Goal: Task Accomplishment & Management: Use online tool/utility

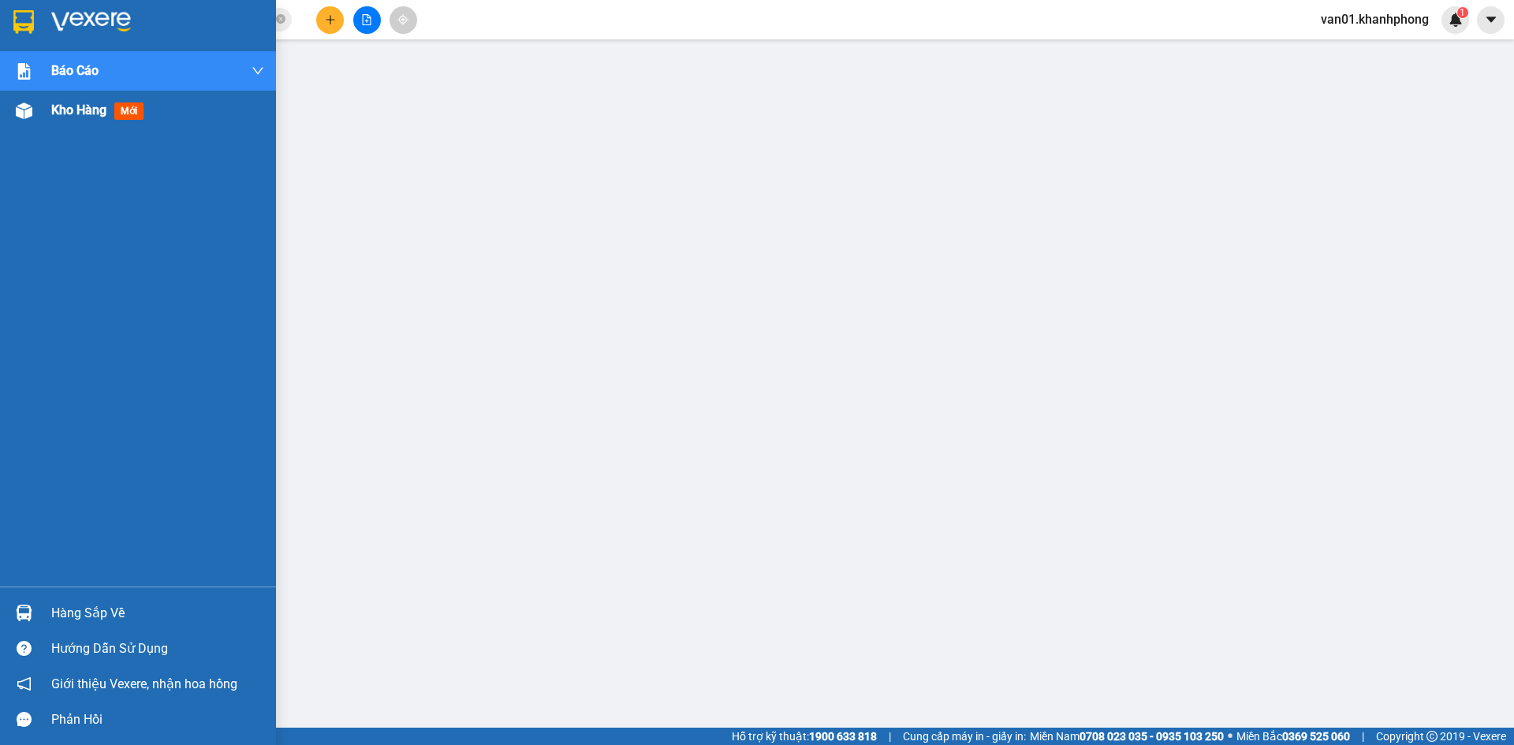
click at [93, 114] on span "Kho hàng" at bounding box center [78, 110] width 55 height 15
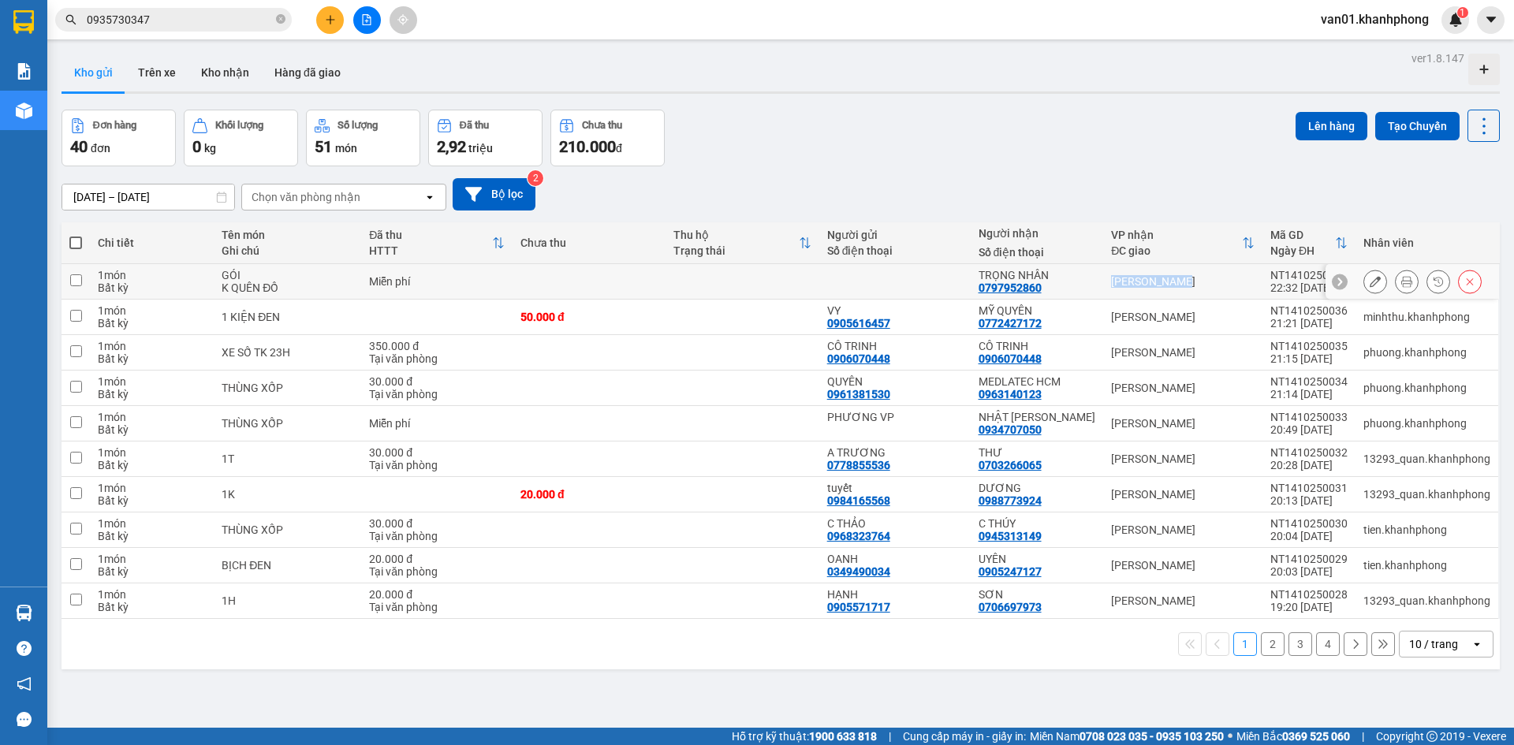
drag, startPoint x: 1191, startPoint y: 279, endPoint x: 1080, endPoint y: 282, distance: 111.3
click at [1080, 282] on tr "1 món Bất kỳ GÓI K QUÊN ĐỒ Miễn phí TRỌNG NHÂN 0797952860 [PERSON_NAME] Lão NT1…" at bounding box center [781, 281] width 1439 height 35
checkbox input "true"
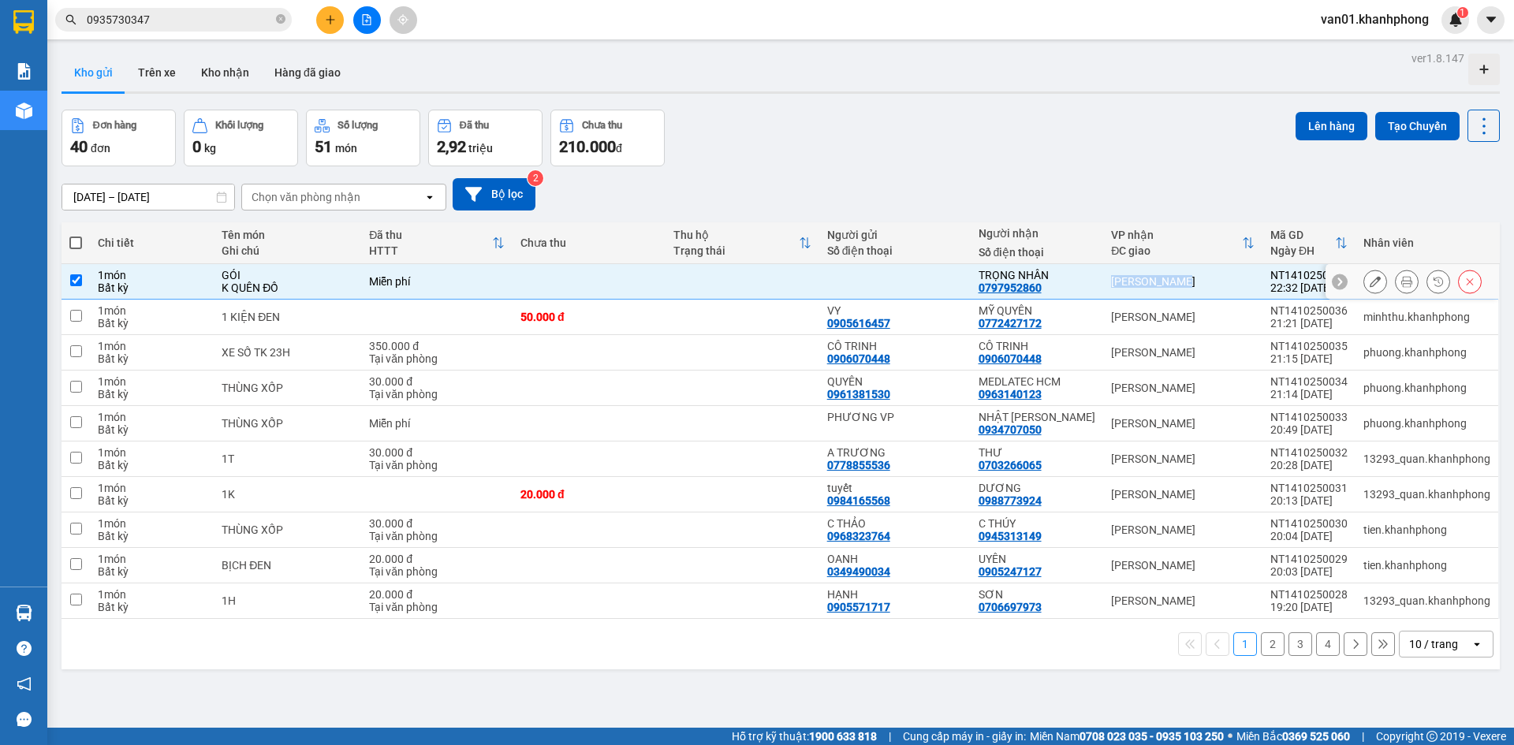
copy tr "[PERSON_NAME]"
click at [74, 239] on span at bounding box center [75, 243] width 13 height 13
click at [76, 235] on input "checkbox" at bounding box center [76, 235] width 0 height 0
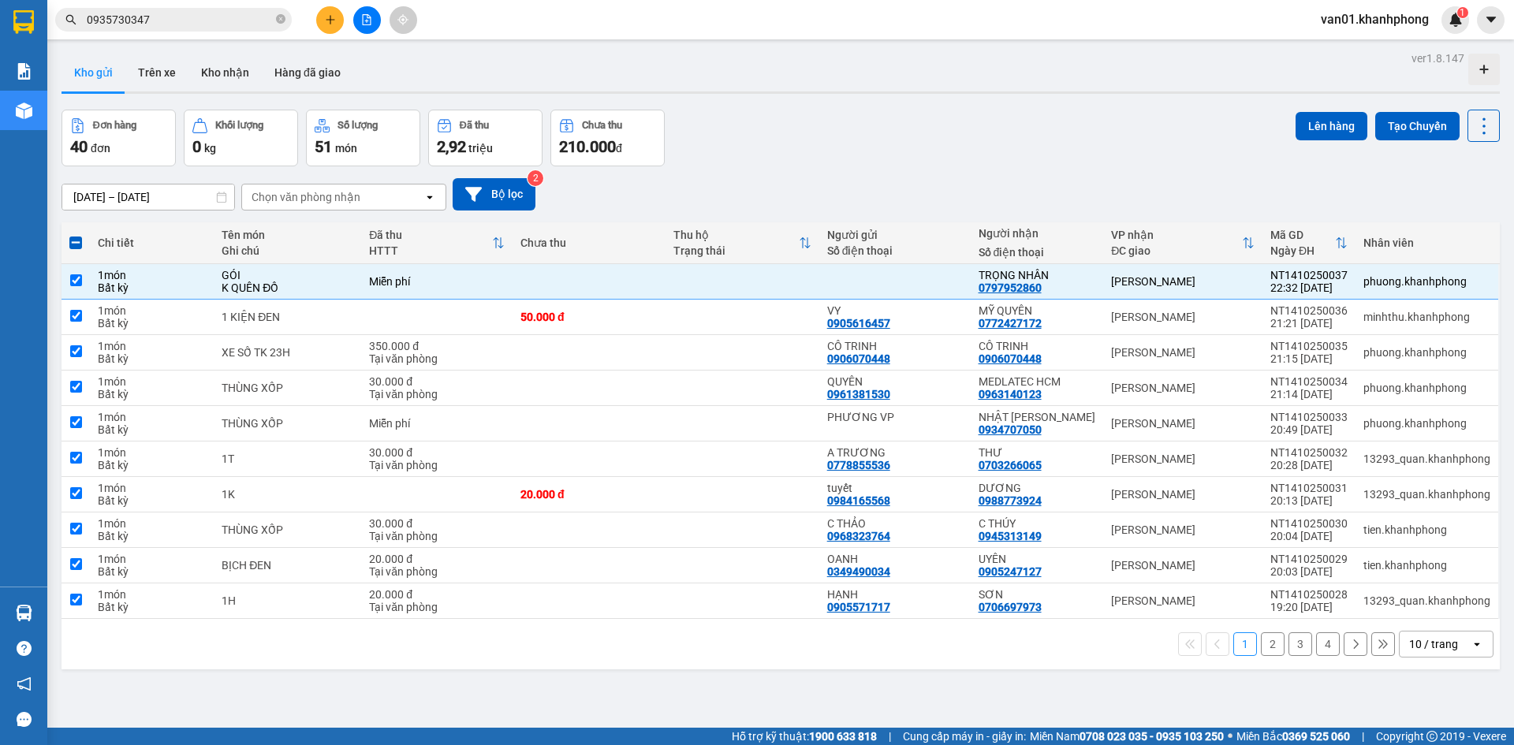
checkbox input "true"
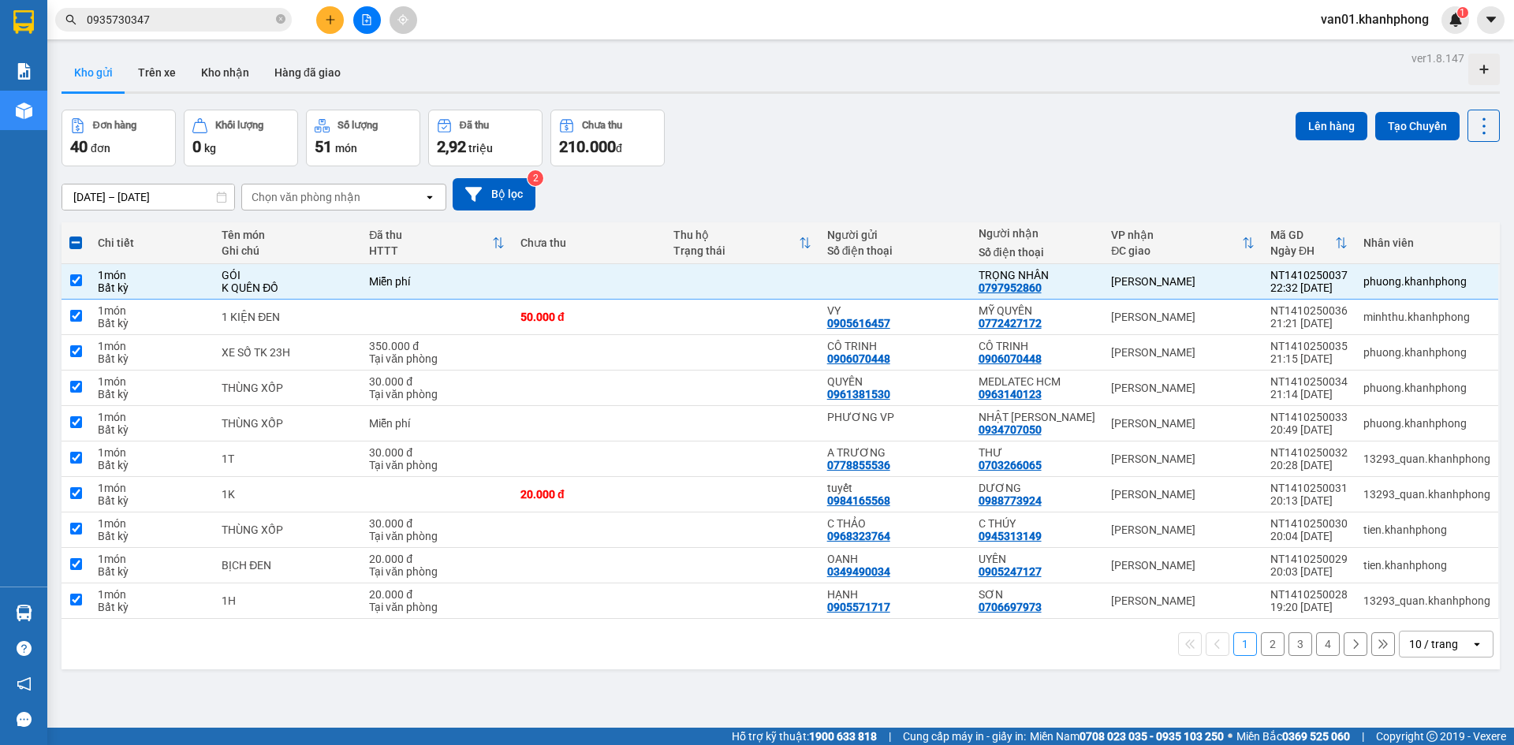
checkbox input "true"
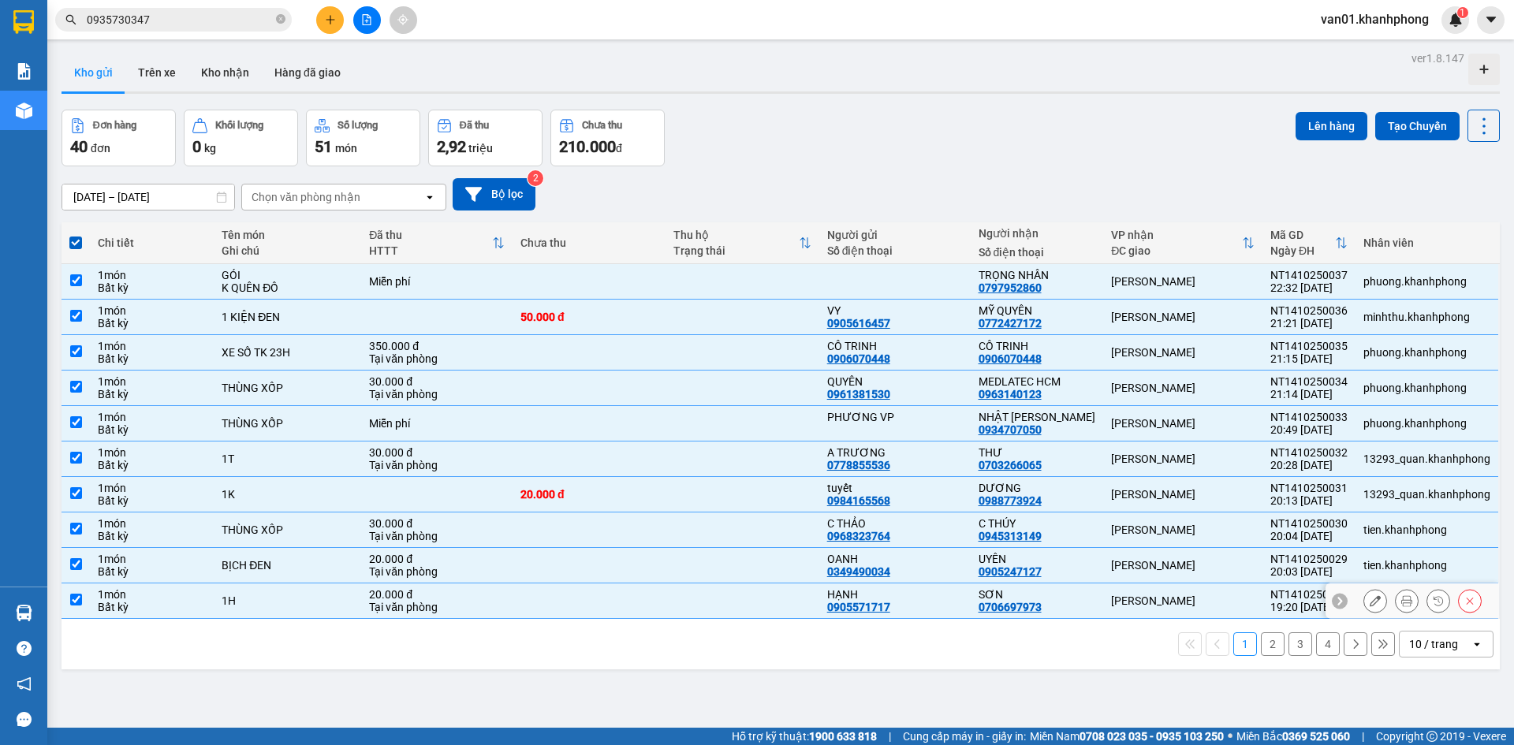
click at [80, 597] on input "checkbox" at bounding box center [76, 600] width 12 height 12
checkbox input "false"
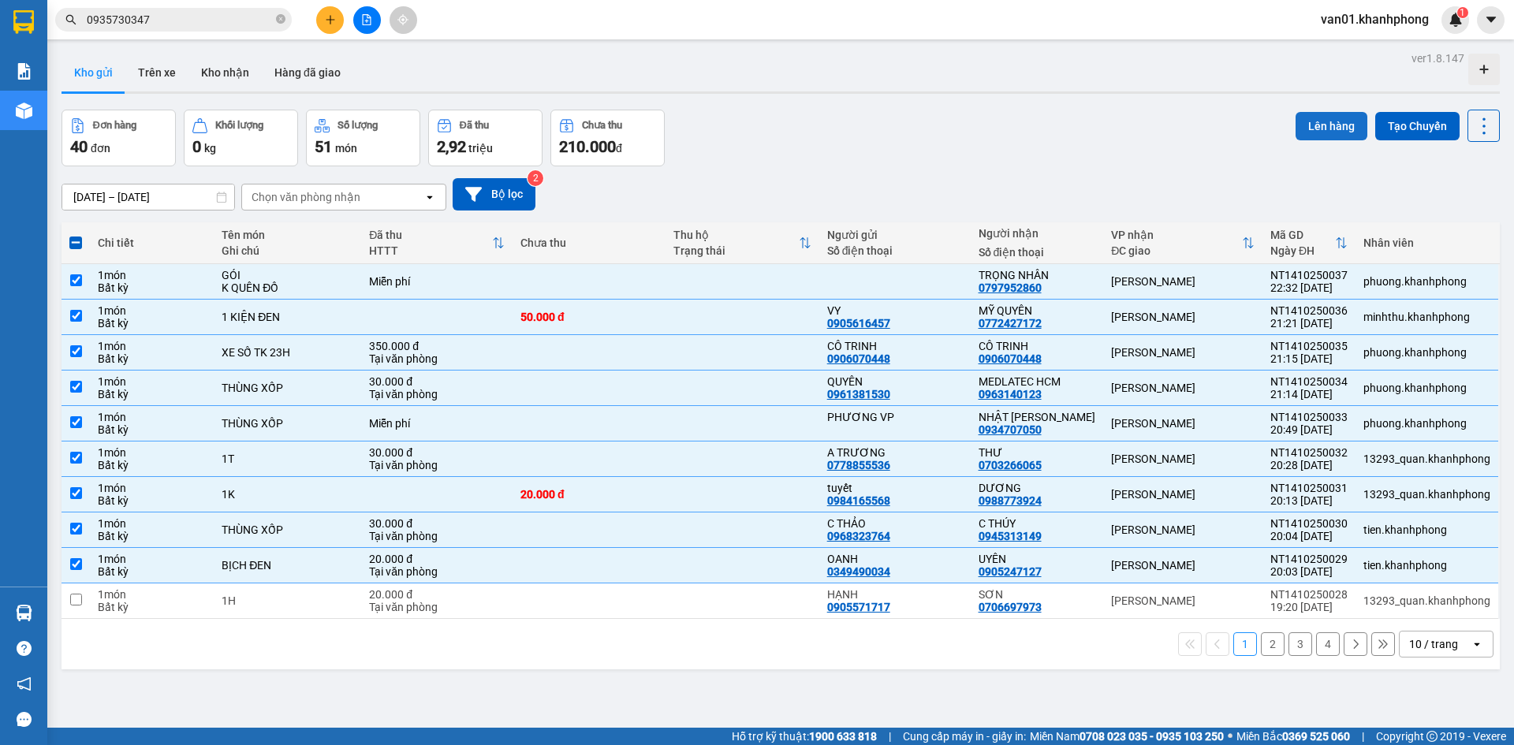
click at [1301, 121] on button "Lên hàng" at bounding box center [1332, 126] width 72 height 28
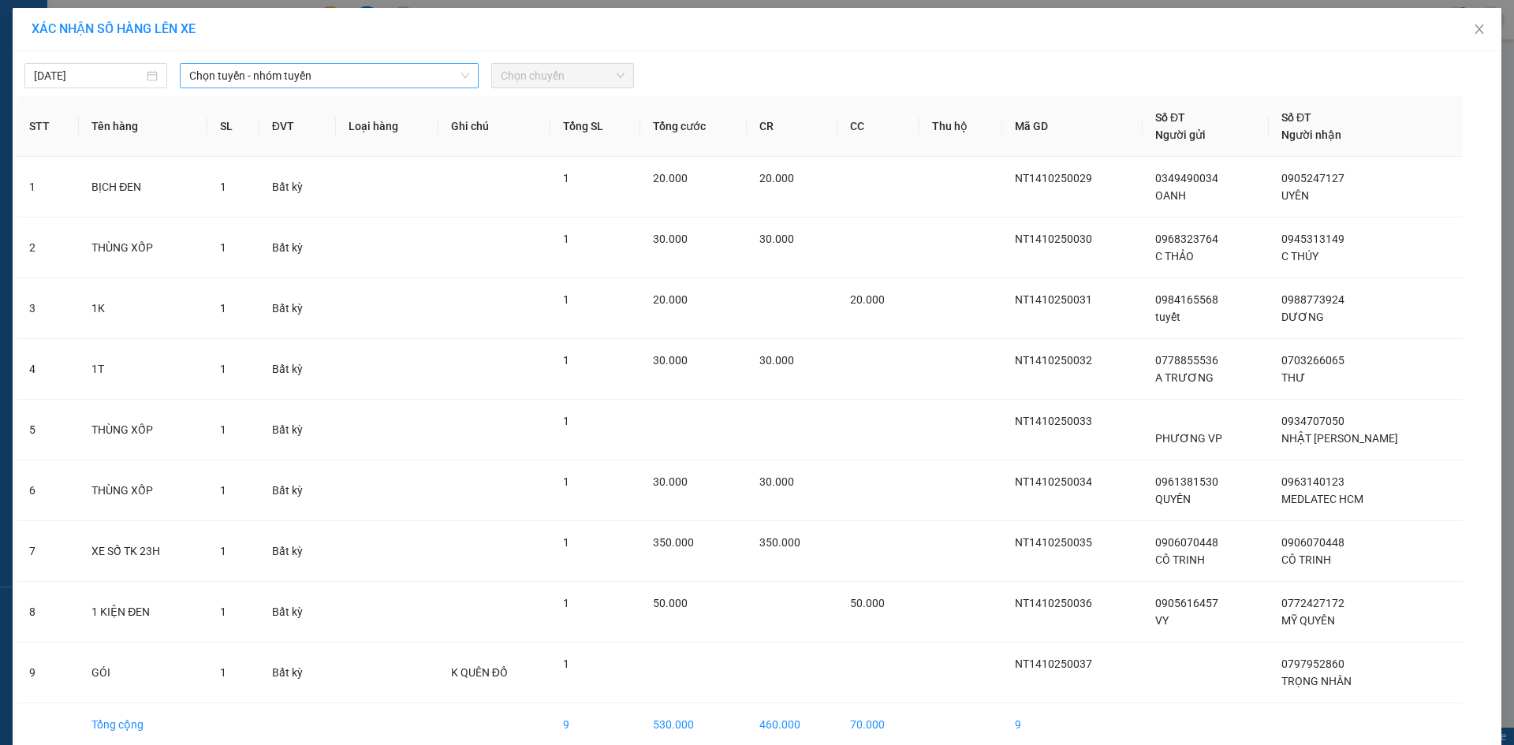
click at [386, 82] on span "Chọn tuyến - nhóm tuyến" at bounding box center [329, 76] width 280 height 24
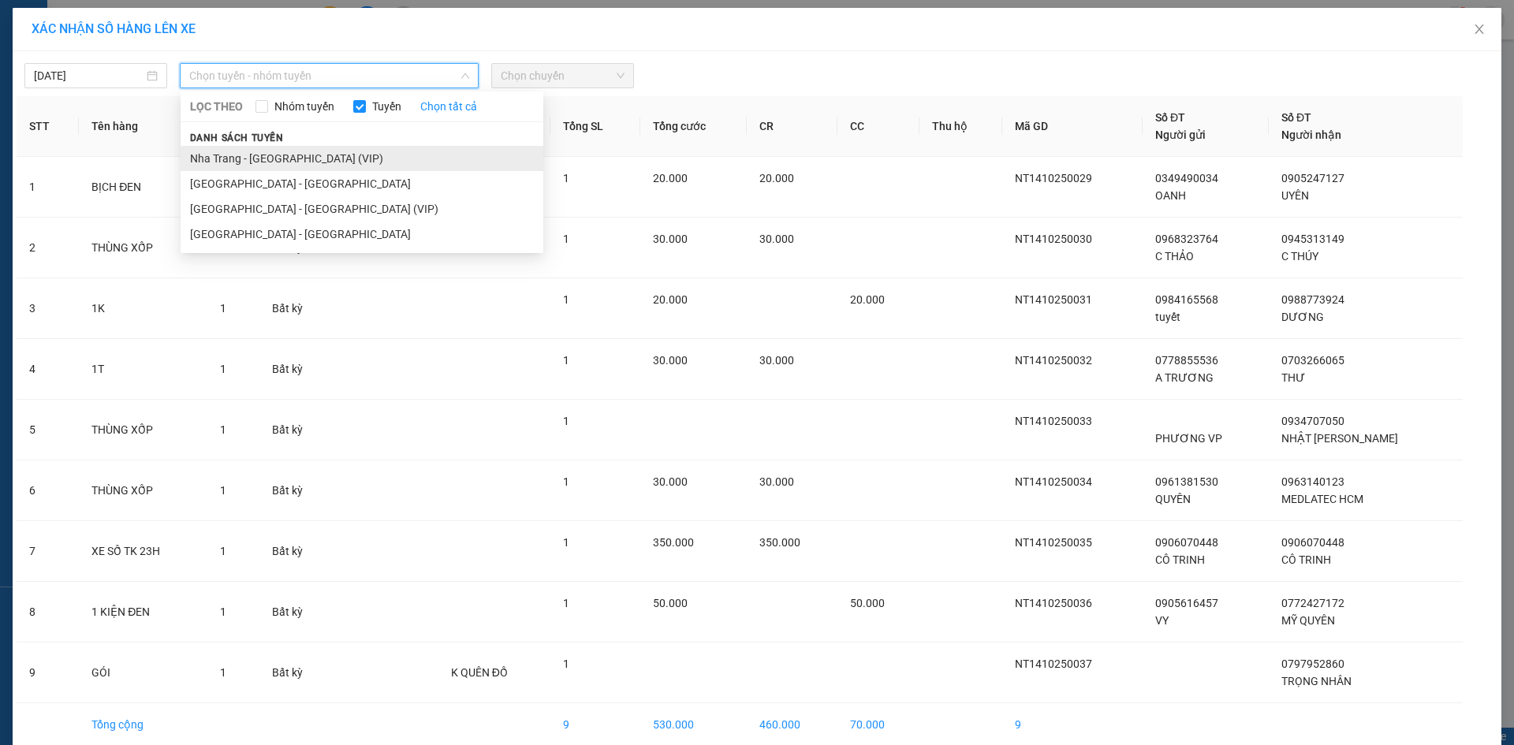
click at [319, 151] on li "Nha Trang - [GEOGRAPHIC_DATA] (VIP)" at bounding box center [362, 158] width 363 height 25
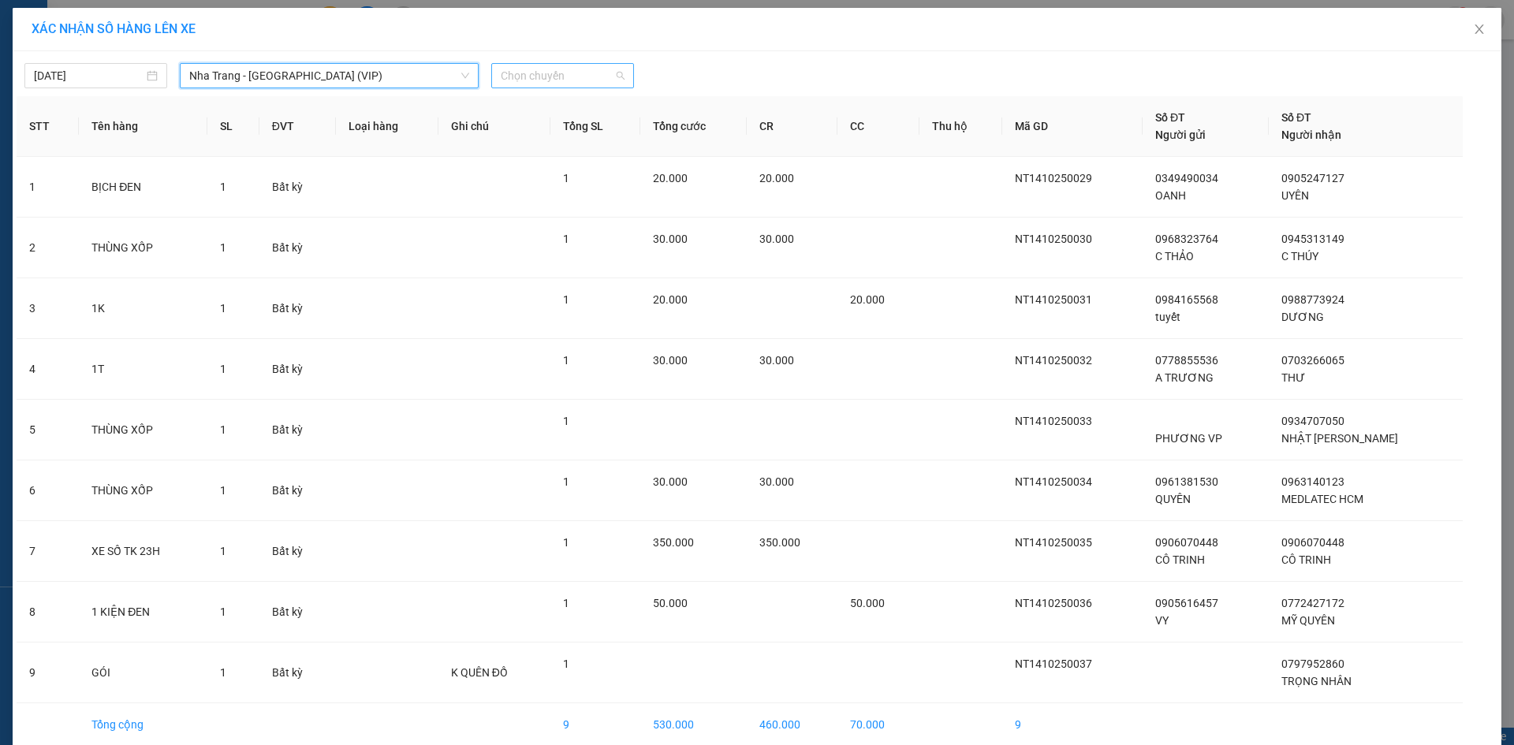
click at [572, 82] on span "Chọn chuyến" at bounding box center [563, 76] width 124 height 24
click at [533, 76] on span "Chọn chuyến" at bounding box center [563, 76] width 124 height 24
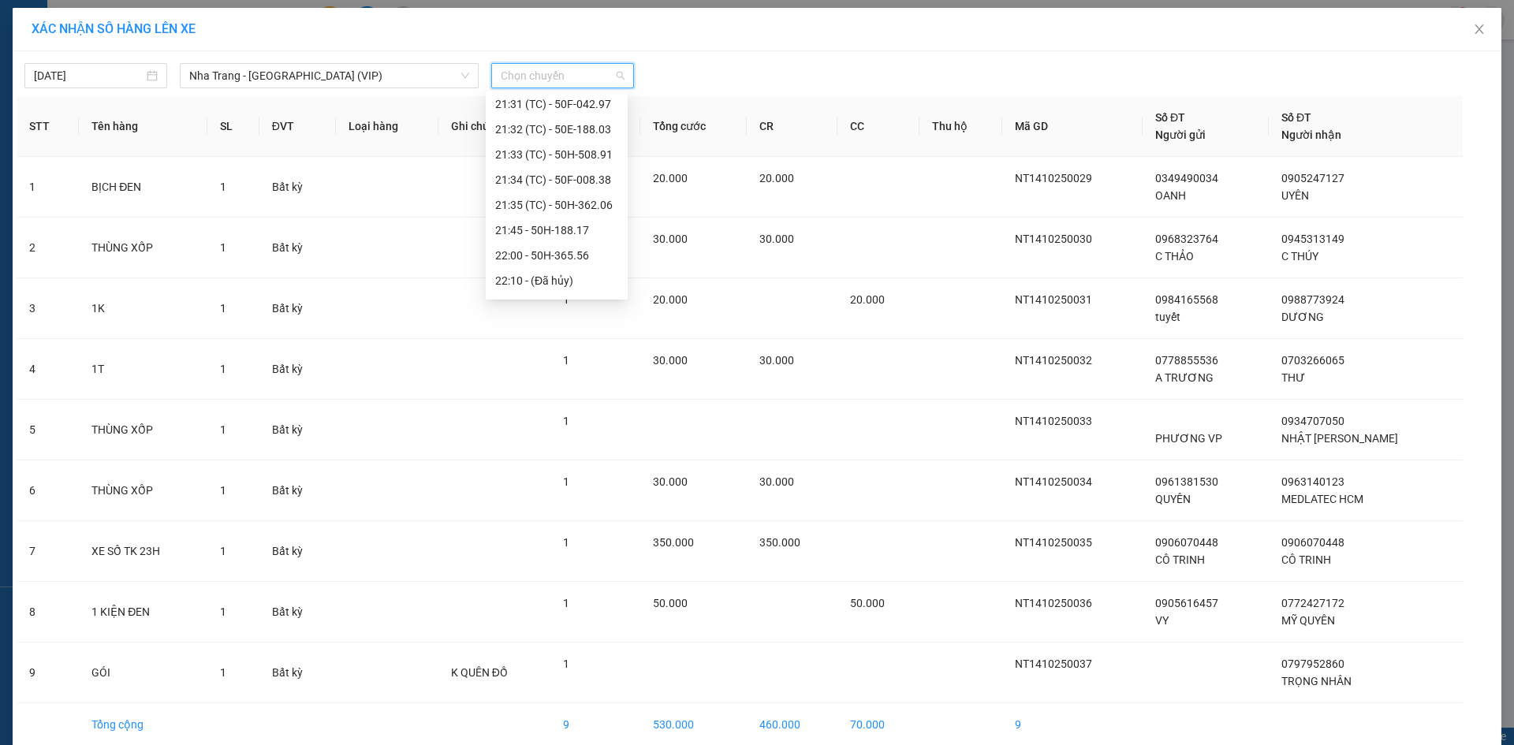
scroll to position [158, 0]
click at [572, 230] on div "21:45 - 50H-188.17" at bounding box center [556, 226] width 123 height 17
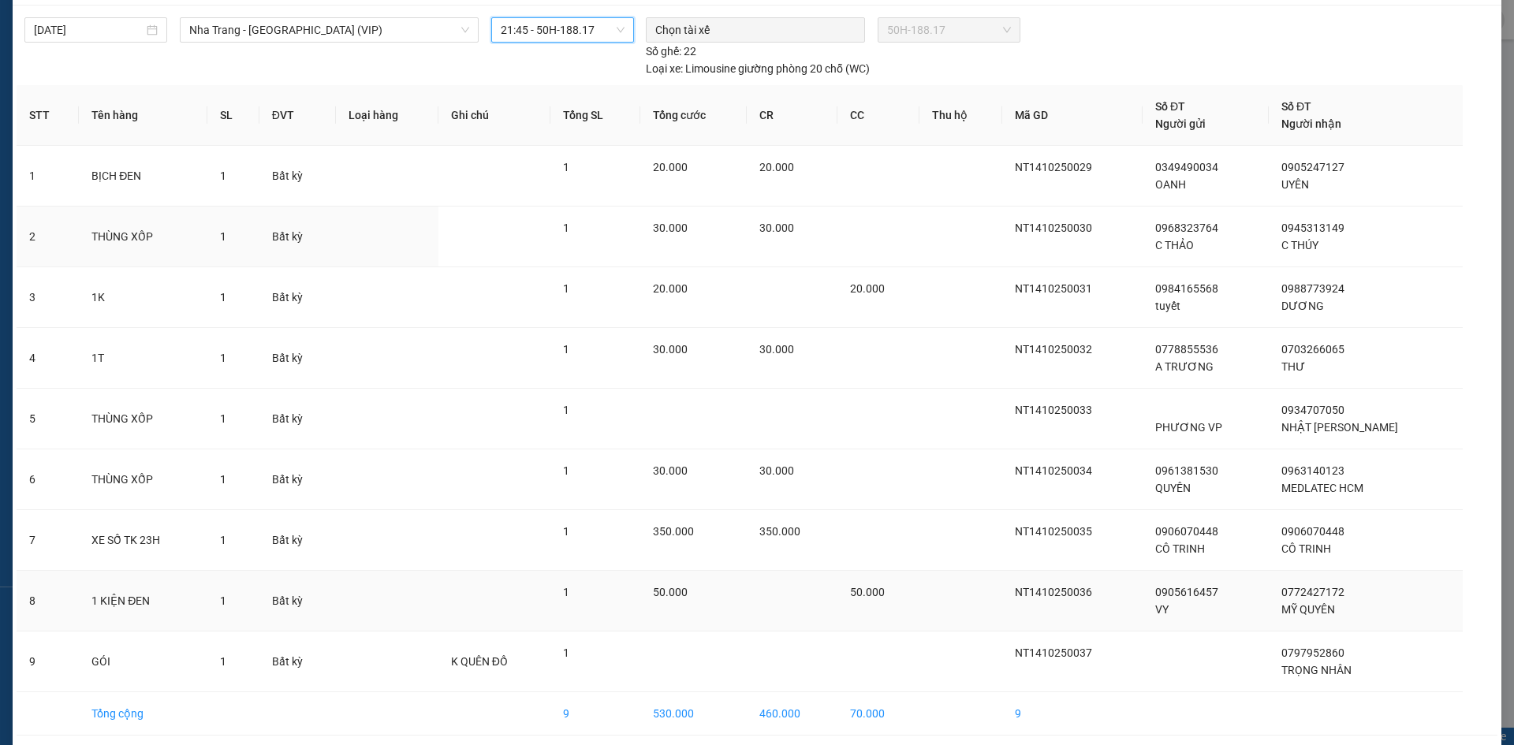
scroll to position [108, 0]
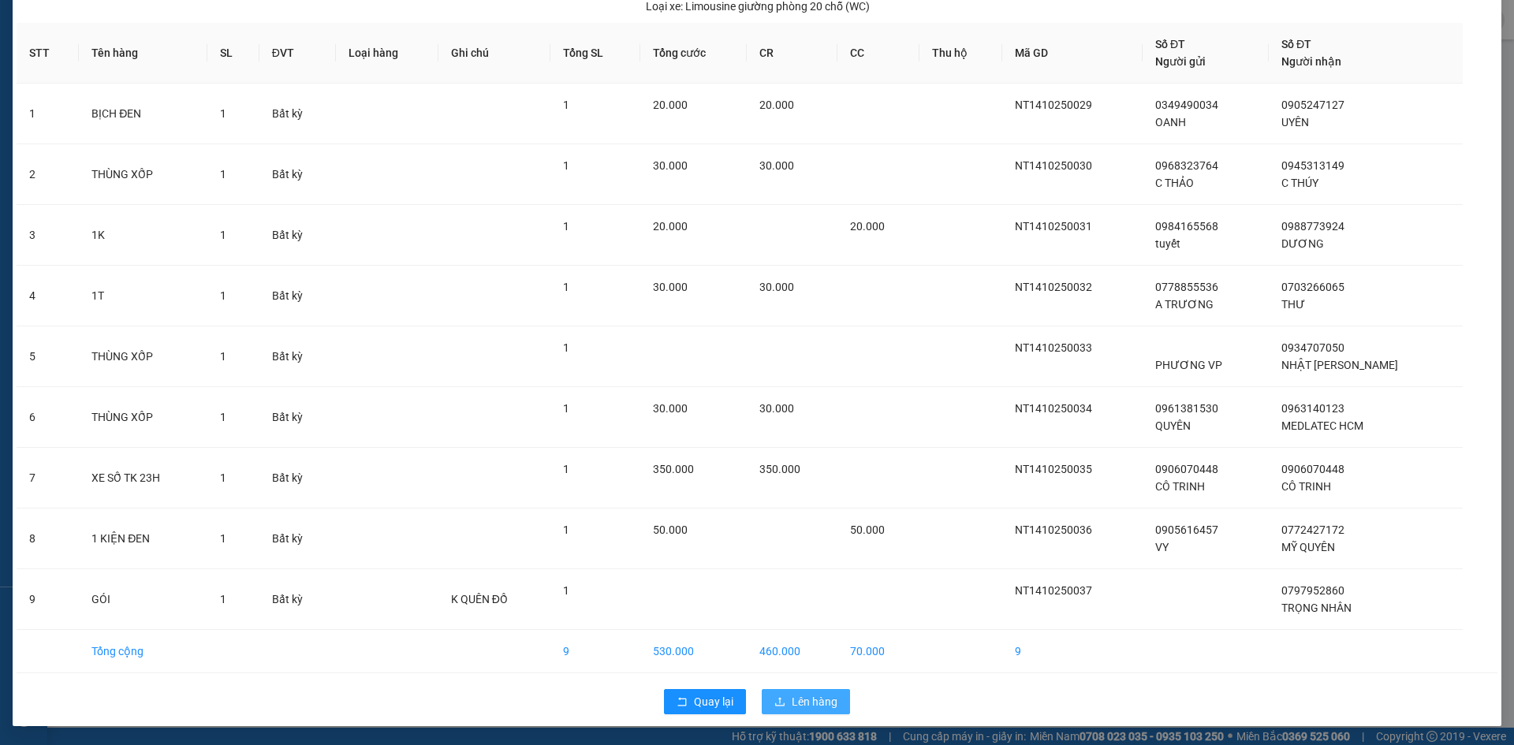
click at [810, 700] on span "Lên hàng" at bounding box center [815, 701] width 46 height 17
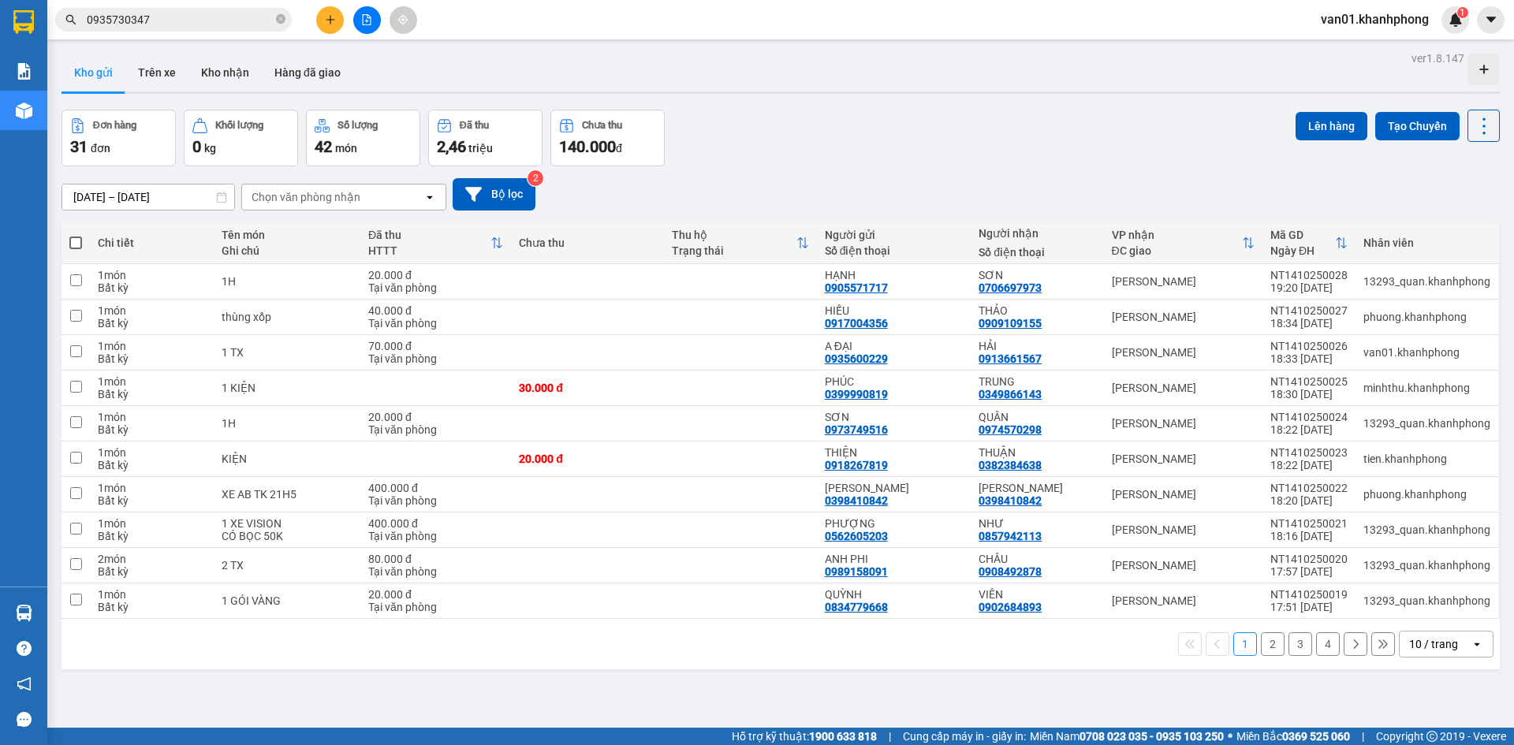
scroll to position [118, 0]
click at [83, 242] on th at bounding box center [76, 243] width 28 height 42
click at [80, 275] on input "checkbox" at bounding box center [76, 280] width 12 height 12
checkbox input "true"
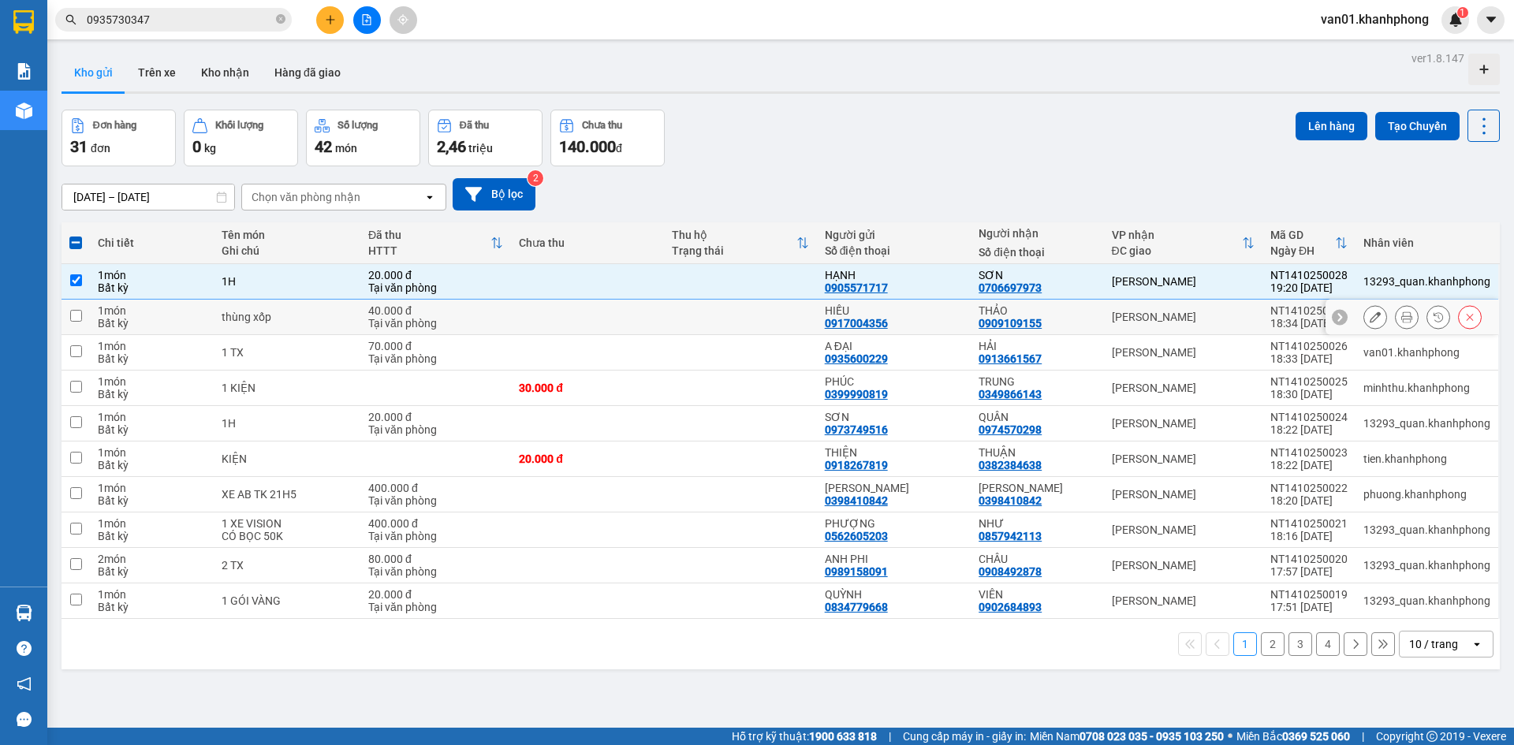
click at [77, 312] on input "checkbox" at bounding box center [76, 316] width 12 height 12
checkbox input "true"
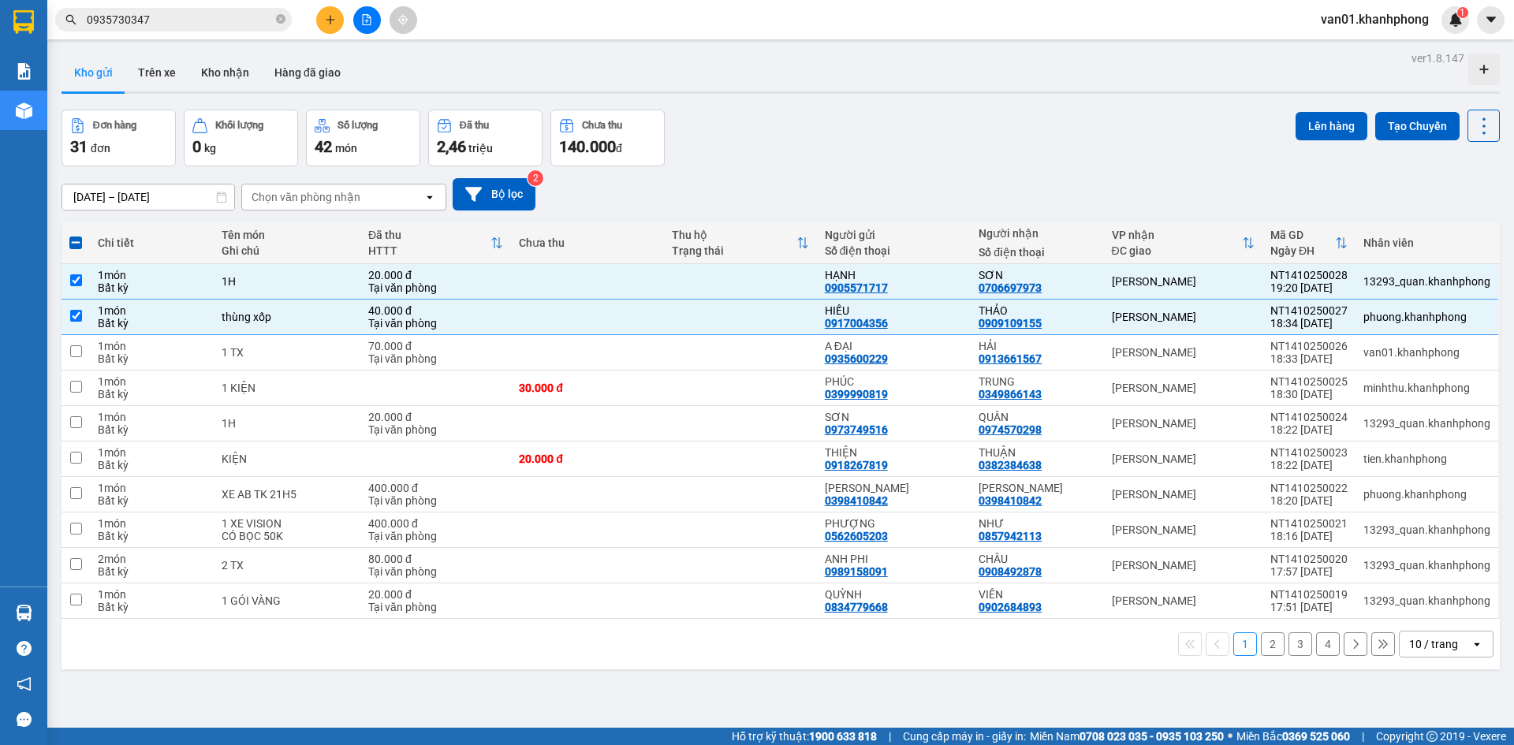
click at [80, 242] on span at bounding box center [75, 243] width 13 height 13
click at [76, 235] on input "checkbox" at bounding box center [76, 235] width 0 height 0
checkbox input "true"
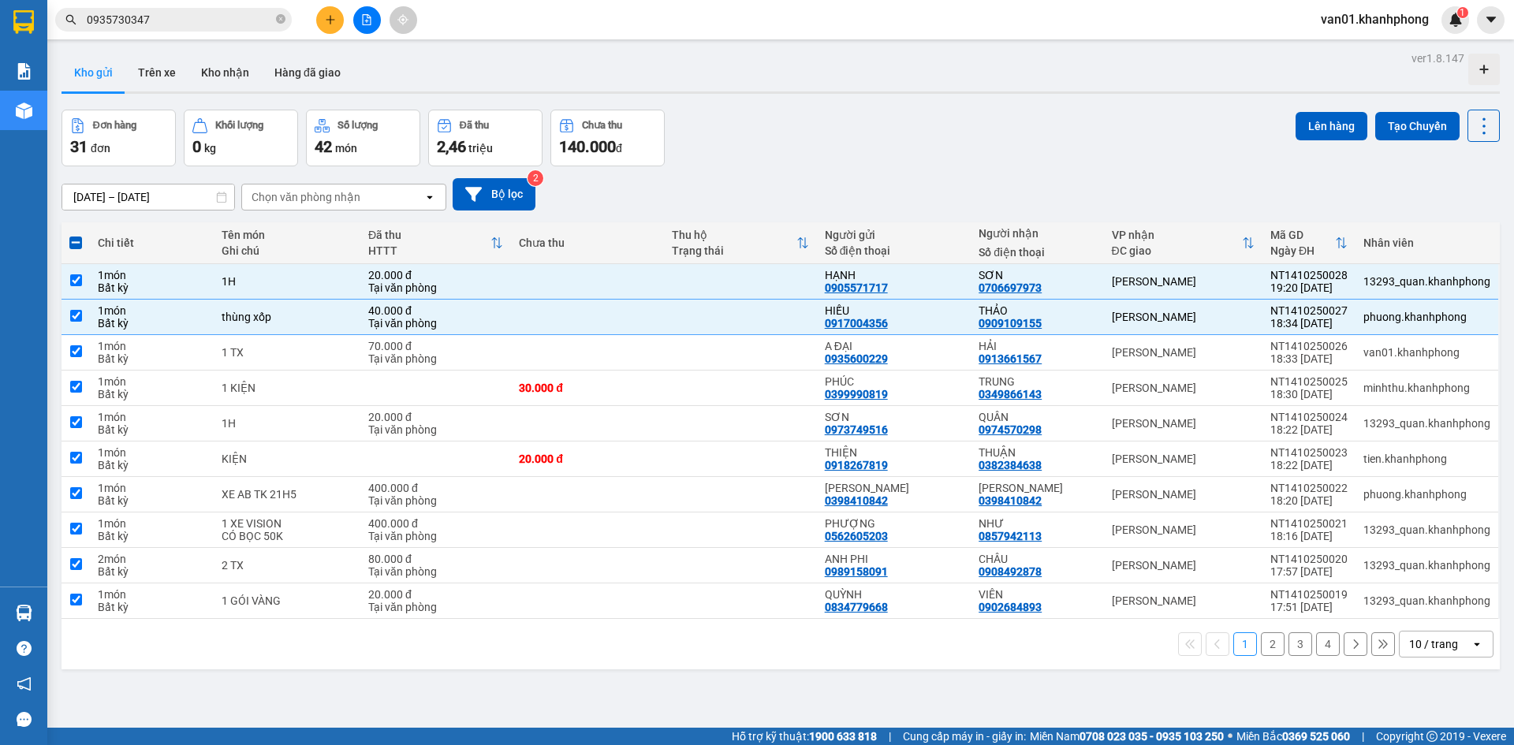
checkbox input "true"
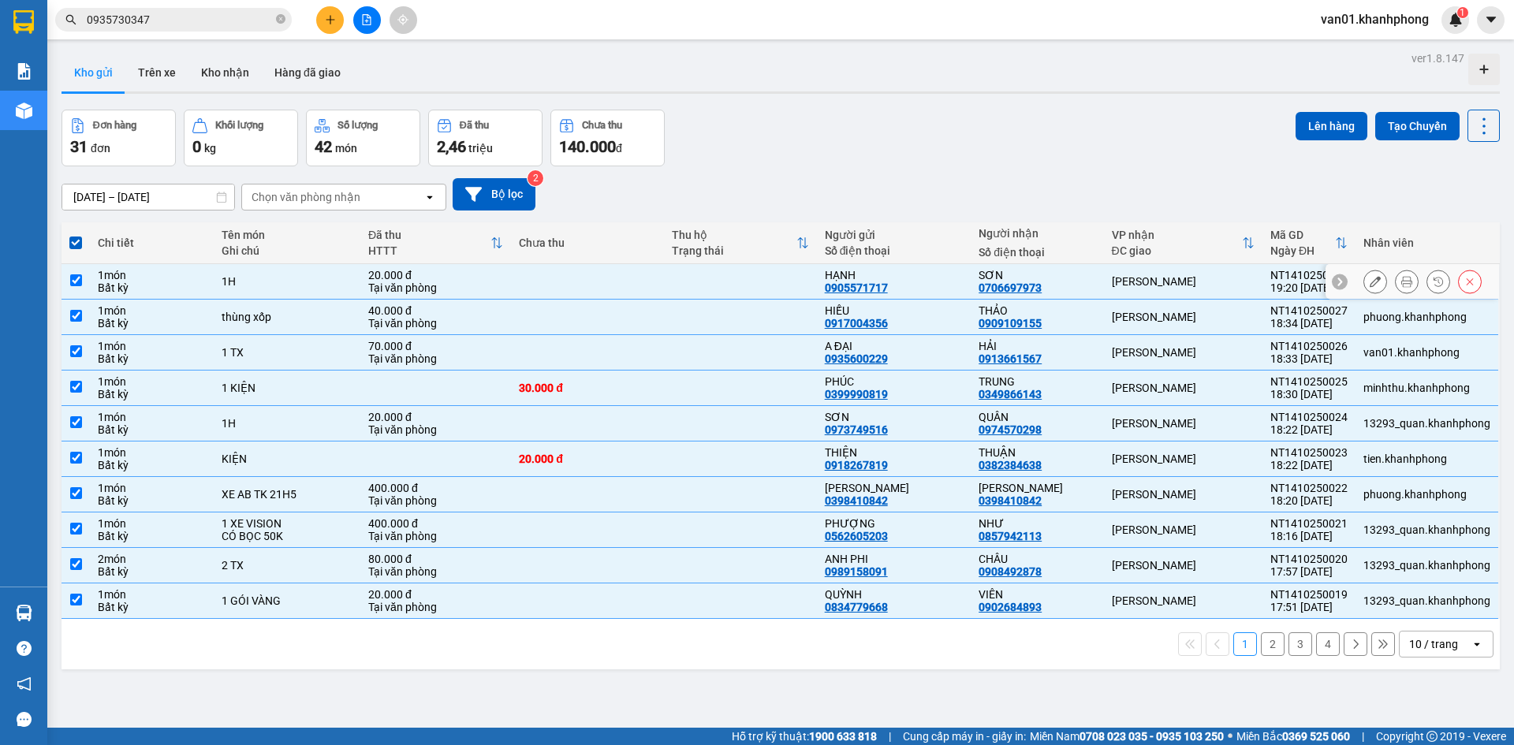
click at [77, 271] on td at bounding box center [76, 281] width 28 height 35
checkbox input "false"
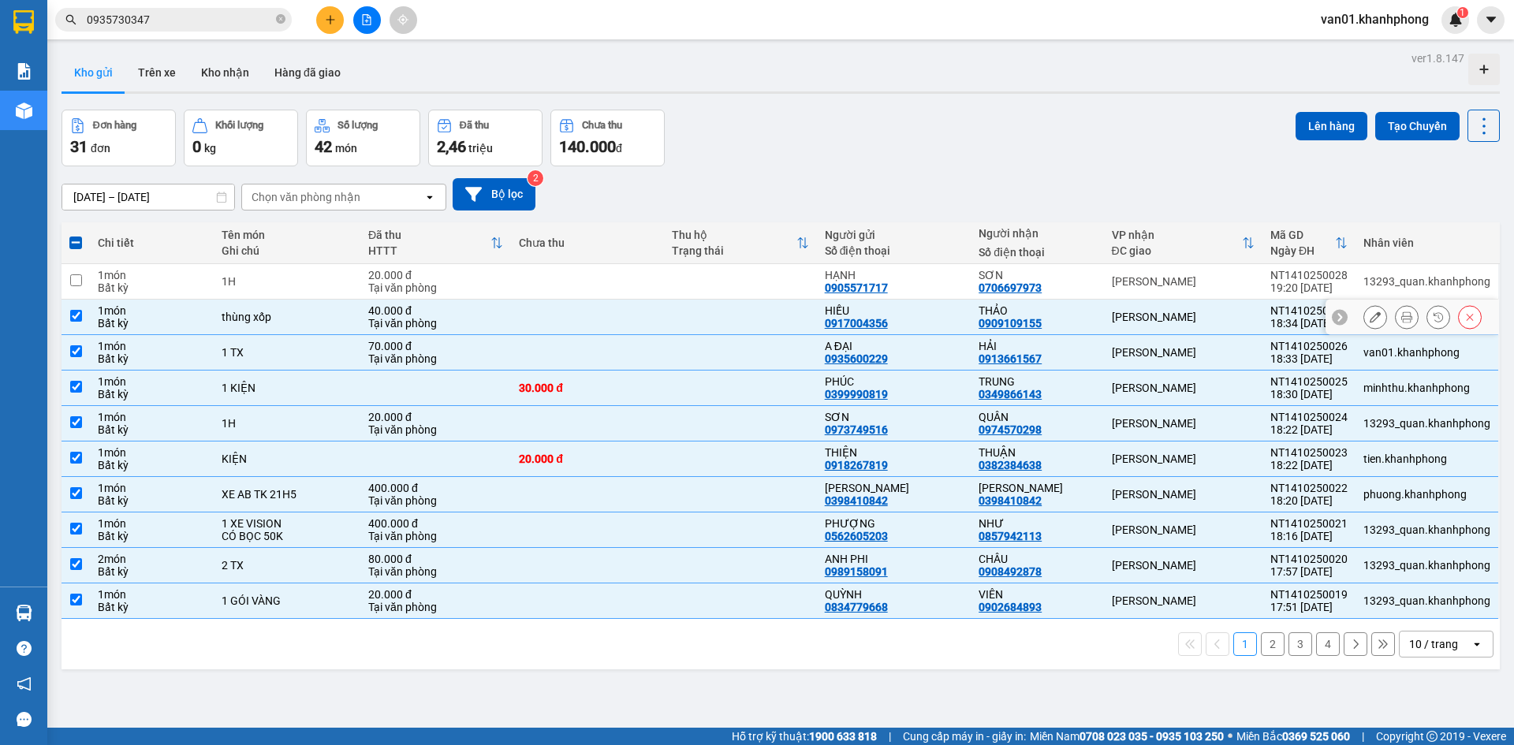
click at [78, 311] on input "checkbox" at bounding box center [76, 316] width 12 height 12
checkbox input "false"
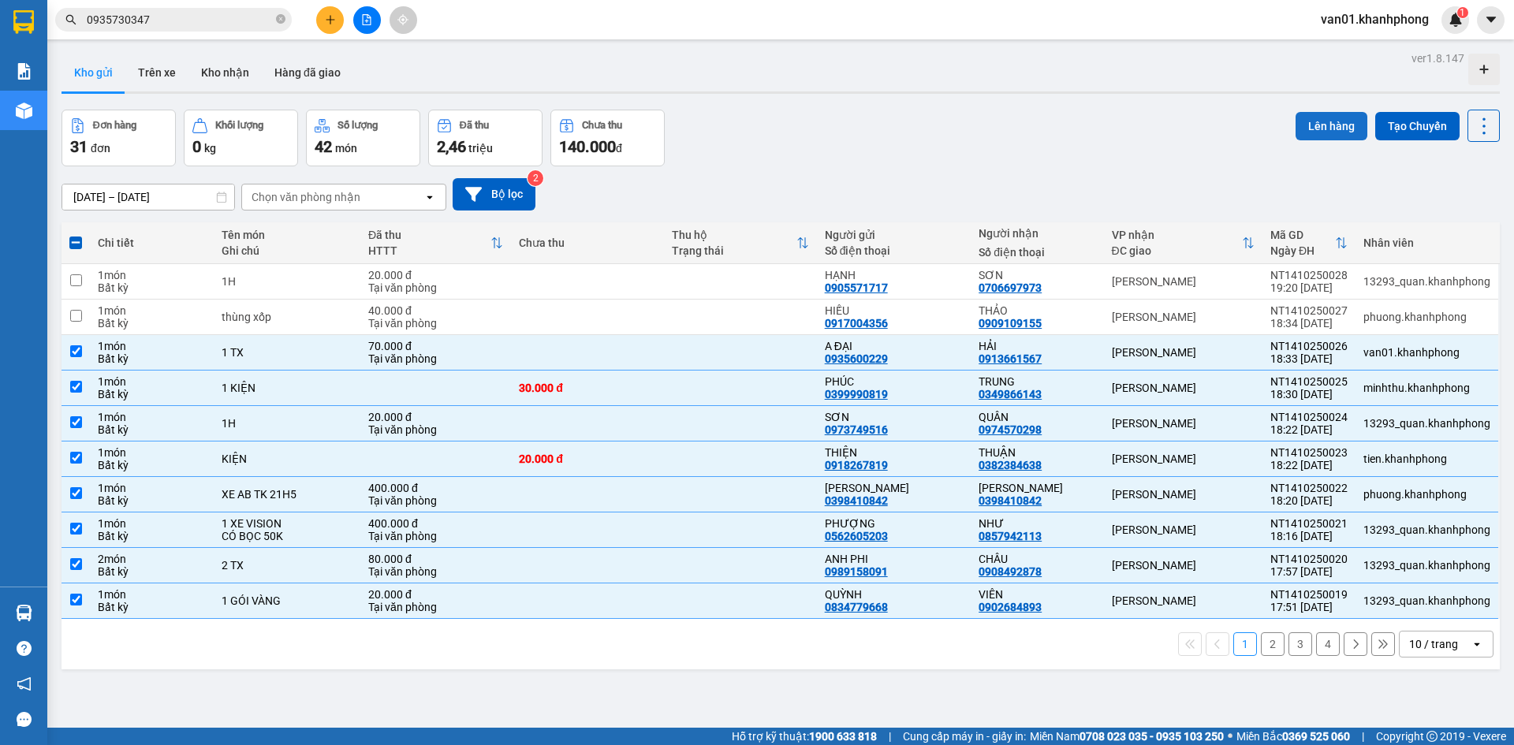
click at [1317, 130] on button "Lên hàng" at bounding box center [1332, 126] width 72 height 28
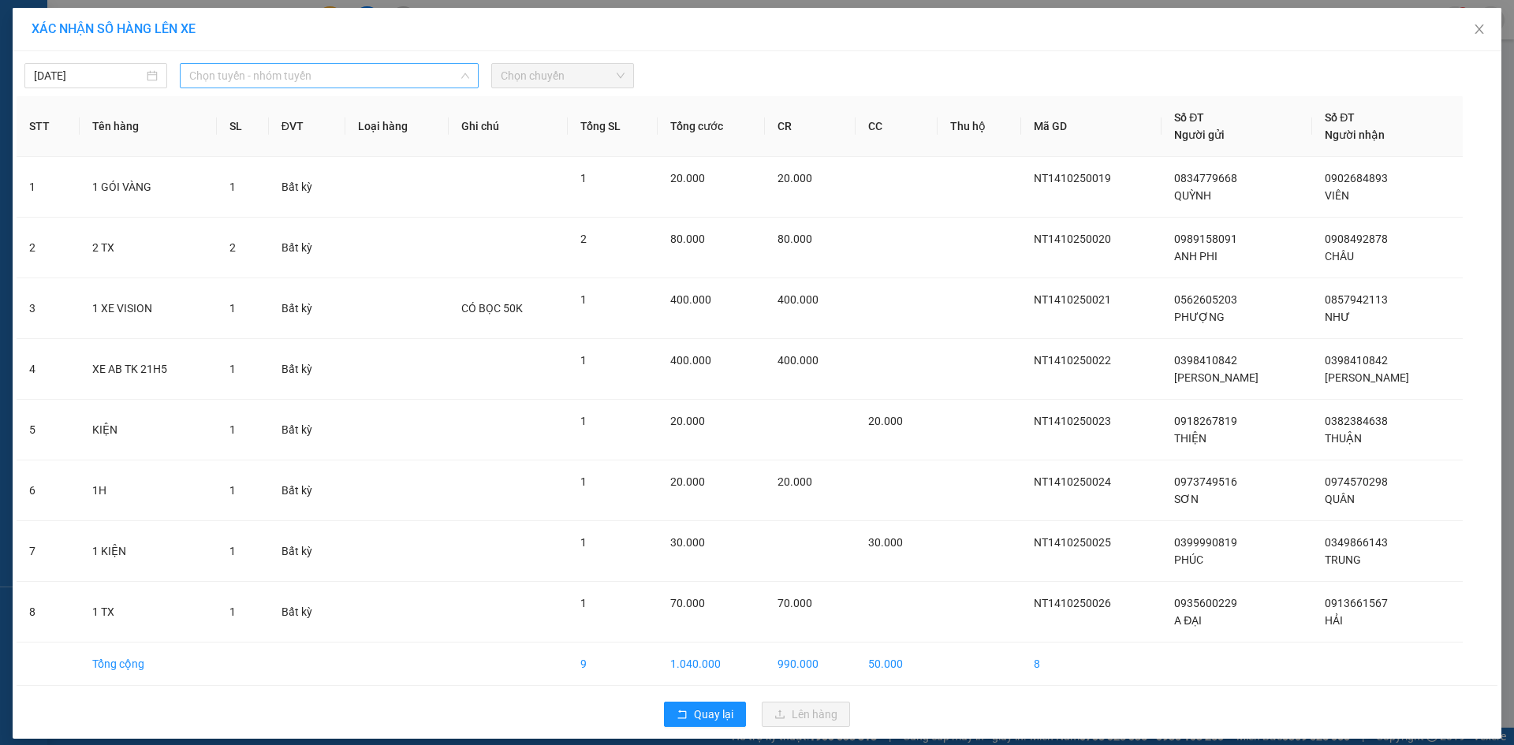
click at [413, 77] on span "Chọn tuyến - nhóm tuyến" at bounding box center [329, 76] width 280 height 24
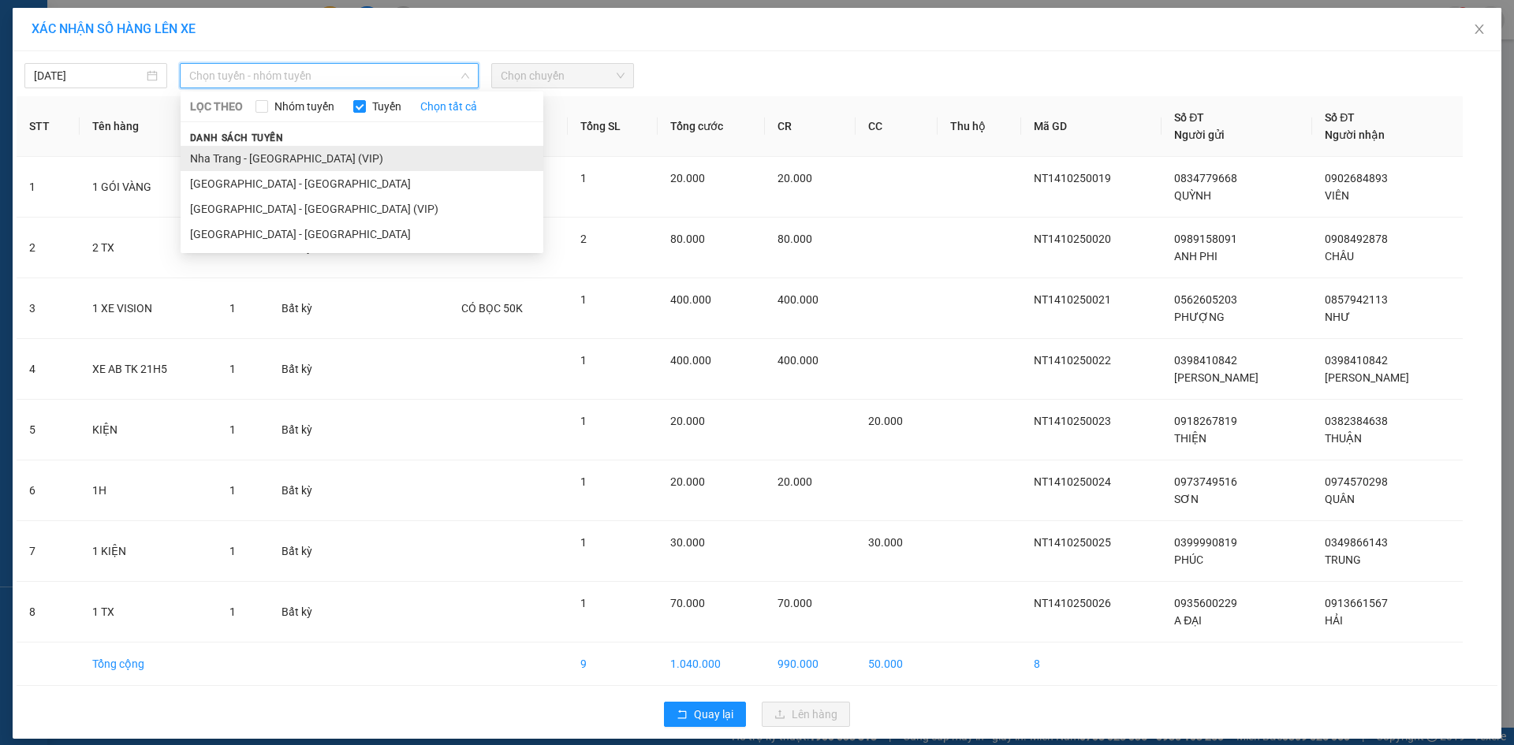
drag, startPoint x: 346, startPoint y: 139, endPoint x: 346, endPoint y: 155, distance: 15.8
click at [346, 155] on div "Danh sách tuyến [GEOGRAPHIC_DATA] - [GEOGRAPHIC_DATA] (VIP) [GEOGRAPHIC_DATA] -…" at bounding box center [362, 188] width 363 height 118
click at [317, 155] on li "Nha Trang - [GEOGRAPHIC_DATA] (VIP)" at bounding box center [362, 158] width 363 height 25
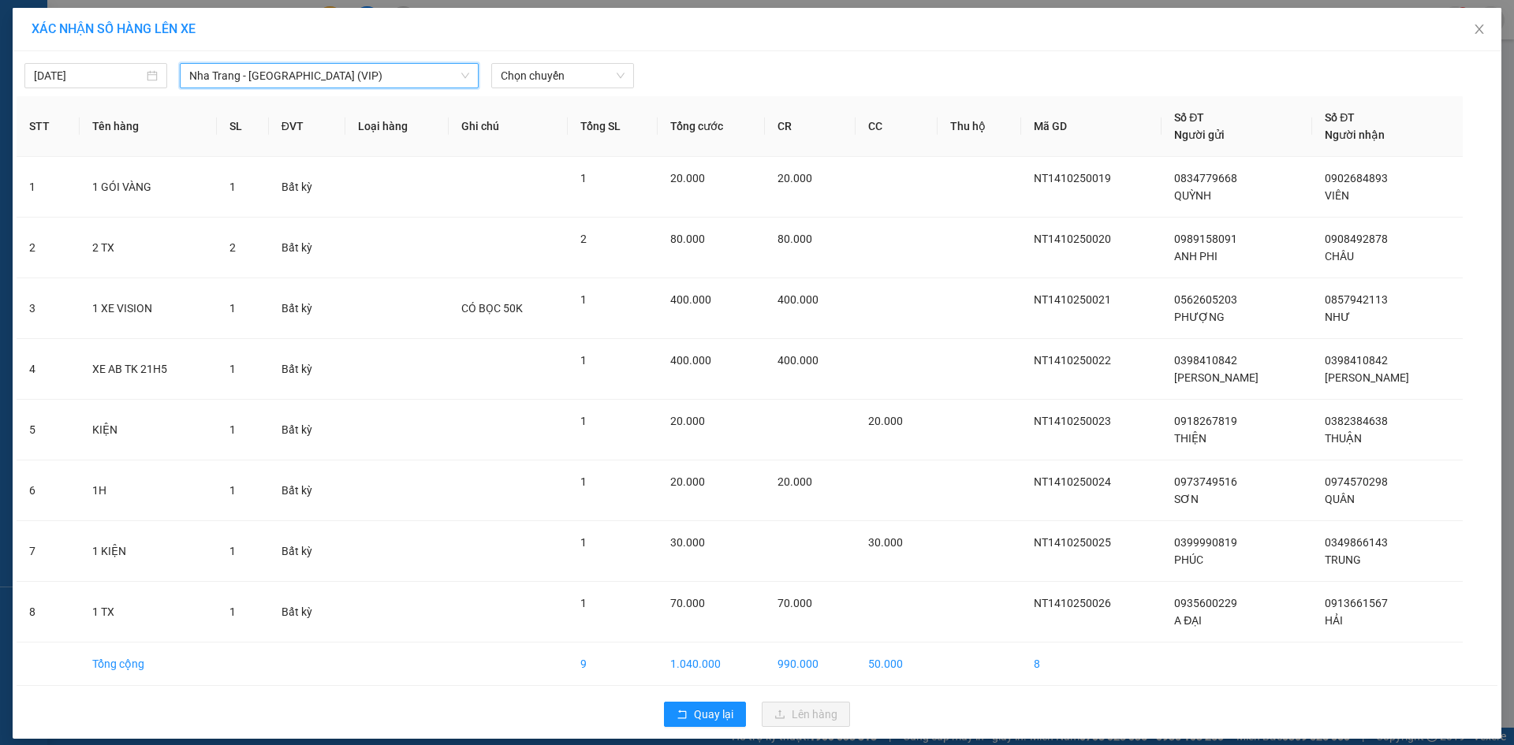
click at [561, 91] on div "[DATE] [GEOGRAPHIC_DATA] - [GEOGRAPHIC_DATA] (VIP) [GEOGRAPHIC_DATA] - [GEOGRAP…" at bounding box center [757, 395] width 1489 height 688
click at [561, 75] on span "Chọn chuyến" at bounding box center [563, 76] width 124 height 24
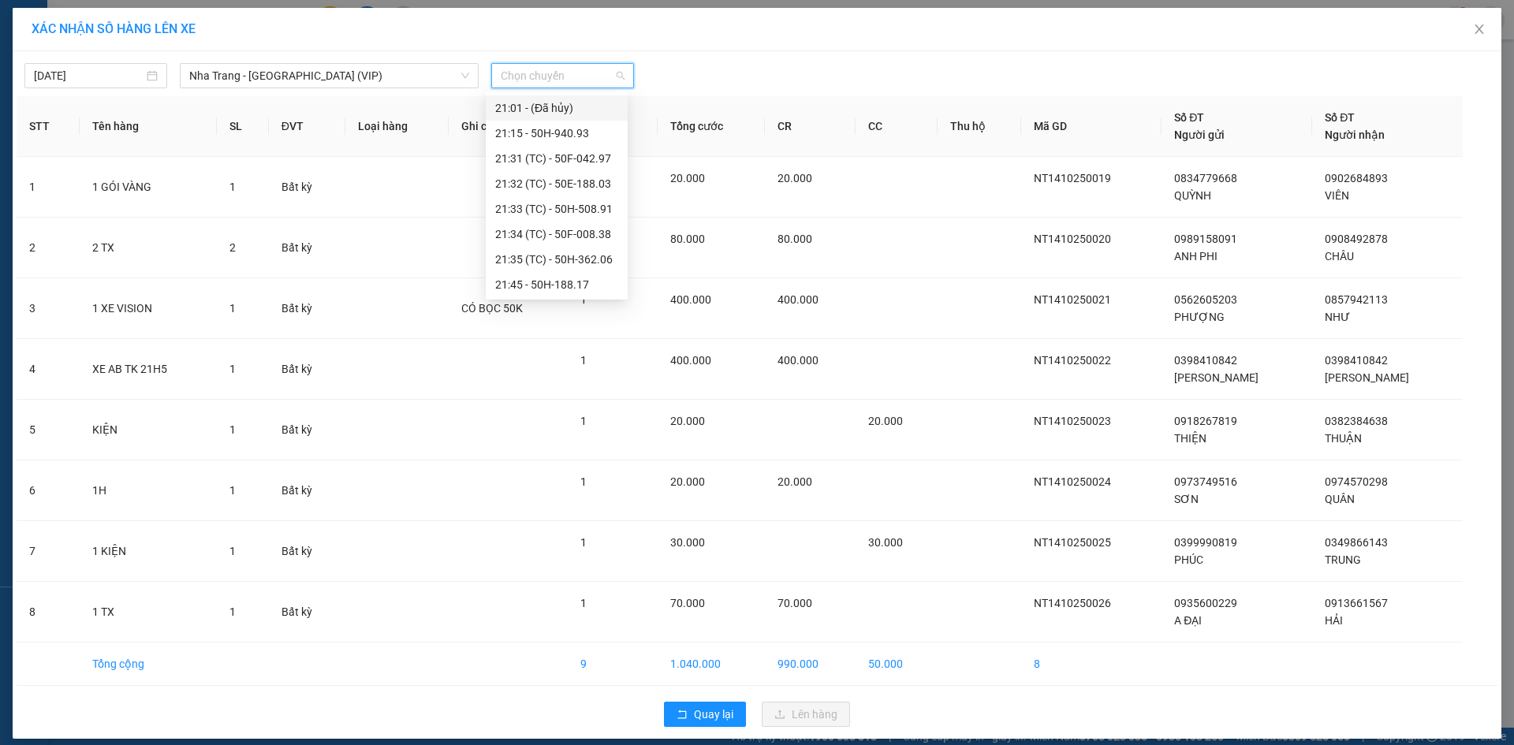
scroll to position [158, 0]
click at [569, 230] on div "21:45 - 50H-188.17" at bounding box center [556, 226] width 123 height 17
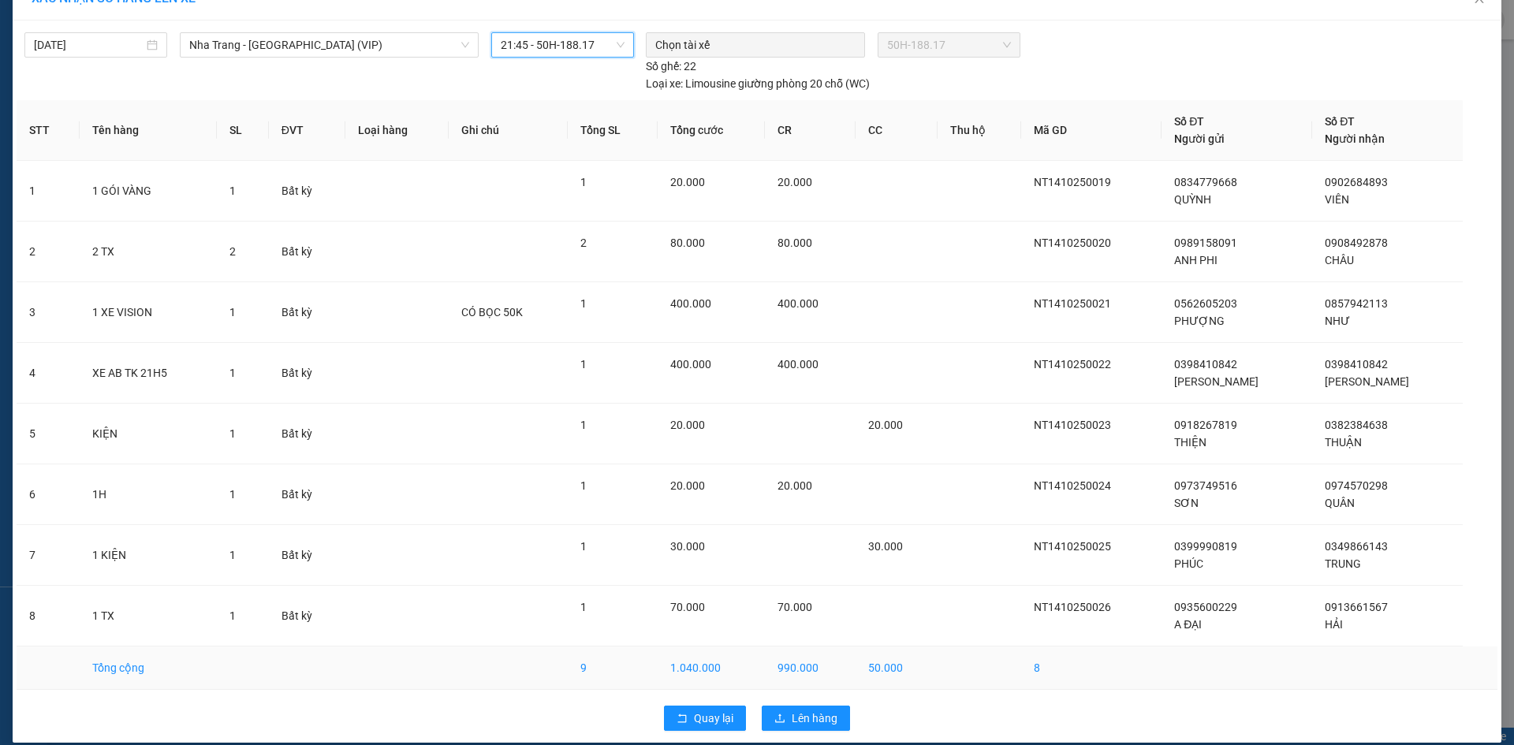
scroll to position [47, 0]
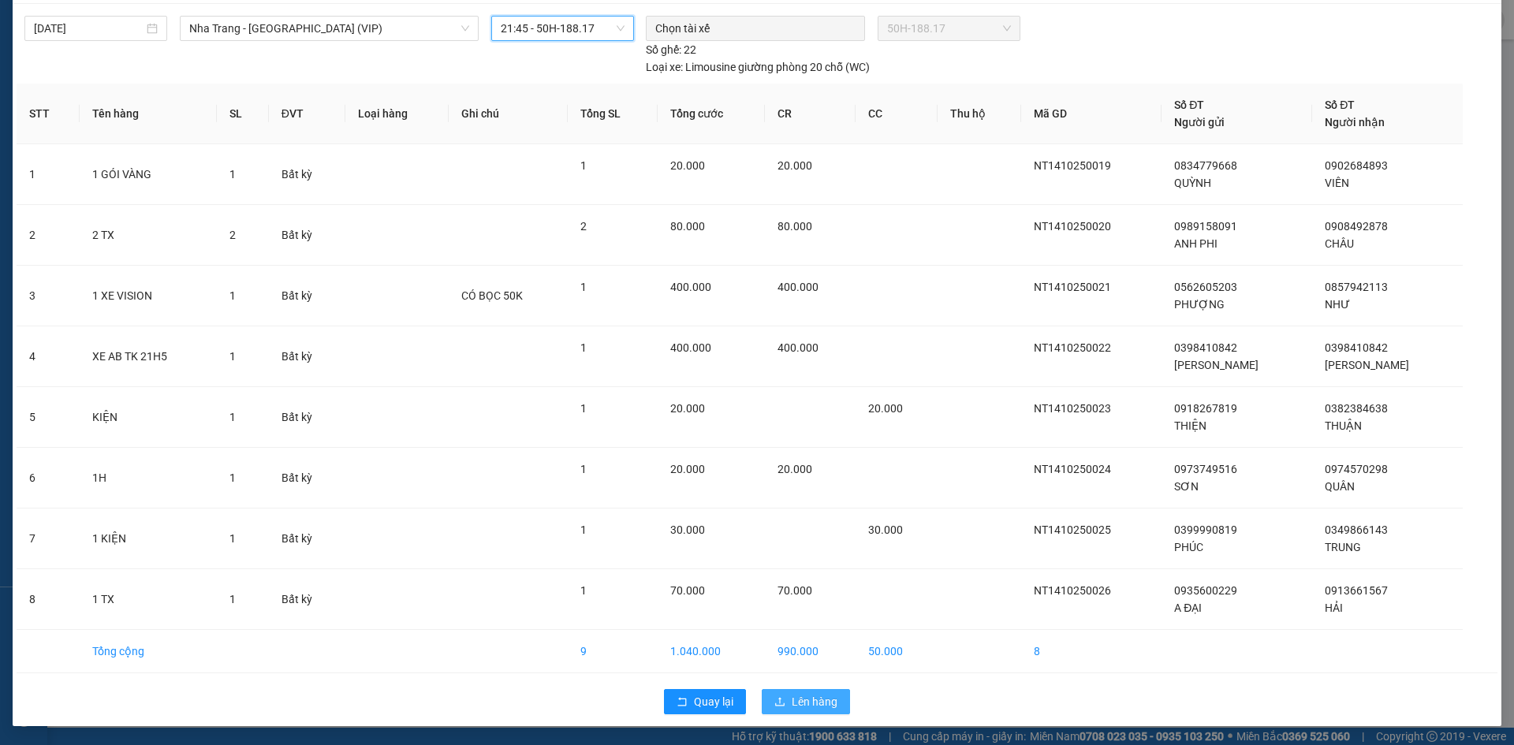
click at [804, 708] on span "Lên hàng" at bounding box center [815, 701] width 46 height 17
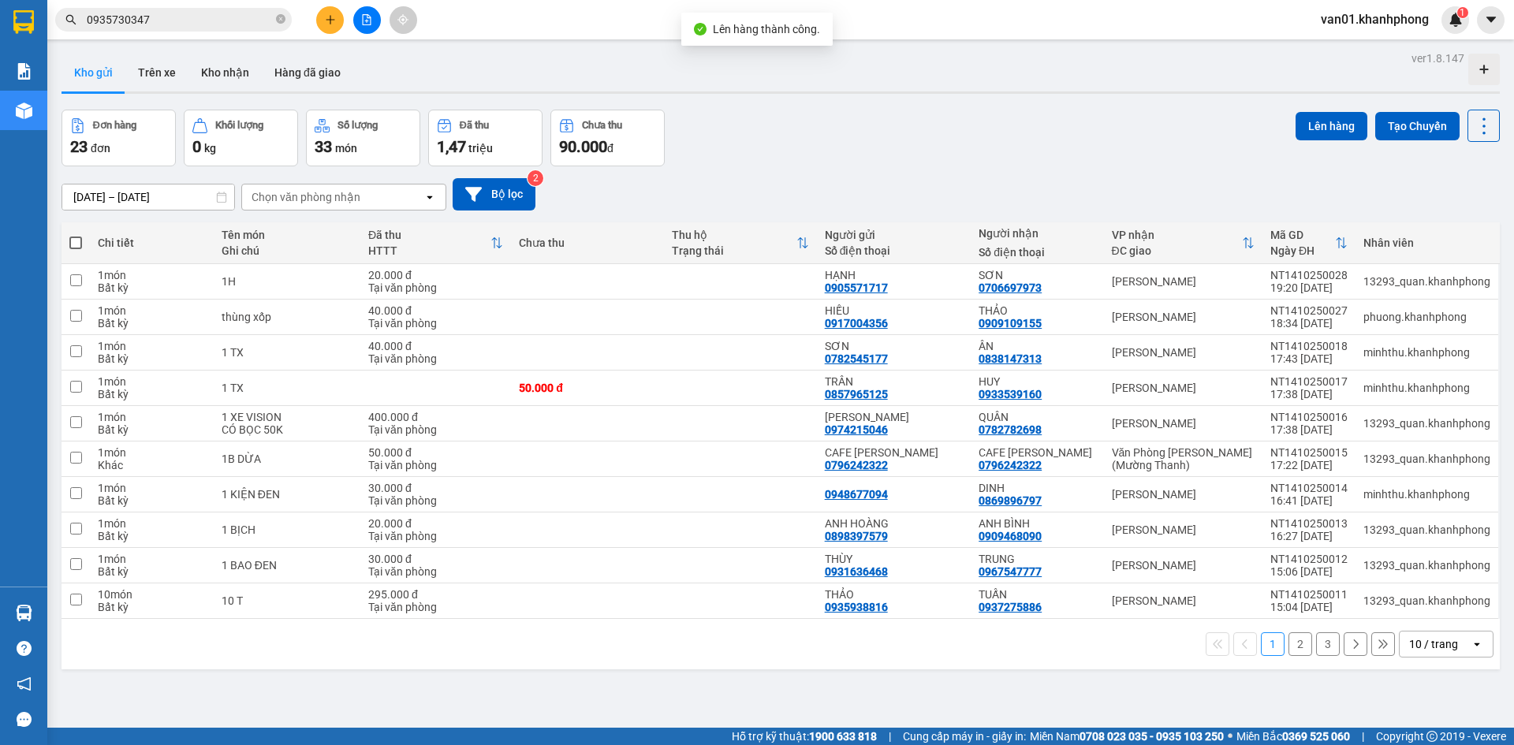
scroll to position [133, 0]
click at [82, 425] on td at bounding box center [76, 423] width 28 height 35
checkbox input "true"
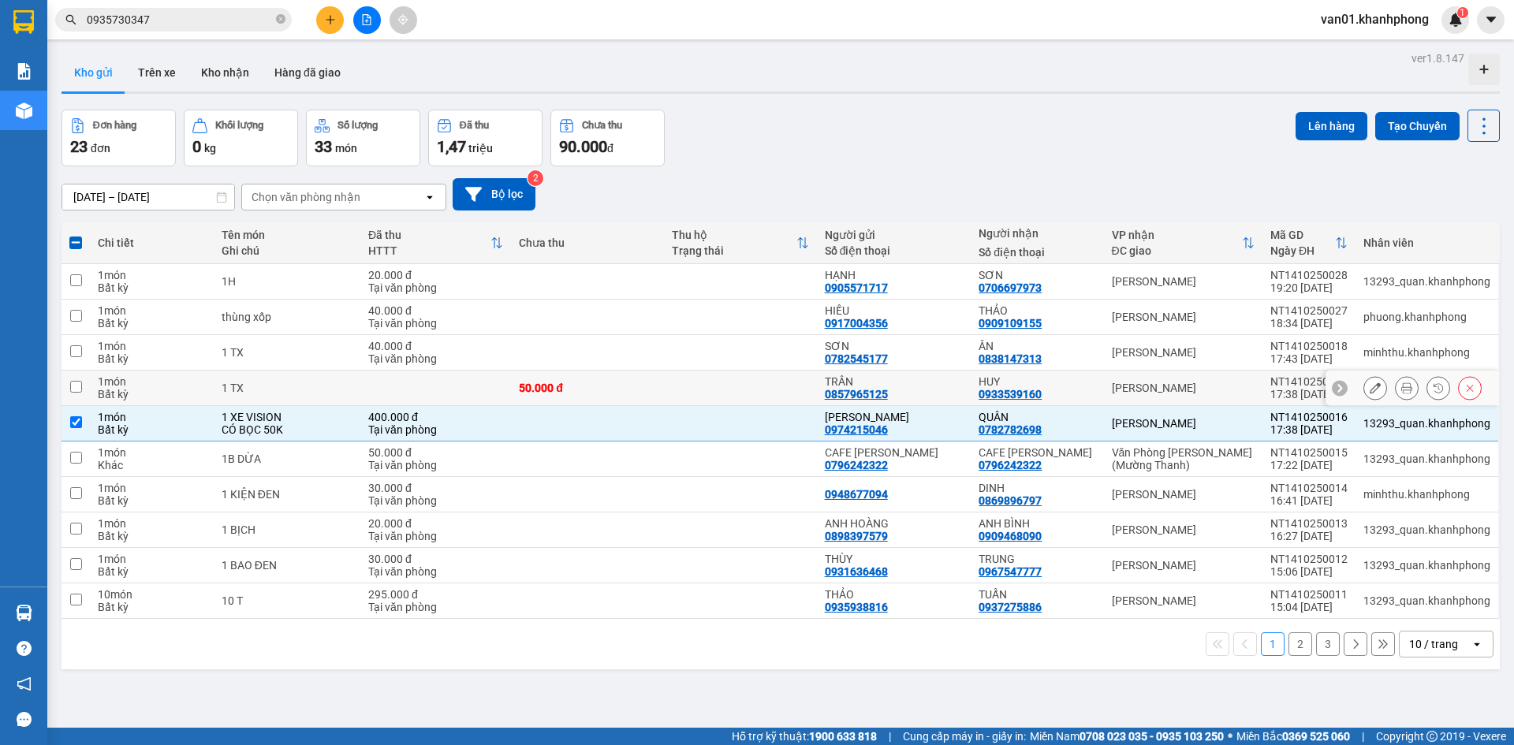
click at [84, 382] on td at bounding box center [76, 388] width 28 height 35
checkbox input "true"
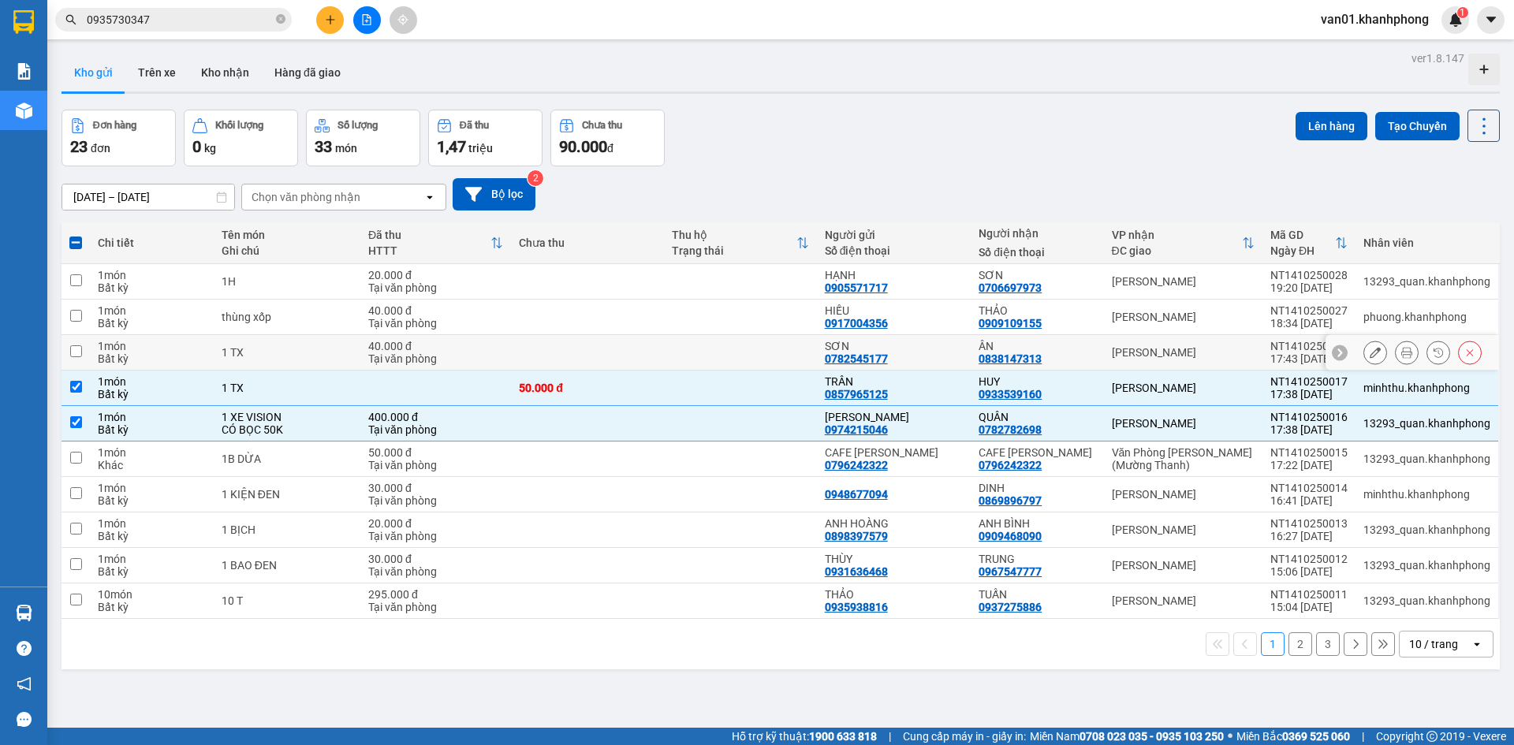
click at [77, 352] on input "checkbox" at bounding box center [76, 351] width 12 height 12
checkbox input "true"
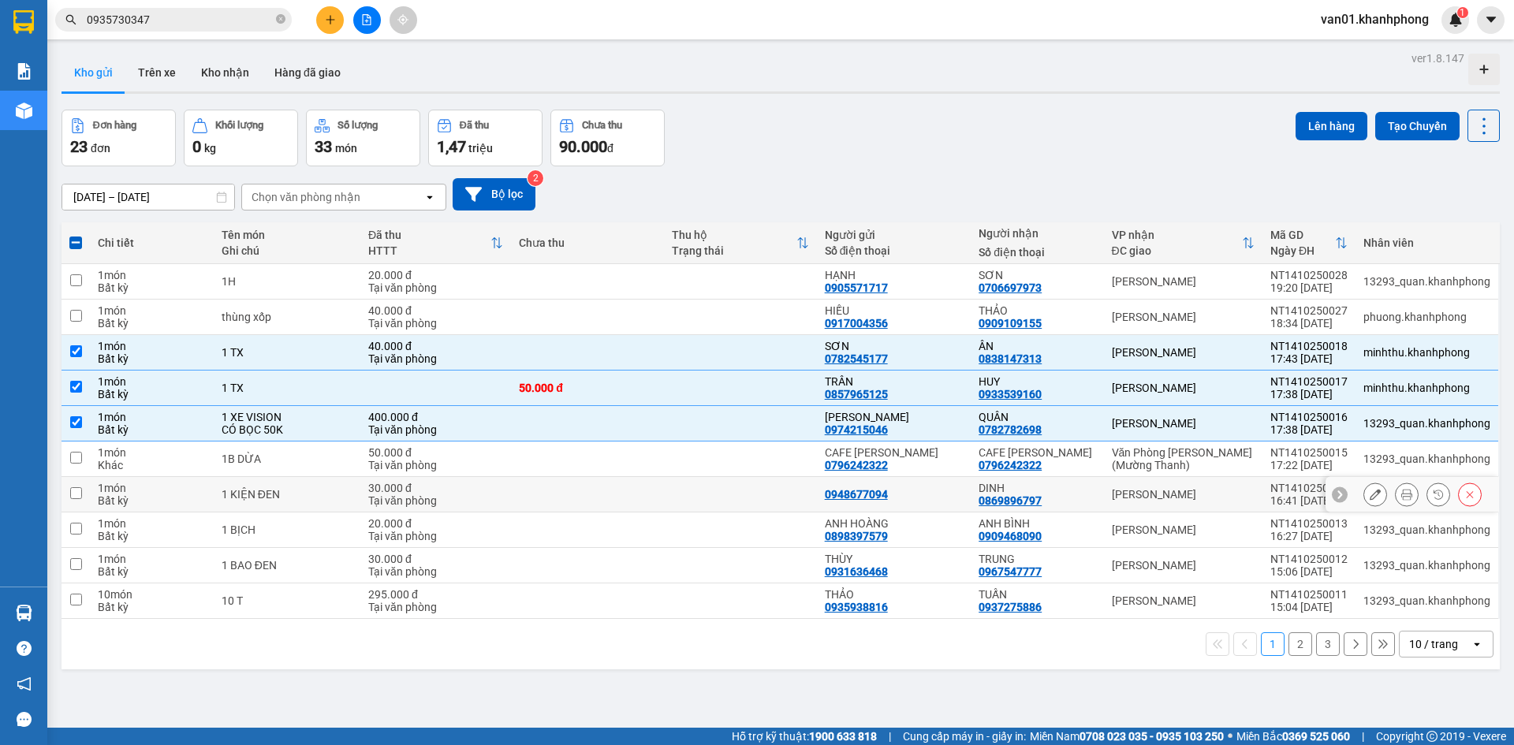
click at [84, 491] on td at bounding box center [76, 494] width 28 height 35
checkbox input "true"
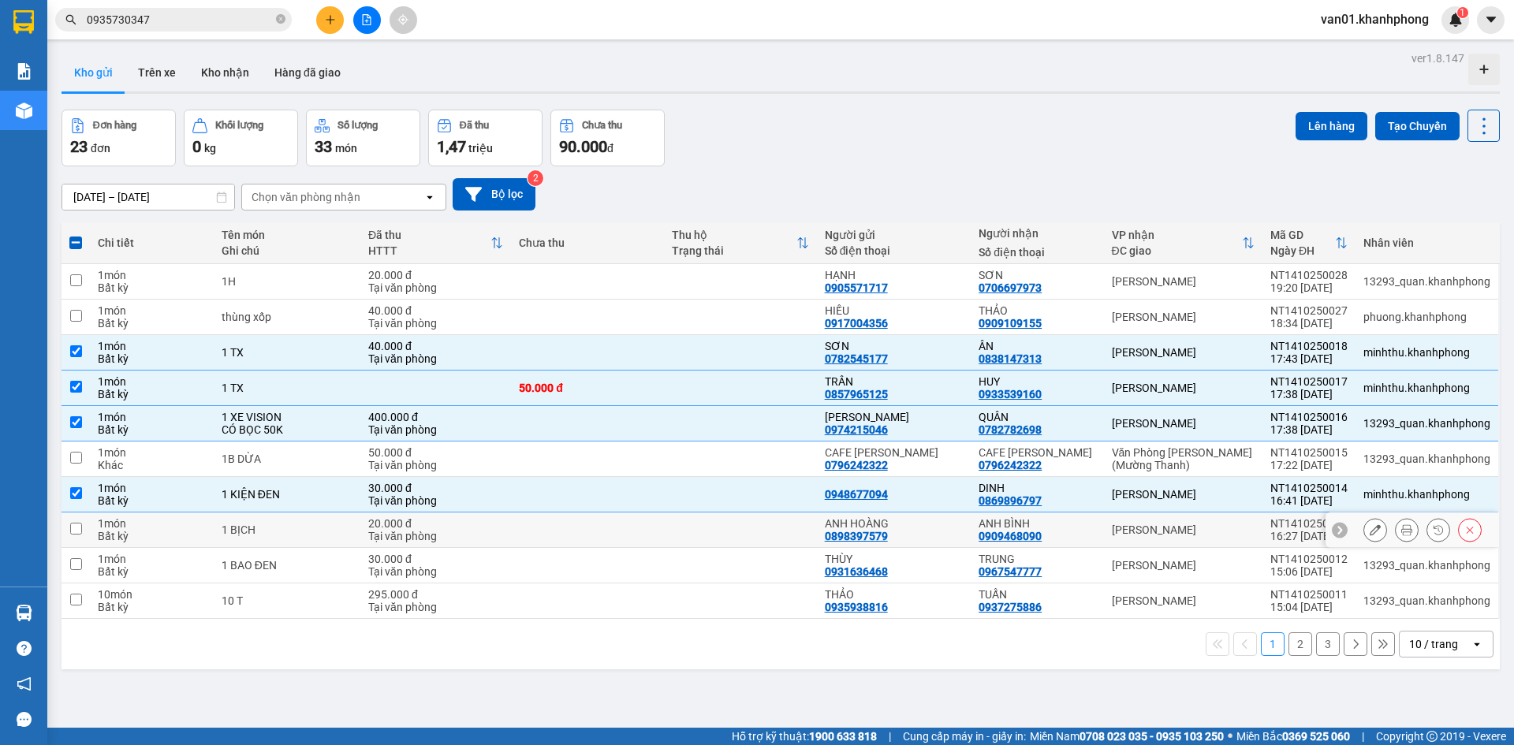
click at [80, 523] on input "checkbox" at bounding box center [76, 529] width 12 height 12
checkbox input "true"
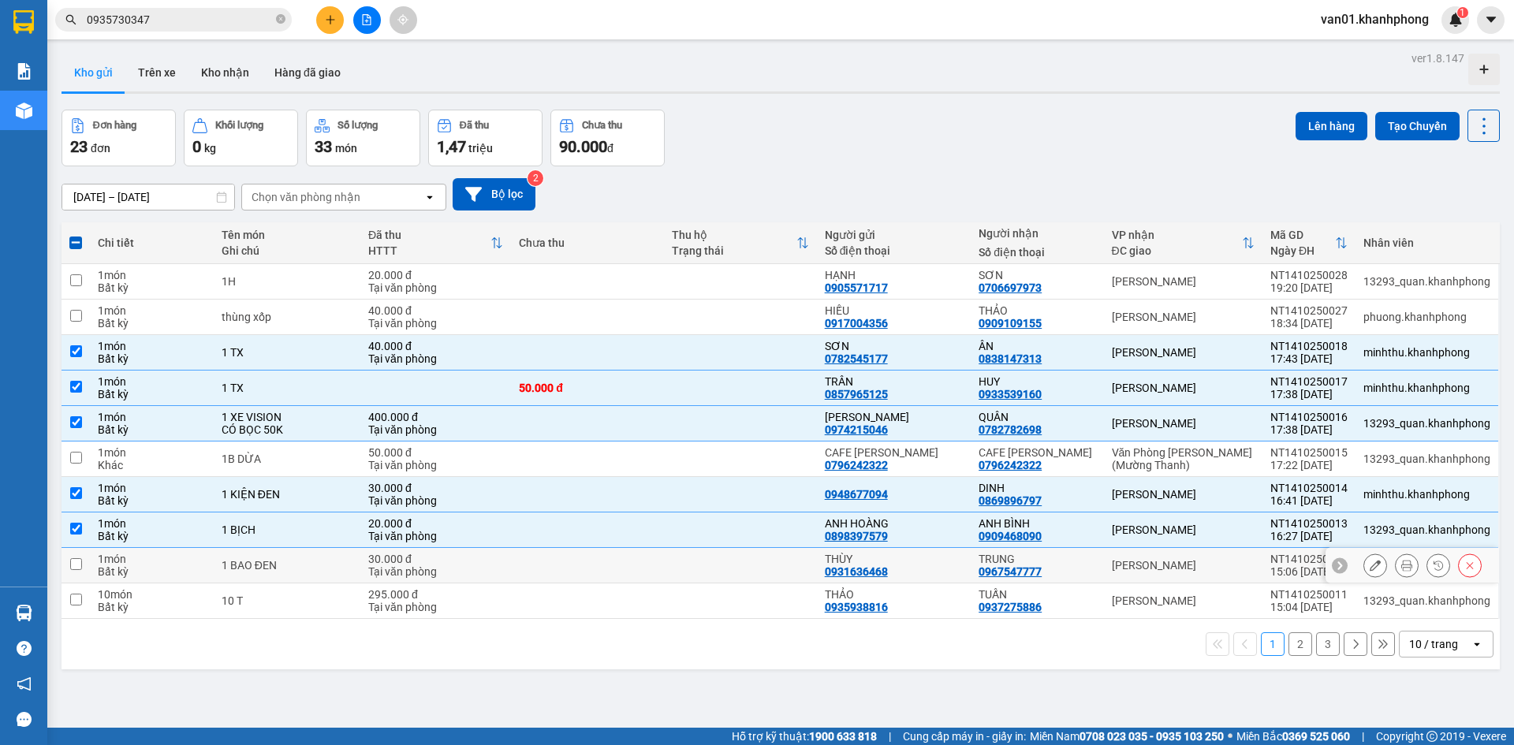
click at [79, 558] on input "checkbox" at bounding box center [76, 564] width 12 height 12
checkbox input "true"
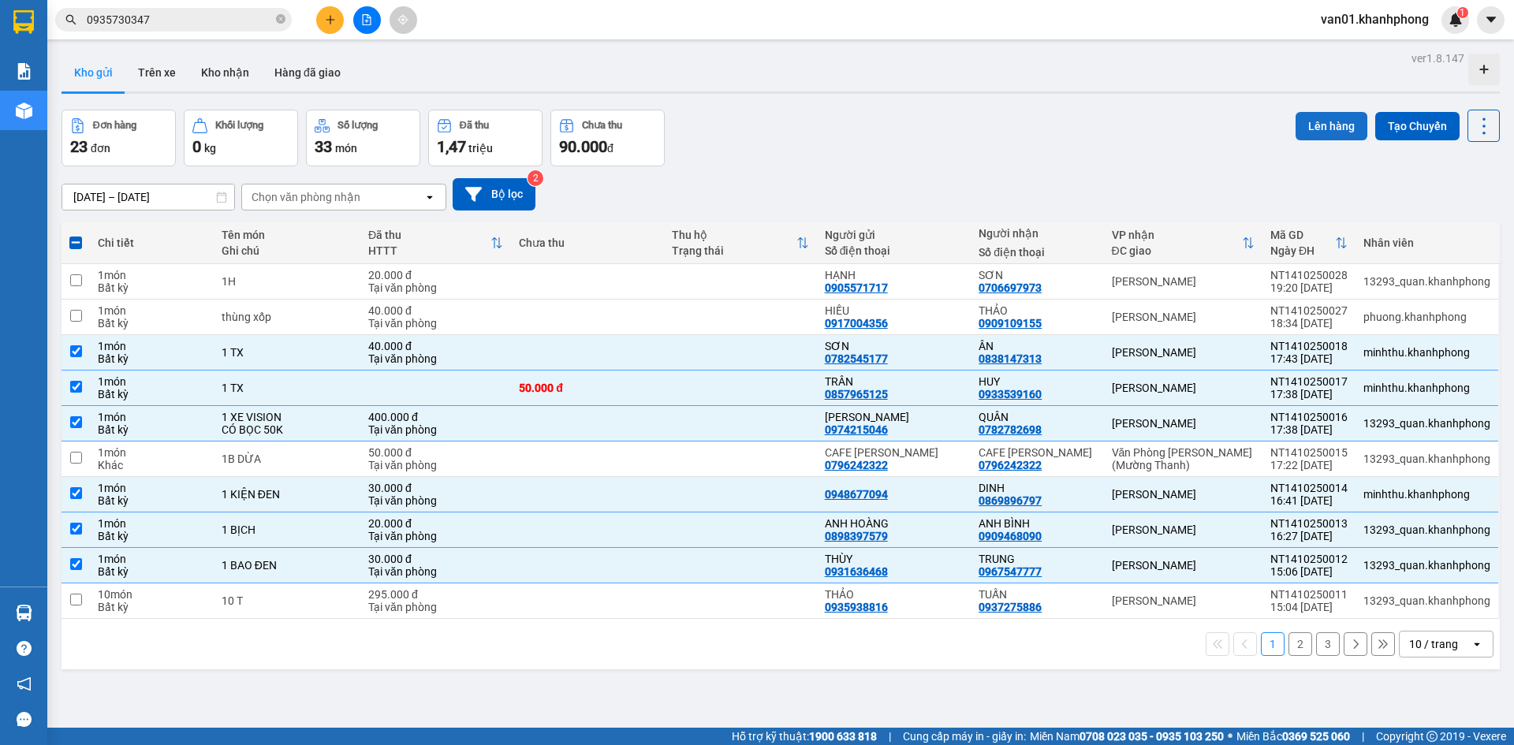
click at [1340, 118] on button "Lên hàng" at bounding box center [1332, 126] width 72 height 28
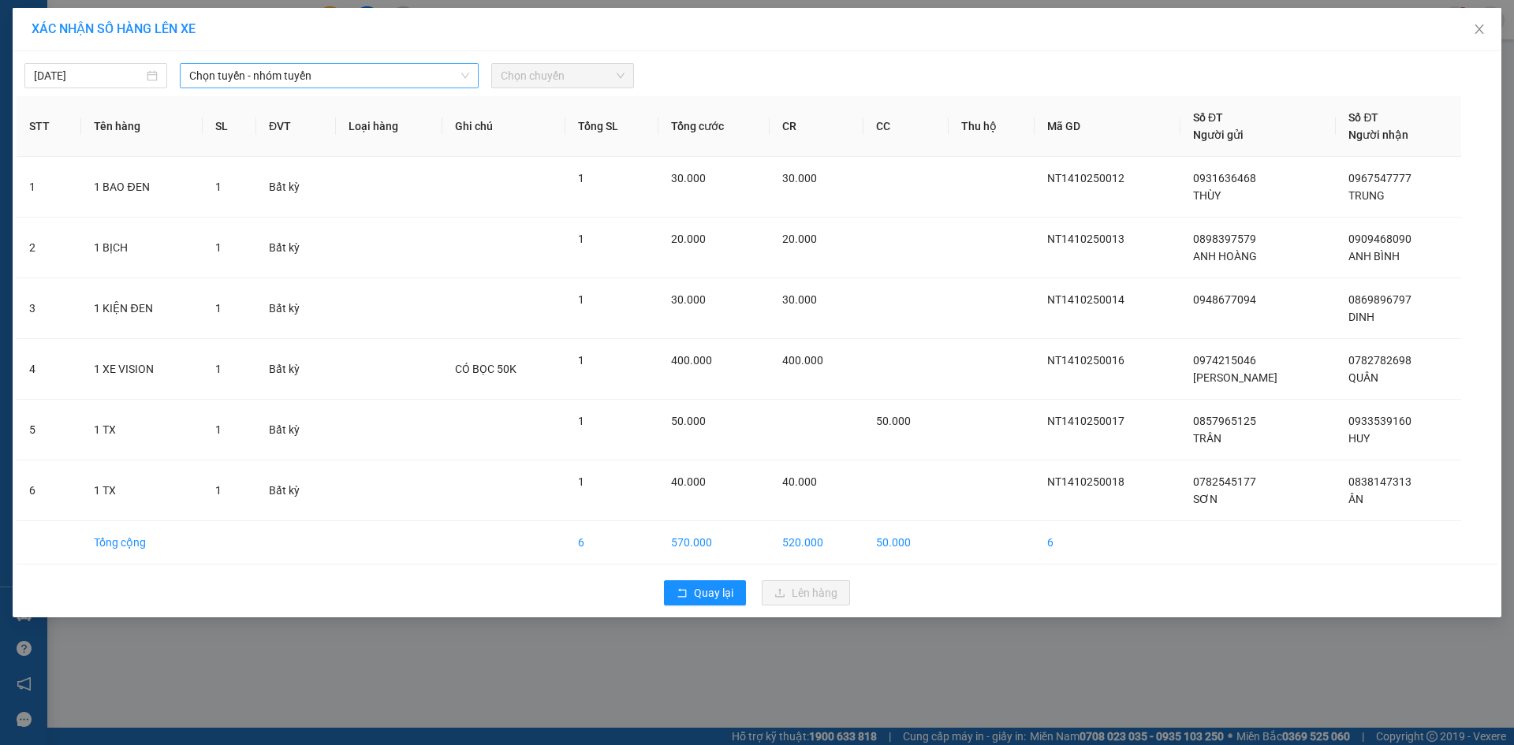
click at [416, 77] on span "Chọn tuyến - nhóm tuyến" at bounding box center [329, 76] width 280 height 24
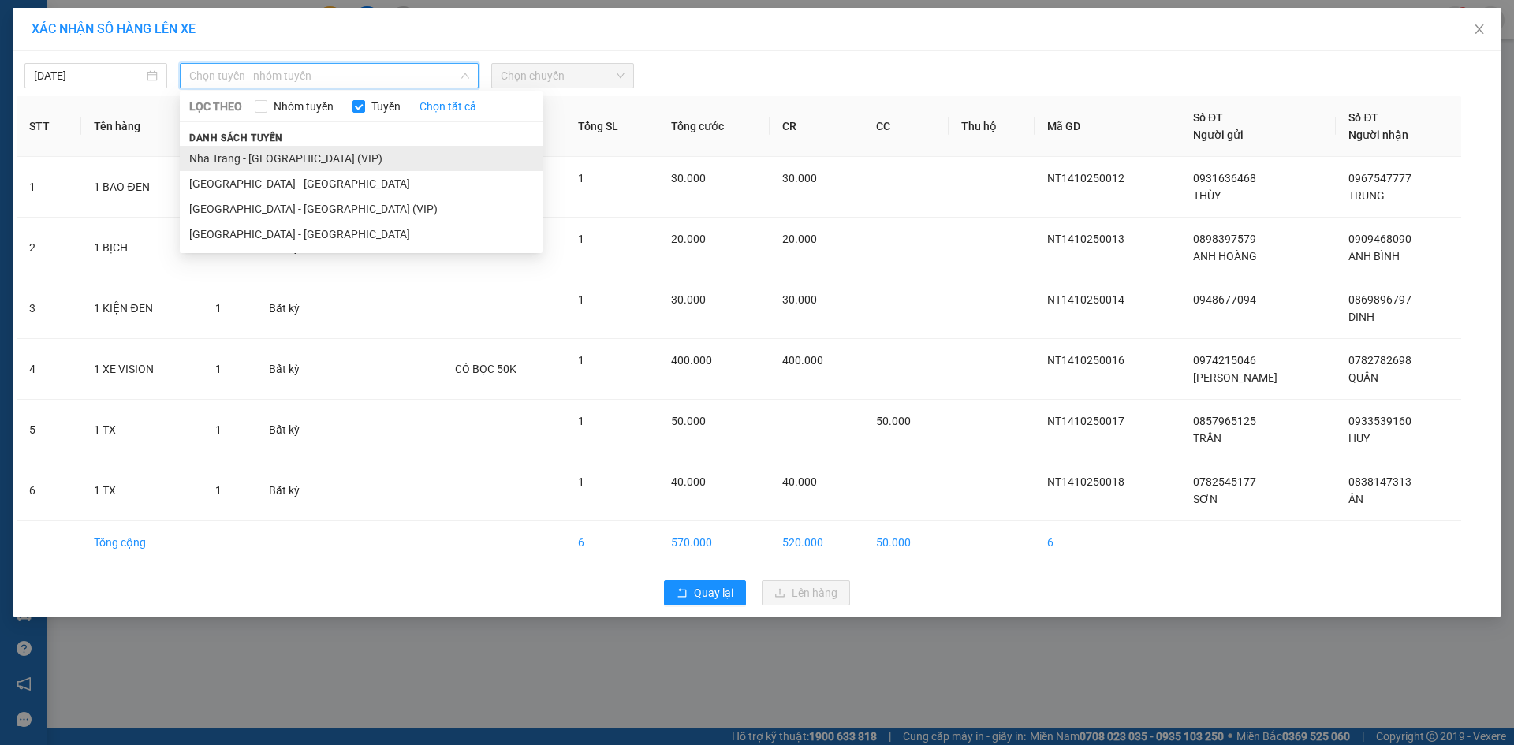
click at [347, 155] on li "Nha Trang - [GEOGRAPHIC_DATA] (VIP)" at bounding box center [361, 158] width 363 height 25
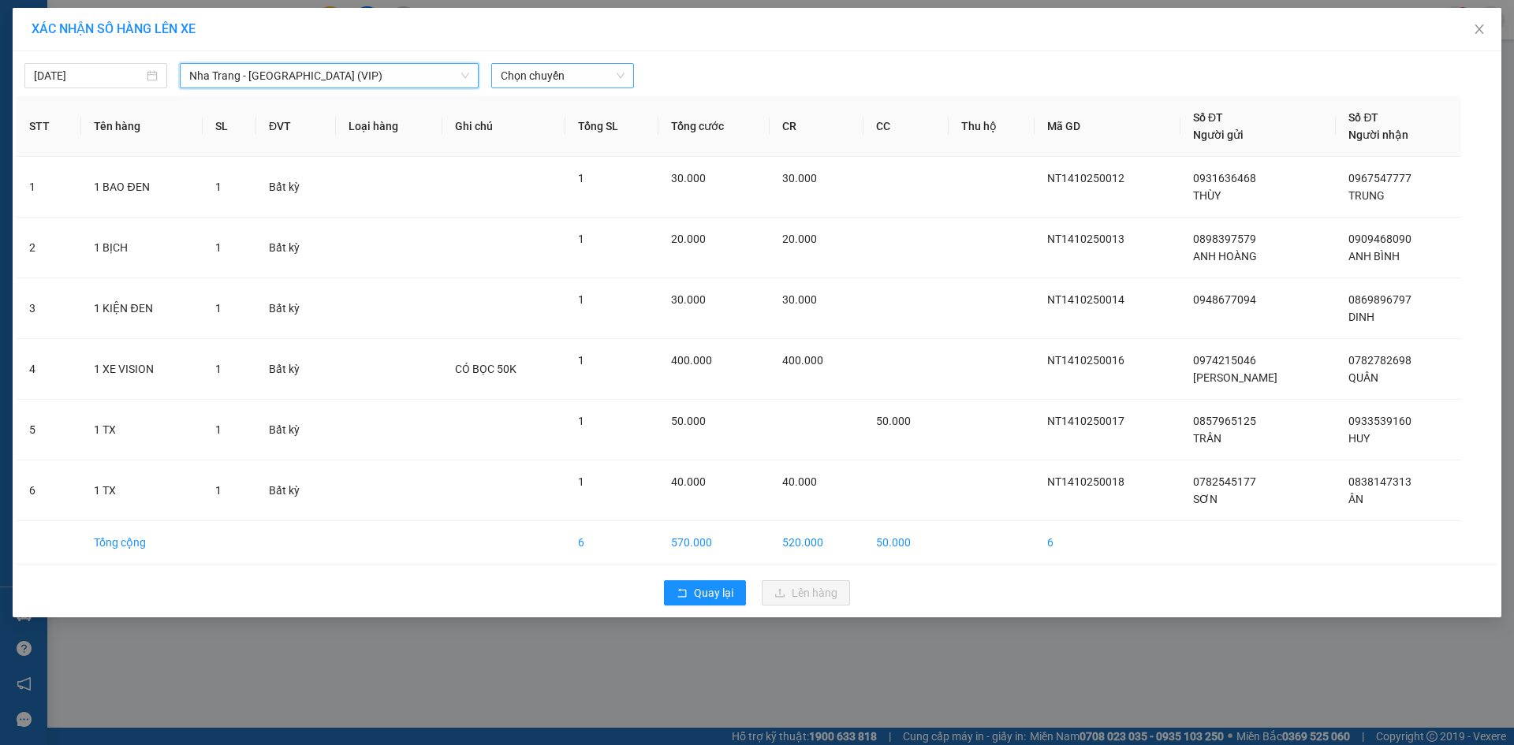
click at [552, 83] on span "Chọn chuyến" at bounding box center [563, 76] width 124 height 24
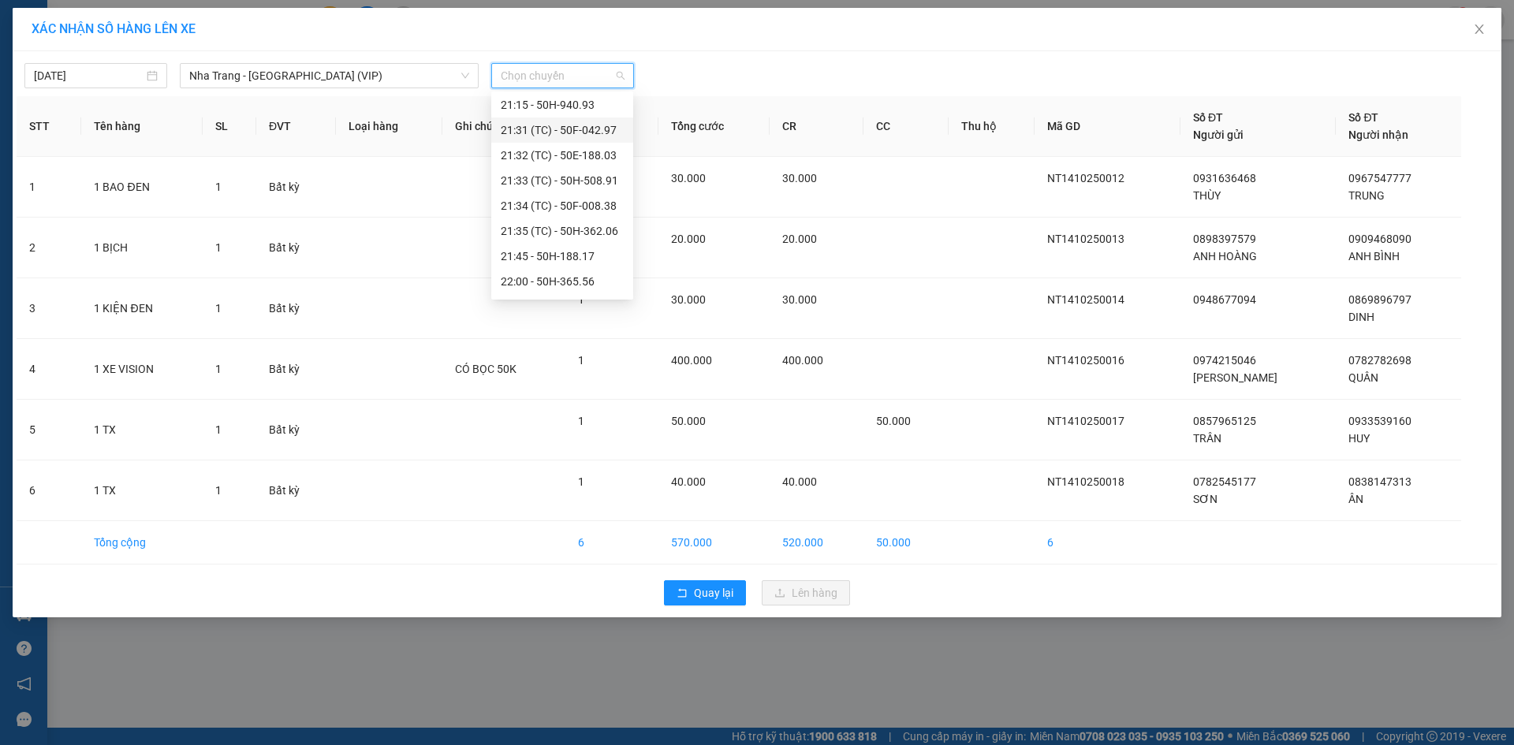
scroll to position [237, 0]
click at [585, 145] on div "21:45 - 50H-188.17" at bounding box center [562, 148] width 123 height 17
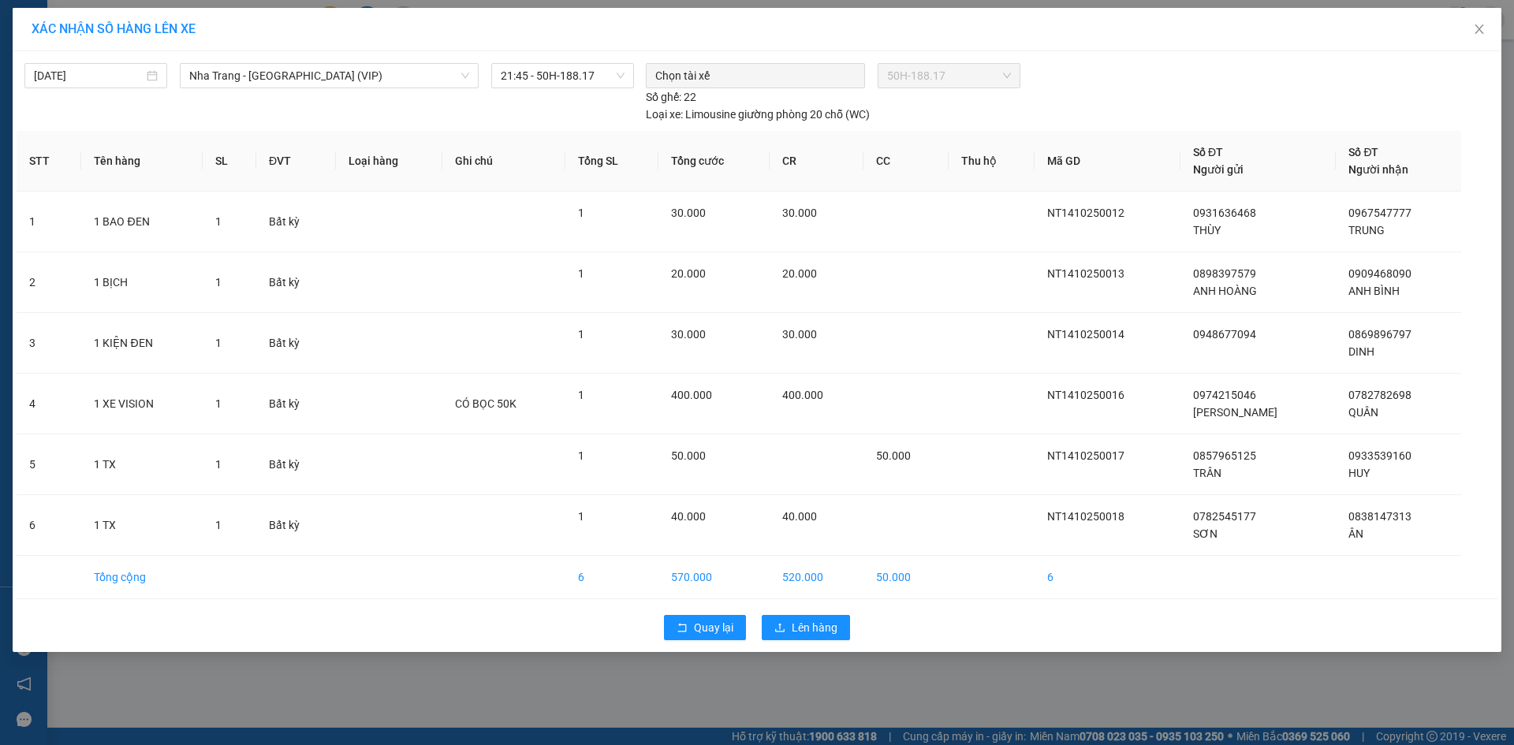
click at [791, 614] on div "Quay lại Lên hàng" at bounding box center [757, 627] width 1481 height 41
click at [791, 632] on button "Lên hàng" at bounding box center [806, 627] width 88 height 25
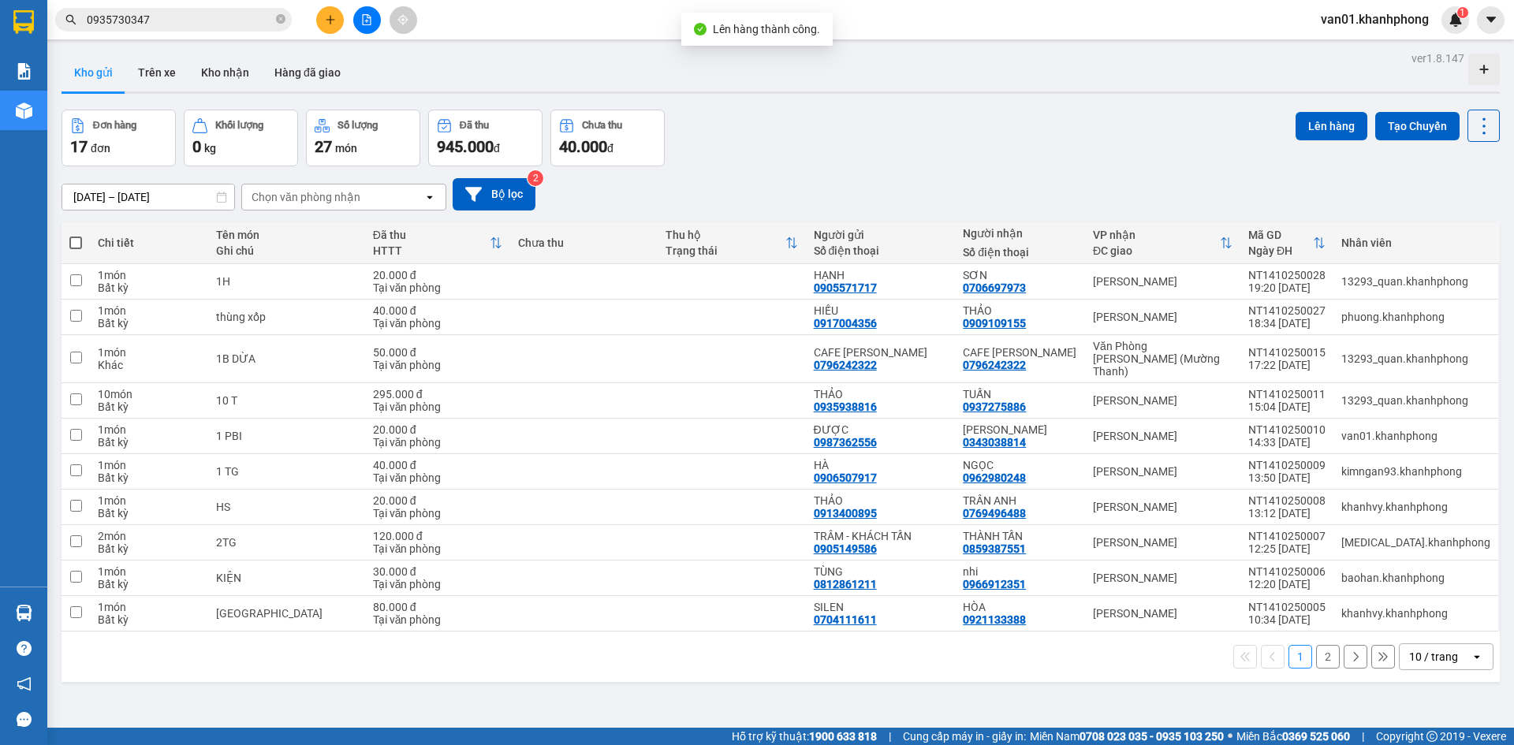
scroll to position [327, 0]
click at [82, 419] on td at bounding box center [76, 436] width 28 height 35
checkbox input "true"
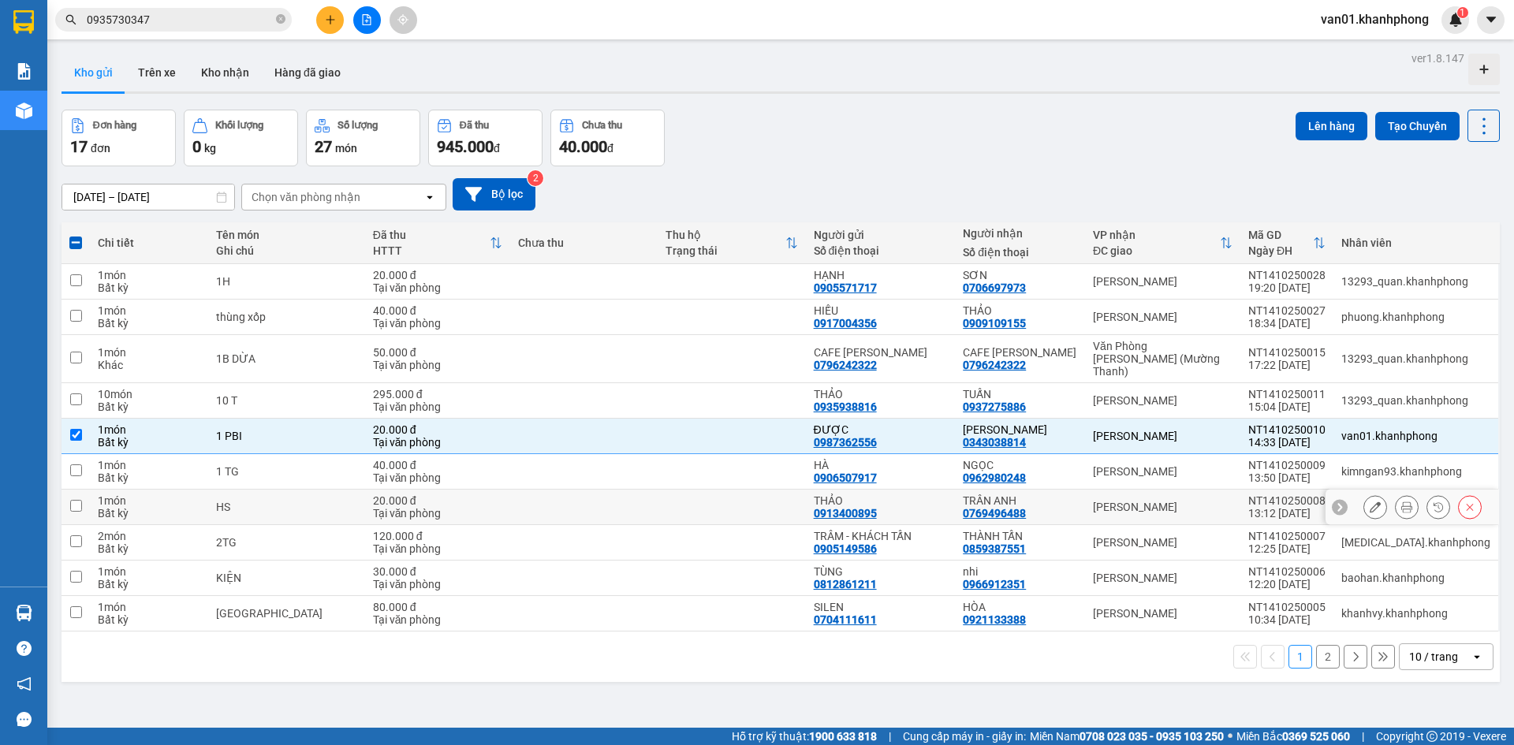
click at [69, 495] on td at bounding box center [76, 507] width 28 height 35
checkbox input "true"
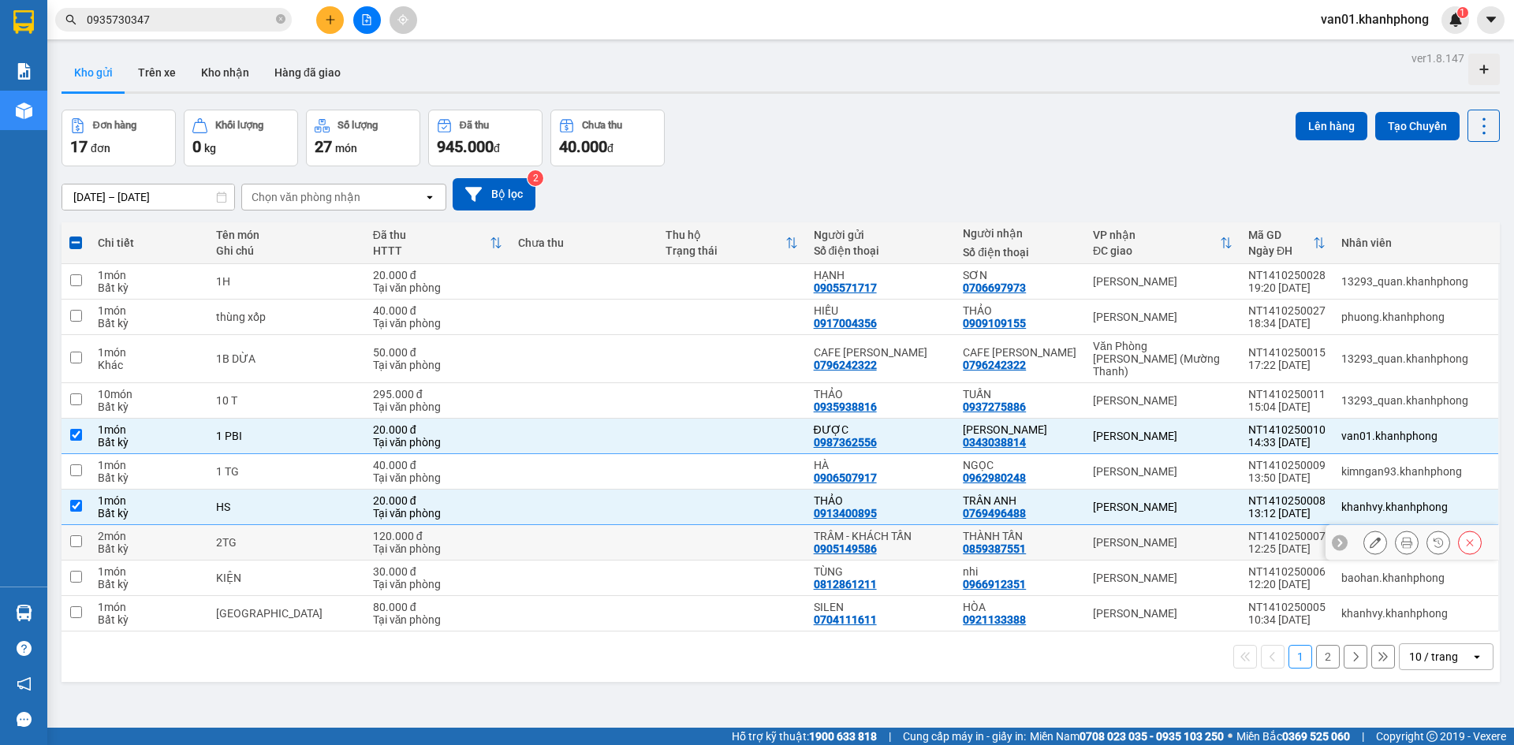
click at [77, 536] on input "checkbox" at bounding box center [76, 542] width 12 height 12
checkbox input "true"
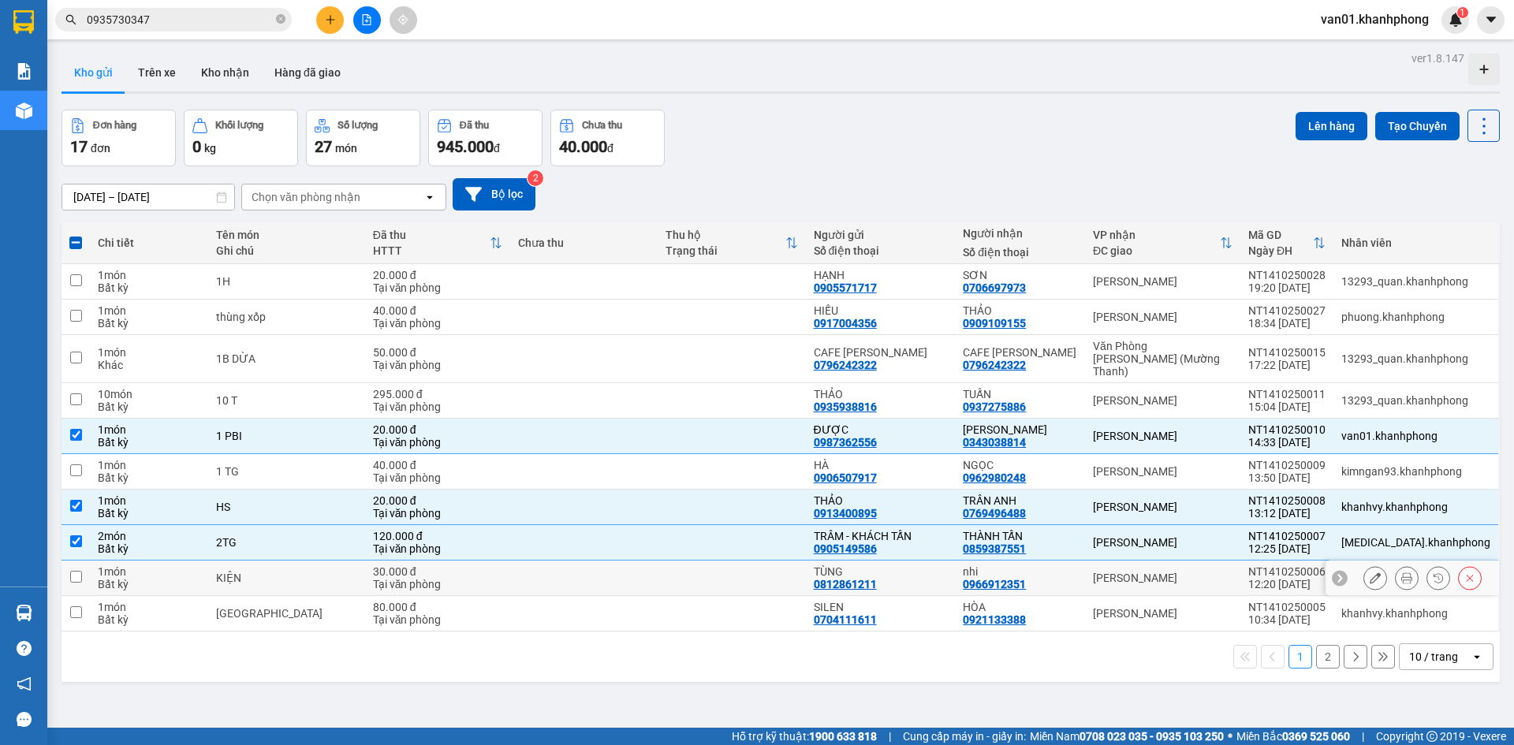
click at [77, 561] on td at bounding box center [76, 578] width 28 height 35
checkbox input "true"
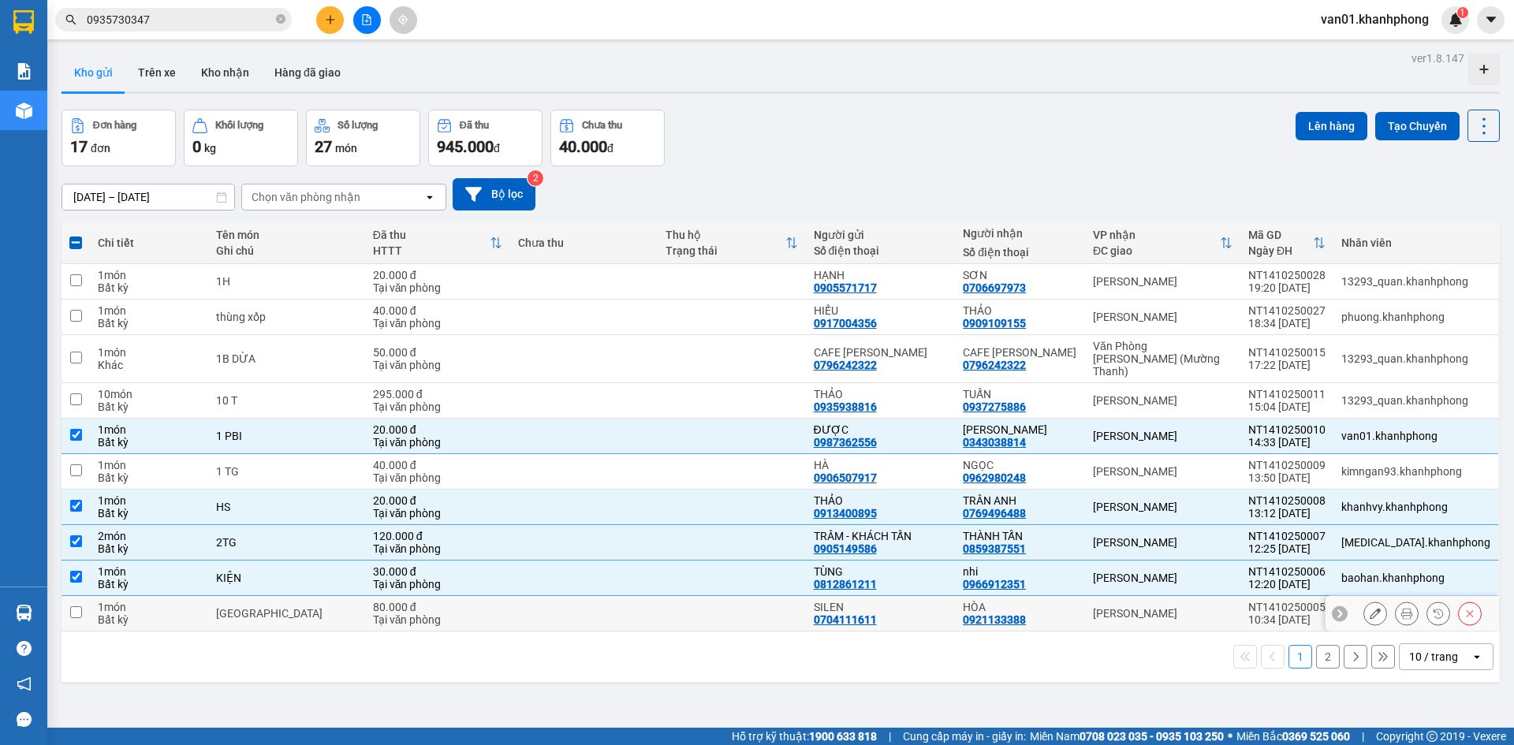
click at [76, 607] on input "checkbox" at bounding box center [76, 613] width 12 height 12
checkbox input "true"
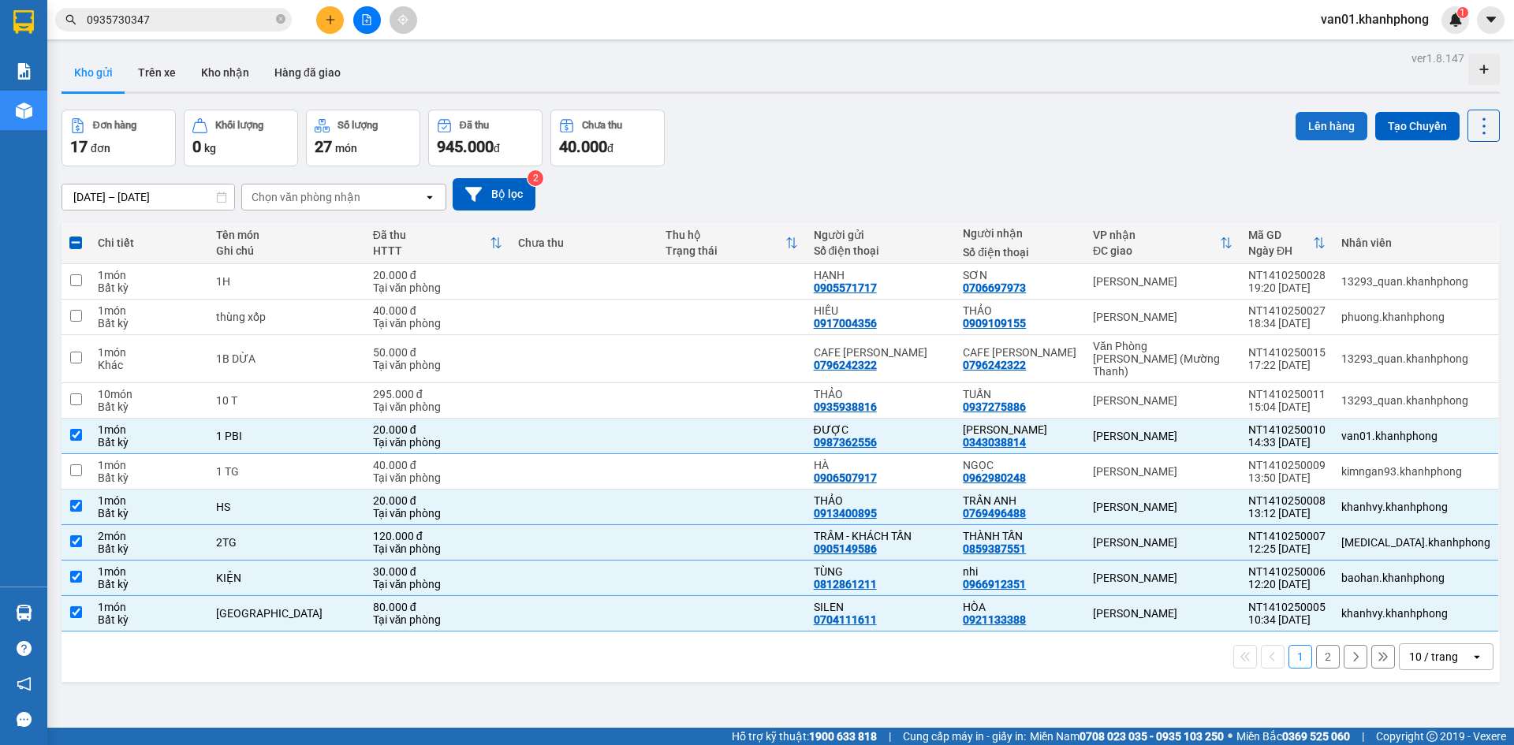
click at [1313, 126] on button "Lên hàng" at bounding box center [1332, 126] width 72 height 28
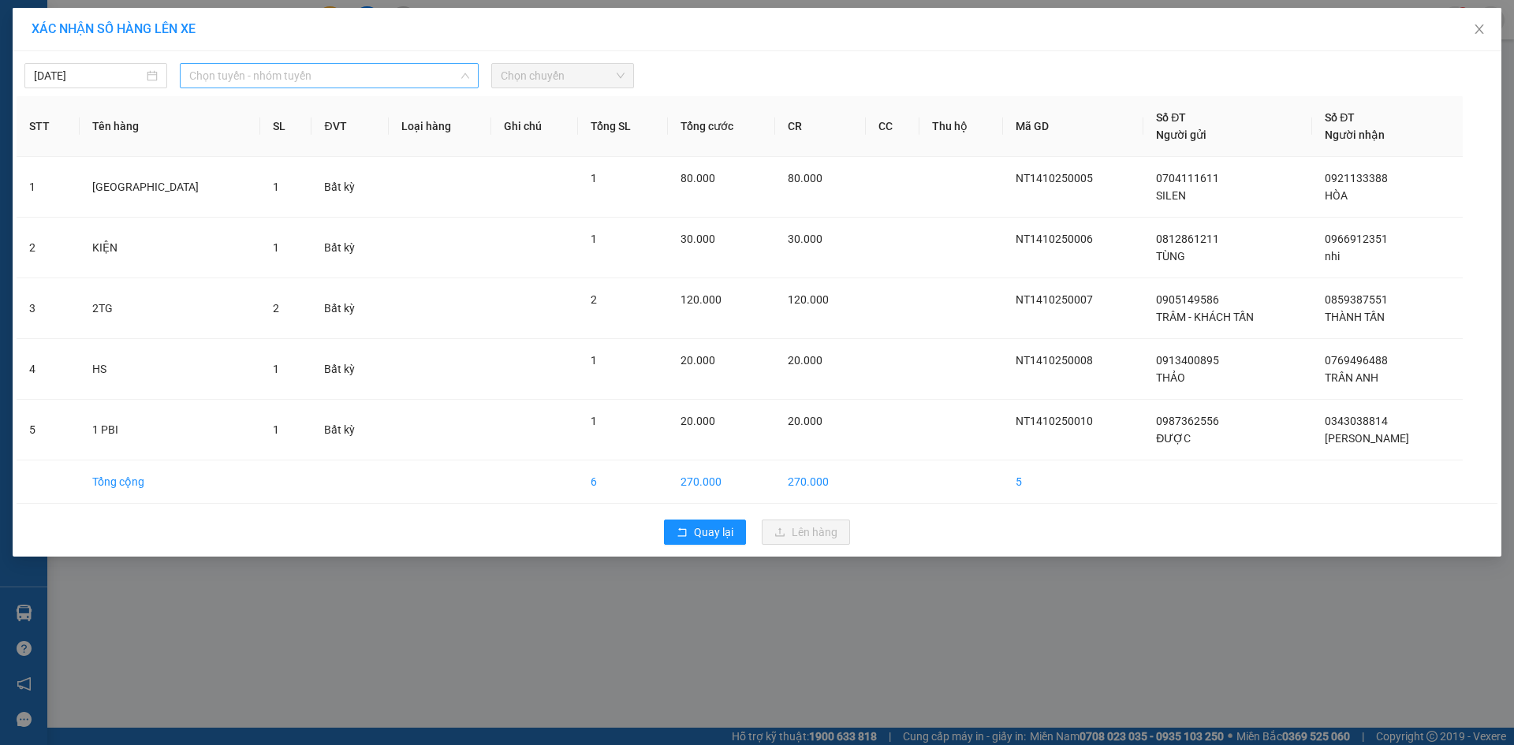
click at [256, 80] on span "Chọn tuyến - nhóm tuyến" at bounding box center [329, 76] width 280 height 24
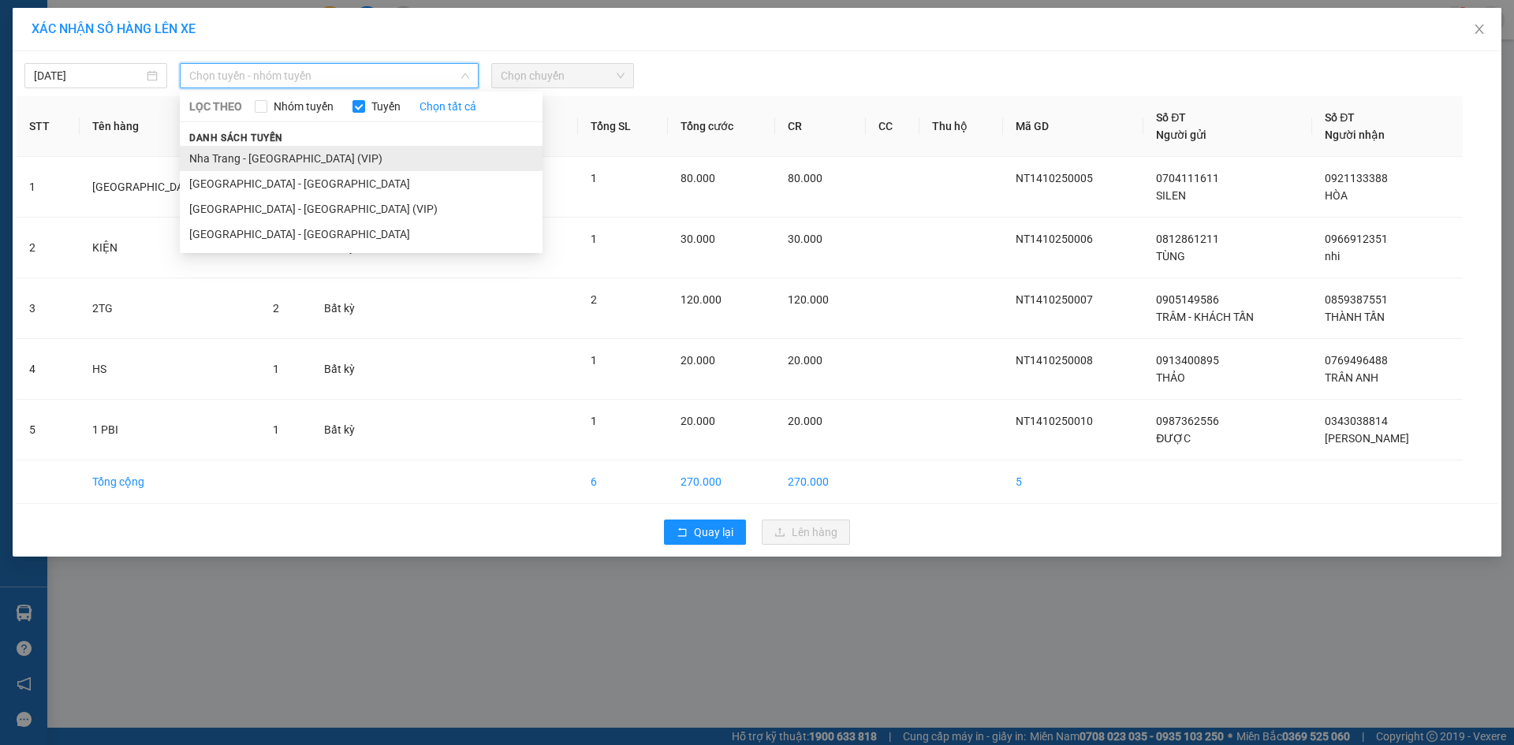
click at [282, 157] on li "Nha Trang - [GEOGRAPHIC_DATA] (VIP)" at bounding box center [361, 158] width 363 height 25
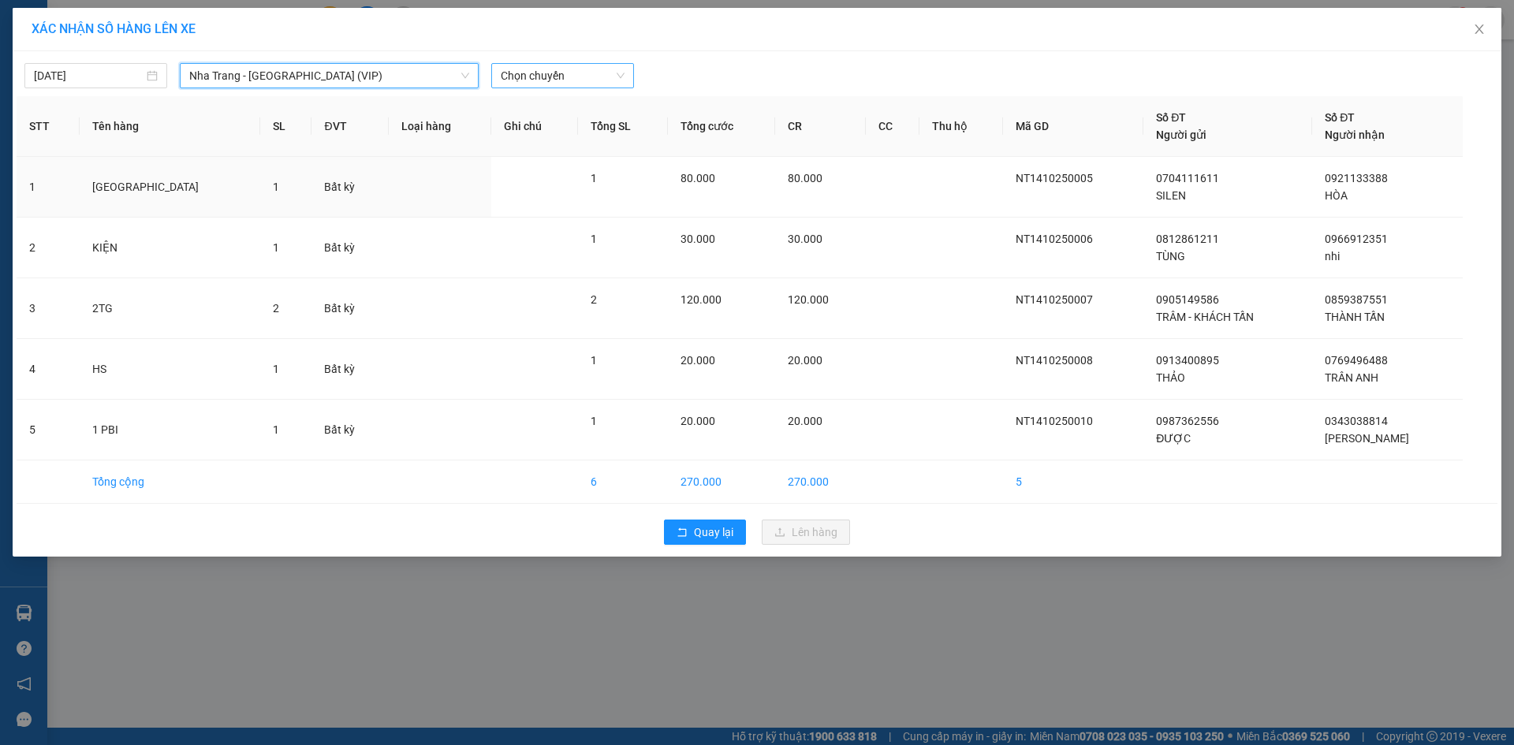
click at [582, 73] on span "Chọn chuyến" at bounding box center [563, 76] width 124 height 24
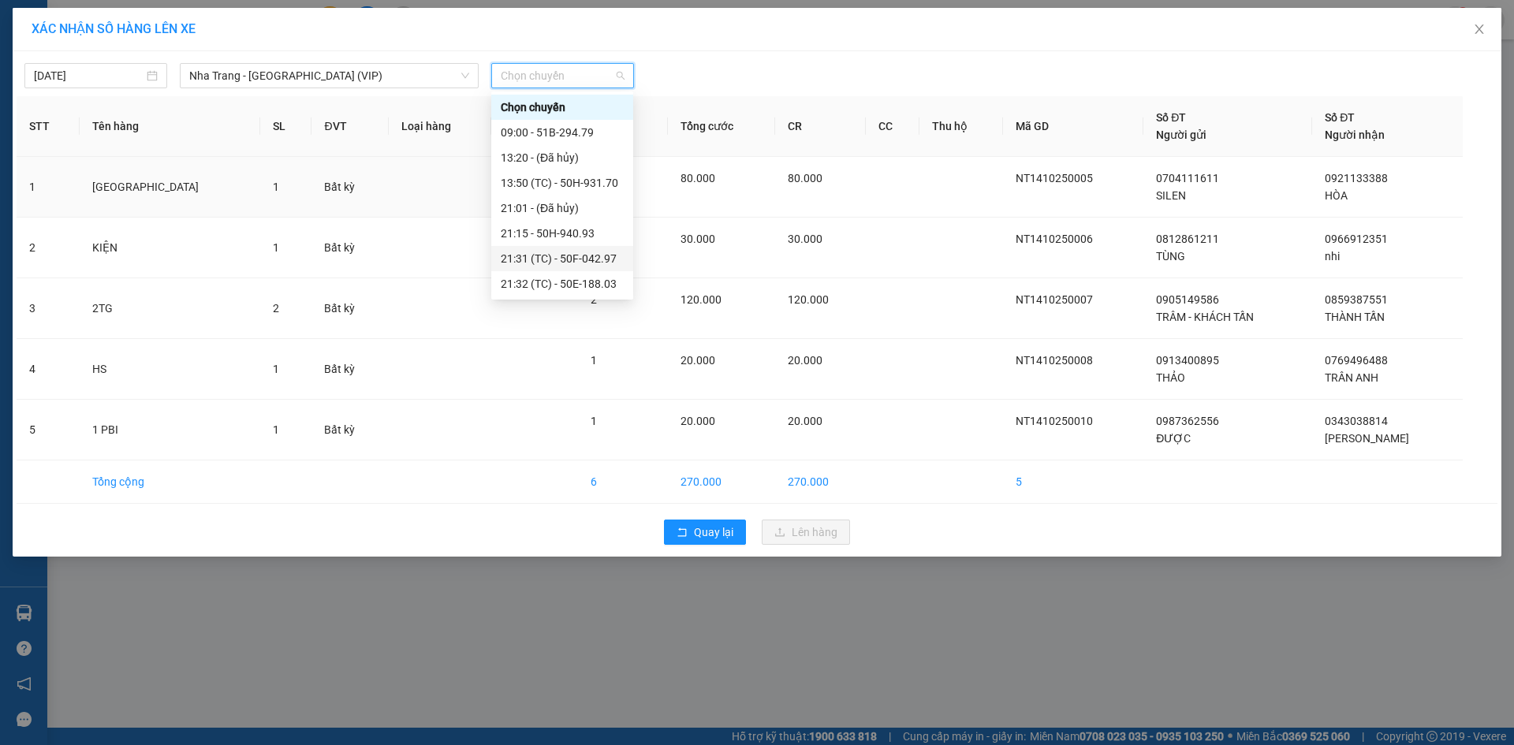
scroll to position [158, 0]
click at [602, 230] on div "21:45 - 50H-188.17" at bounding box center [562, 226] width 123 height 17
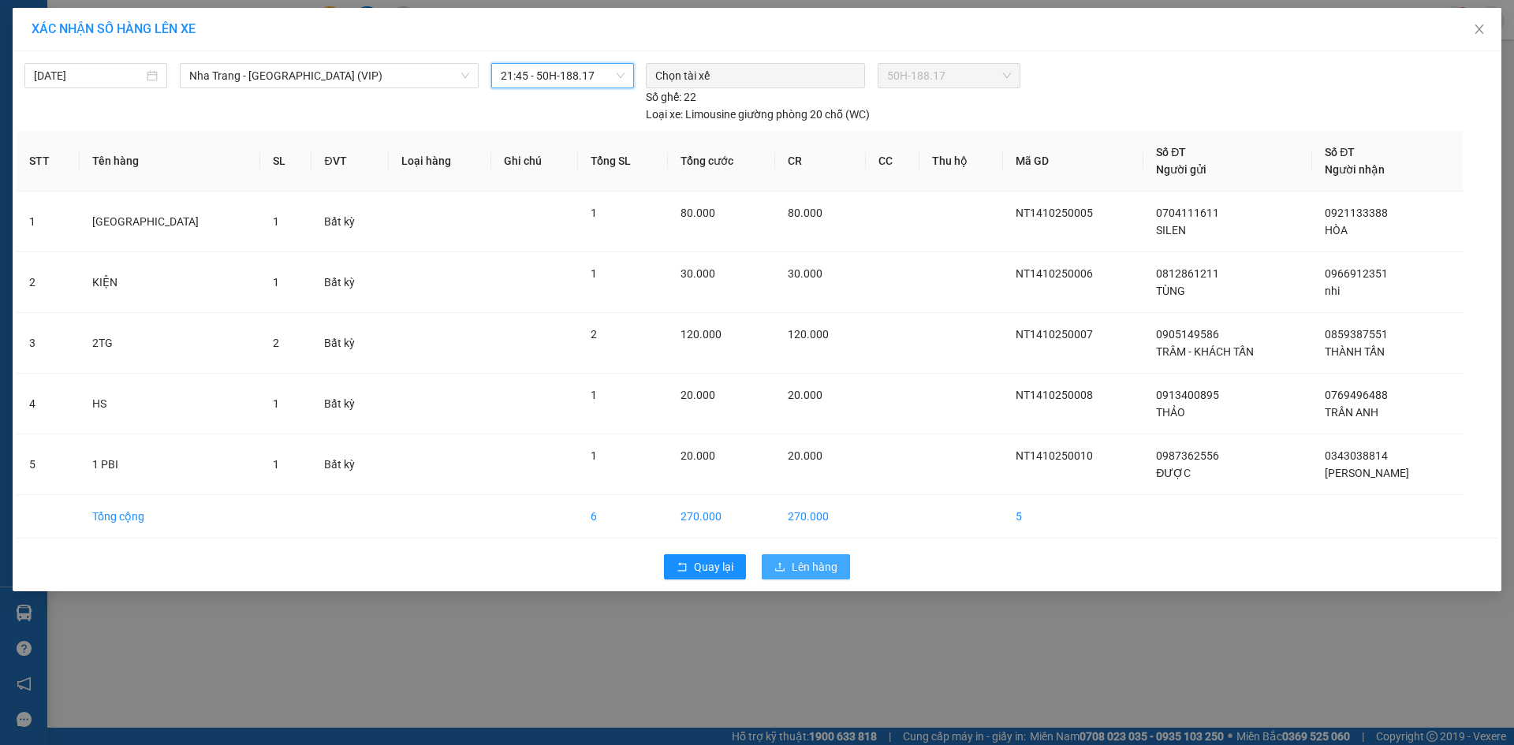
click at [829, 569] on span "Lên hàng" at bounding box center [815, 566] width 46 height 17
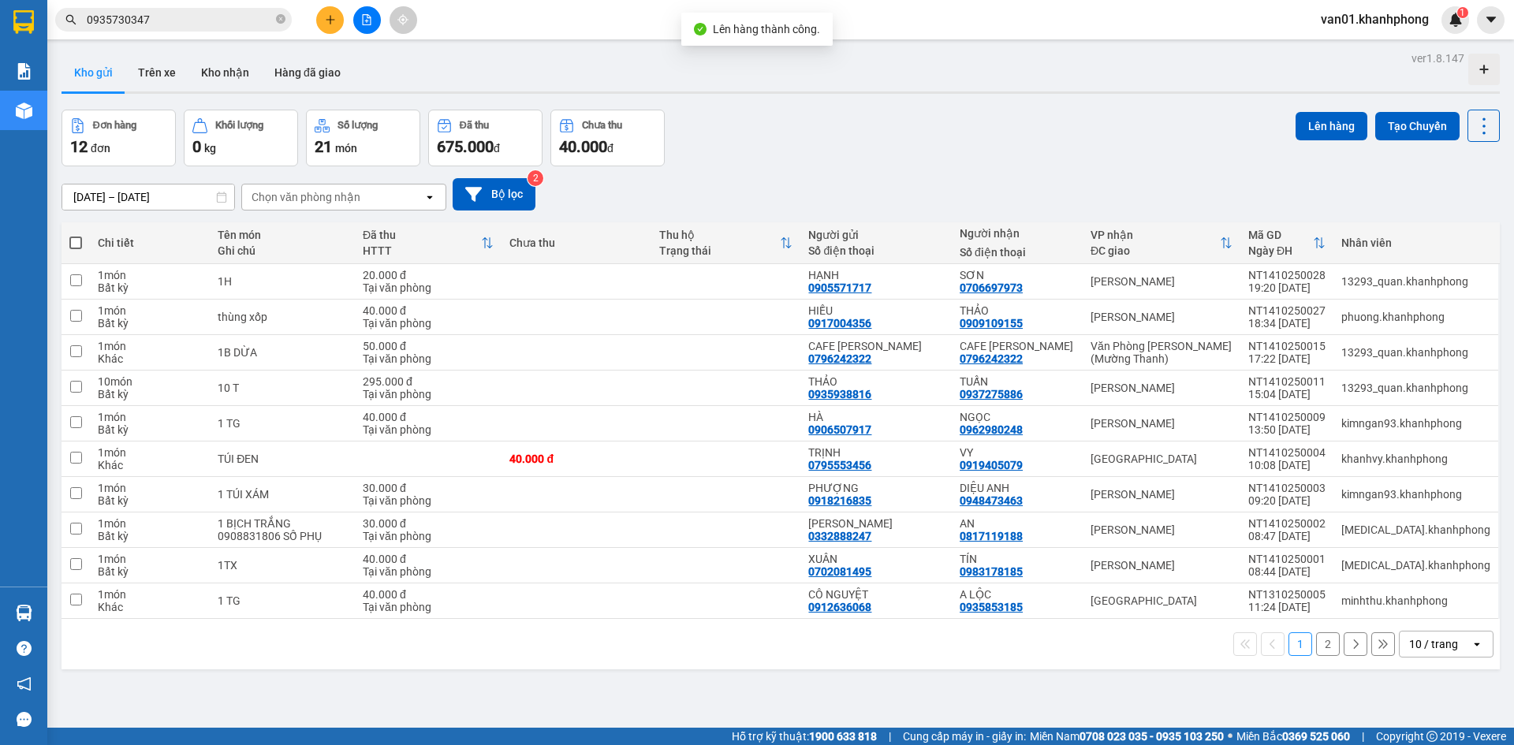
scroll to position [399, 0]
click at [83, 562] on td at bounding box center [76, 565] width 28 height 35
checkbox input "true"
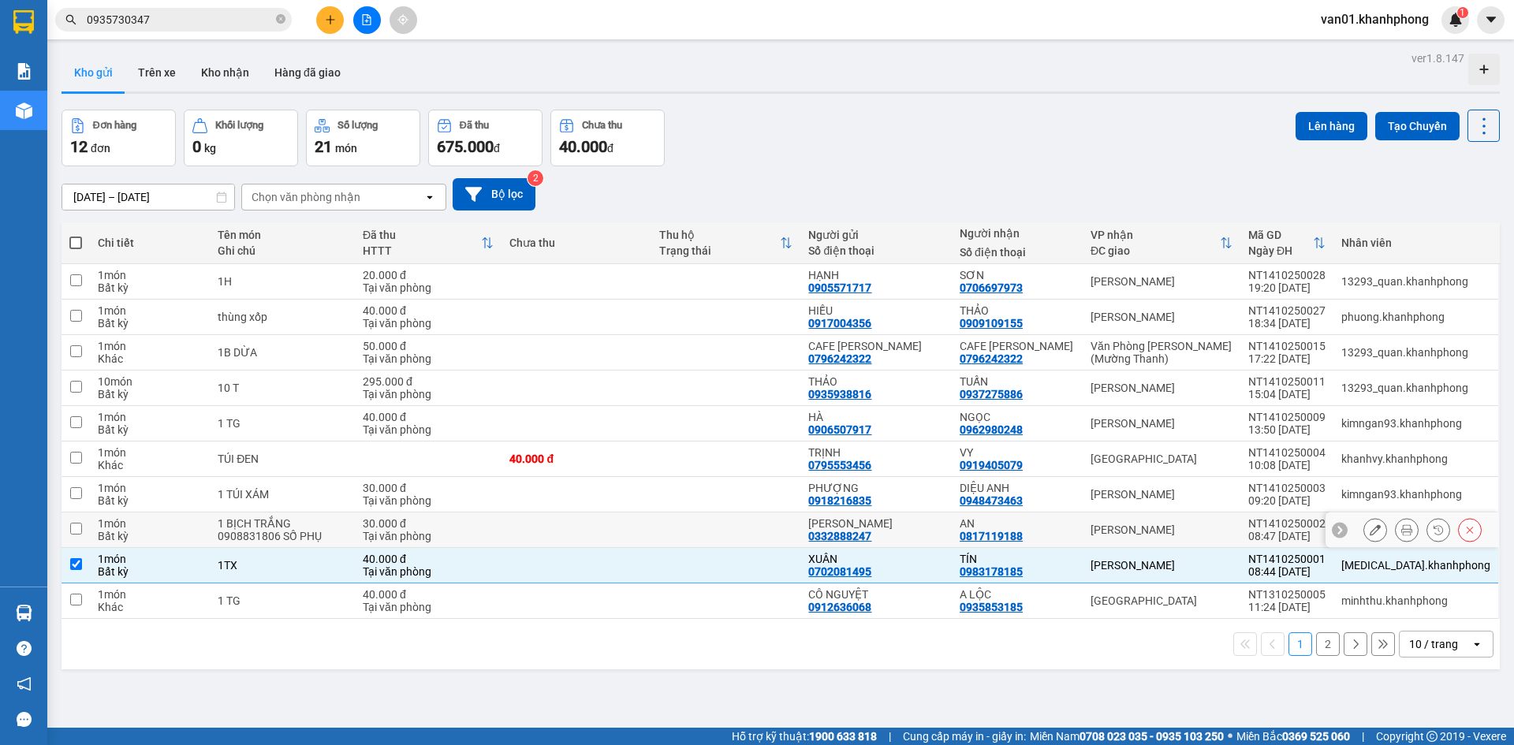
click at [80, 533] on input "checkbox" at bounding box center [76, 529] width 12 height 12
checkbox input "true"
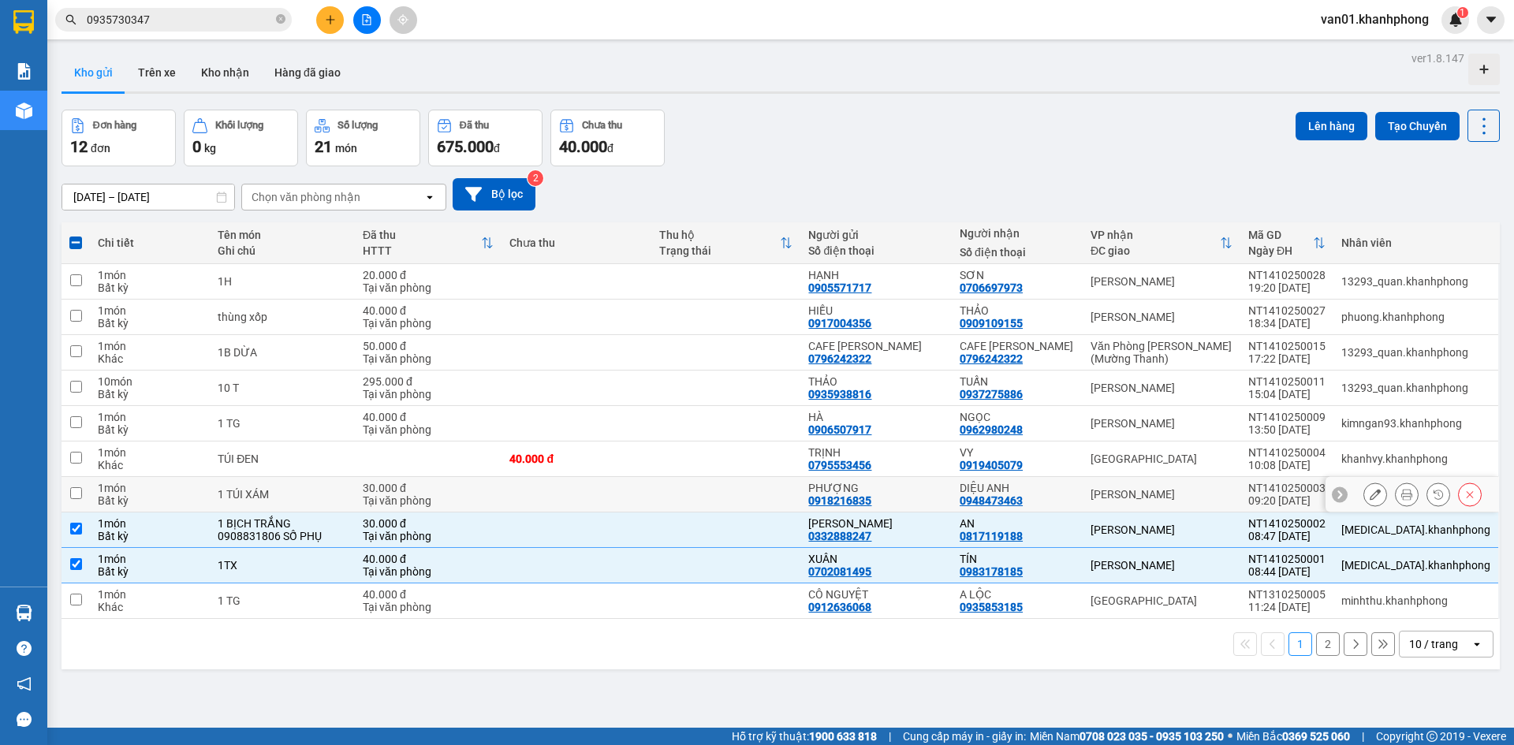
click at [78, 492] on input "checkbox" at bounding box center [76, 493] width 12 height 12
checkbox input "true"
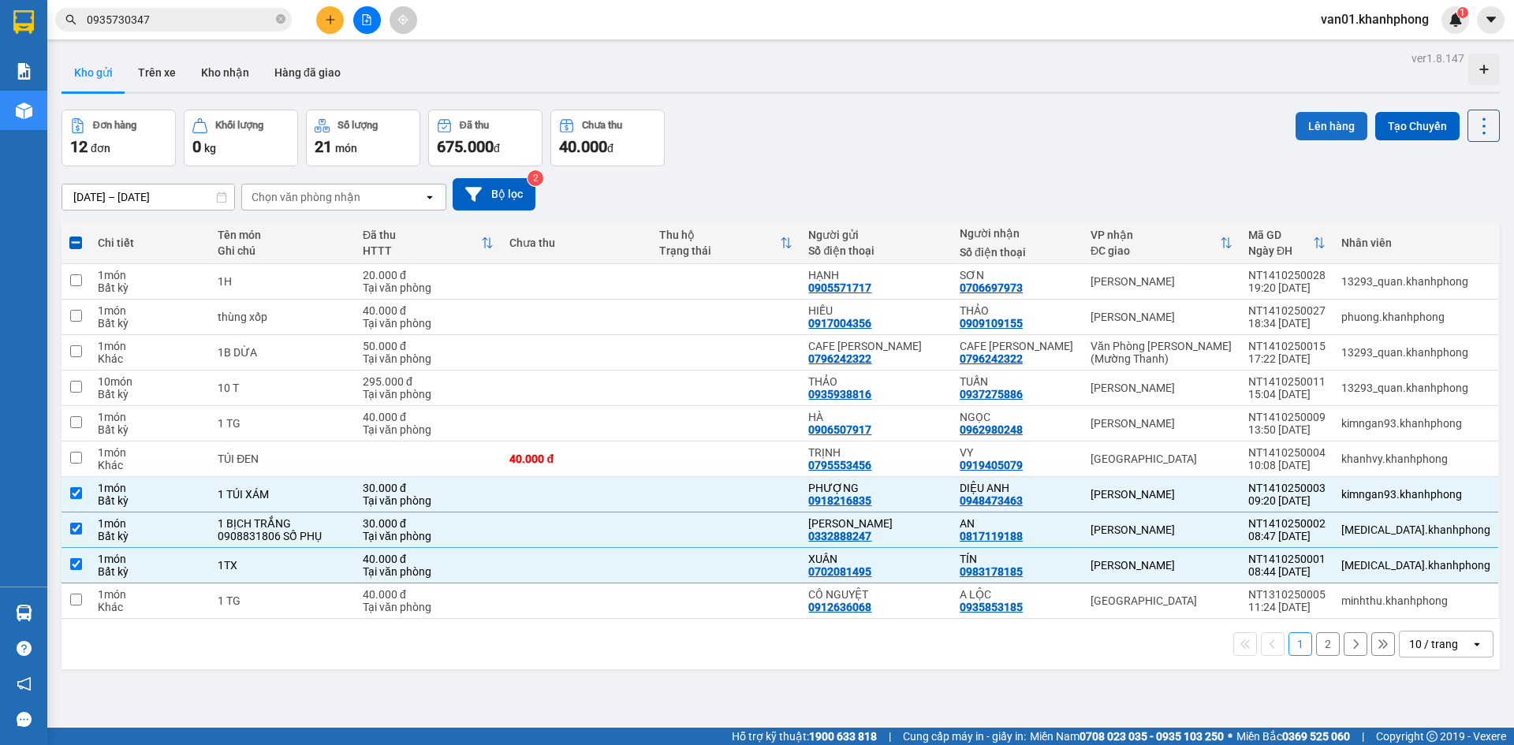
click at [1311, 133] on button "Lên hàng" at bounding box center [1332, 126] width 72 height 28
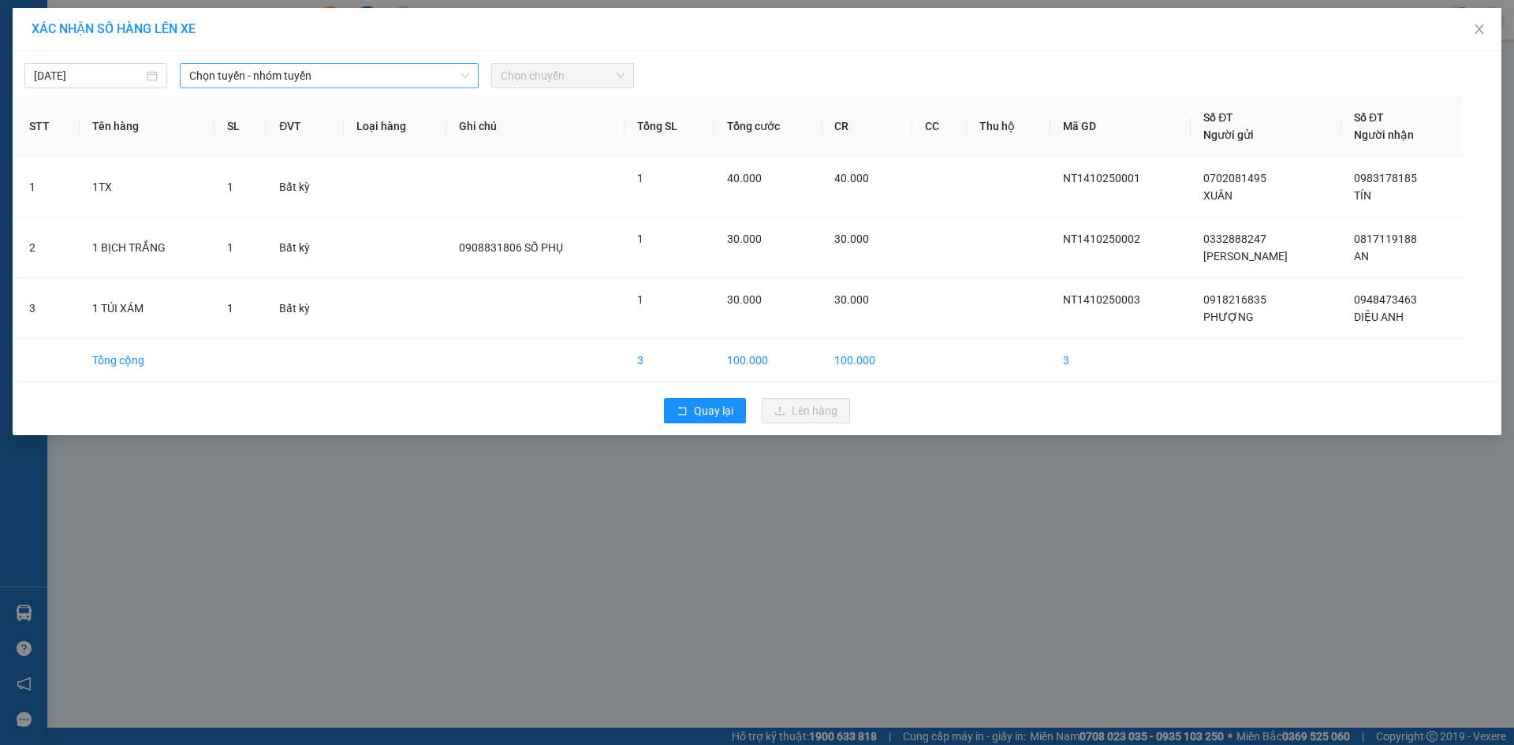
click at [429, 80] on span "Chọn tuyến - nhóm tuyến" at bounding box center [329, 76] width 280 height 24
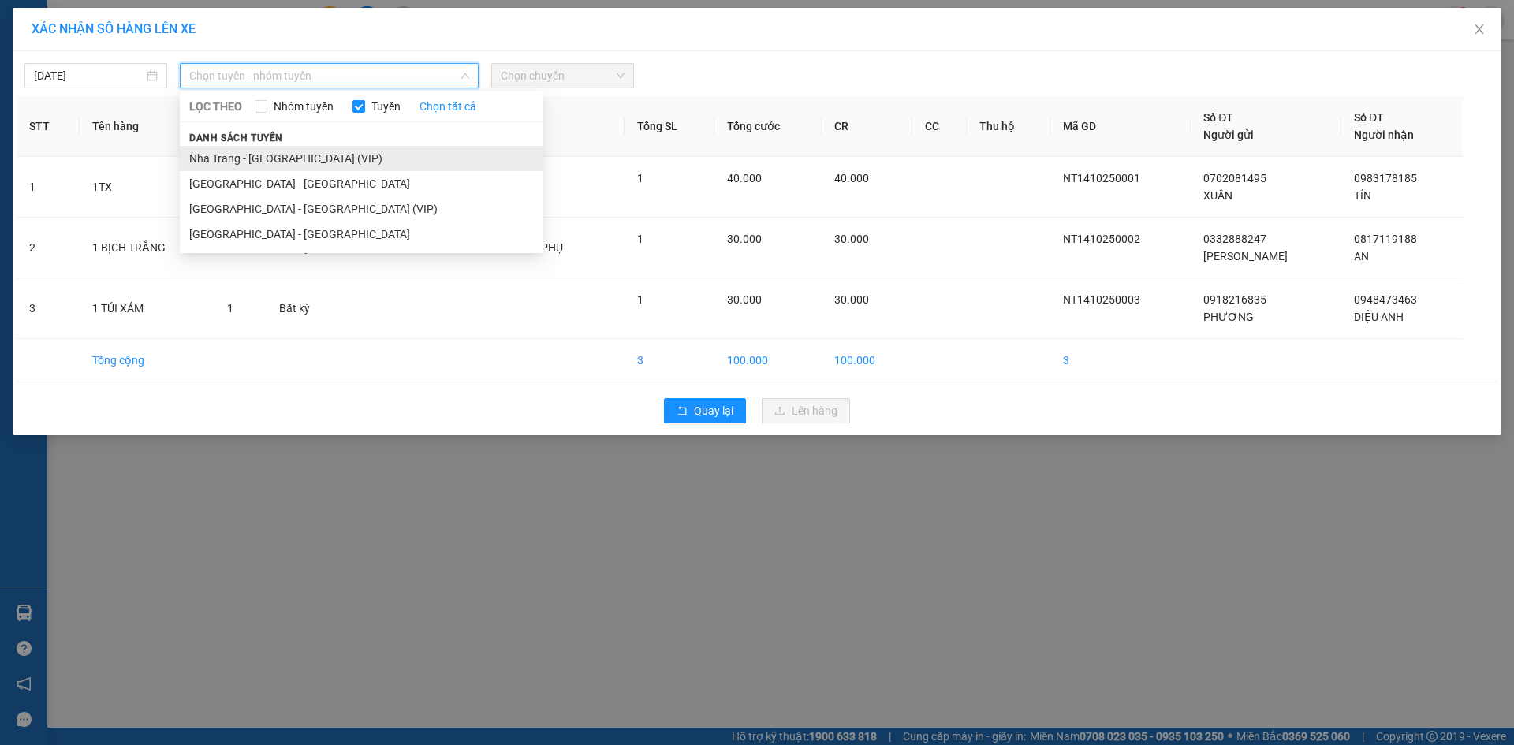
click at [349, 154] on li "Nha Trang - [GEOGRAPHIC_DATA] (VIP)" at bounding box center [361, 158] width 363 height 25
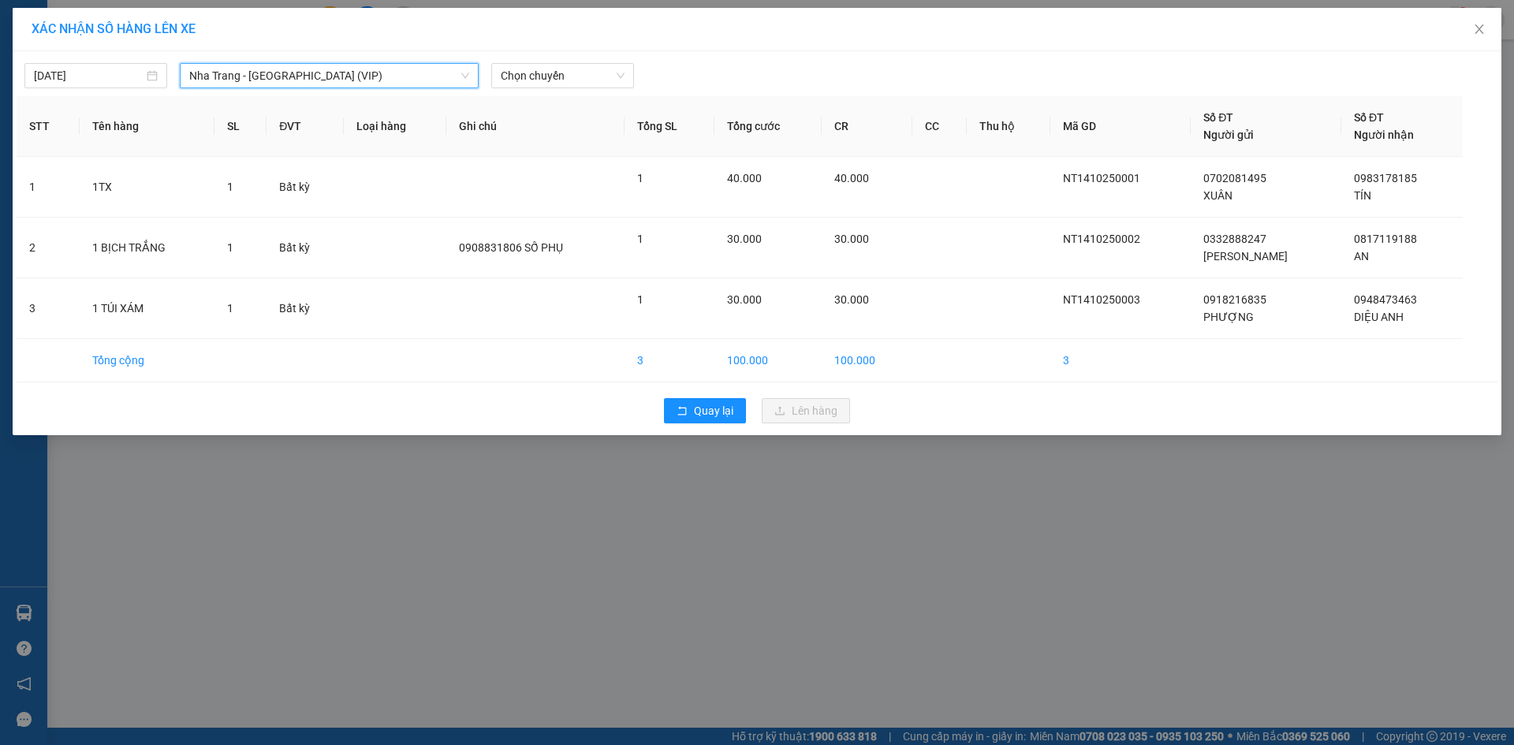
click at [535, 92] on div "[DATE] [GEOGRAPHIC_DATA] - [GEOGRAPHIC_DATA] (VIP) [GEOGRAPHIC_DATA] - [GEOGRAP…" at bounding box center [757, 243] width 1489 height 384
click at [536, 85] on span "Chọn chuyến" at bounding box center [563, 76] width 124 height 24
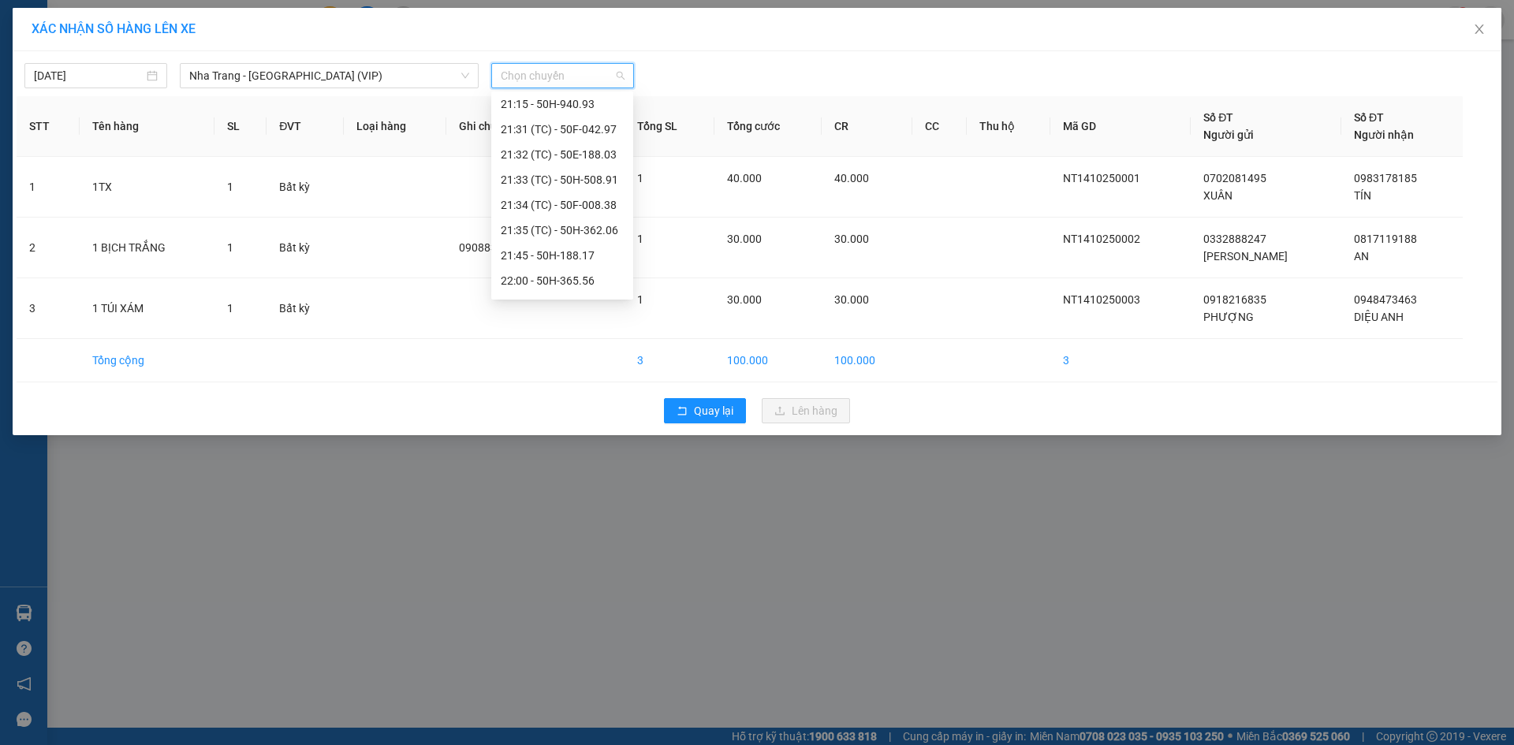
scroll to position [237, 0]
click at [600, 151] on div "21:45 - 50H-188.17" at bounding box center [562, 148] width 123 height 17
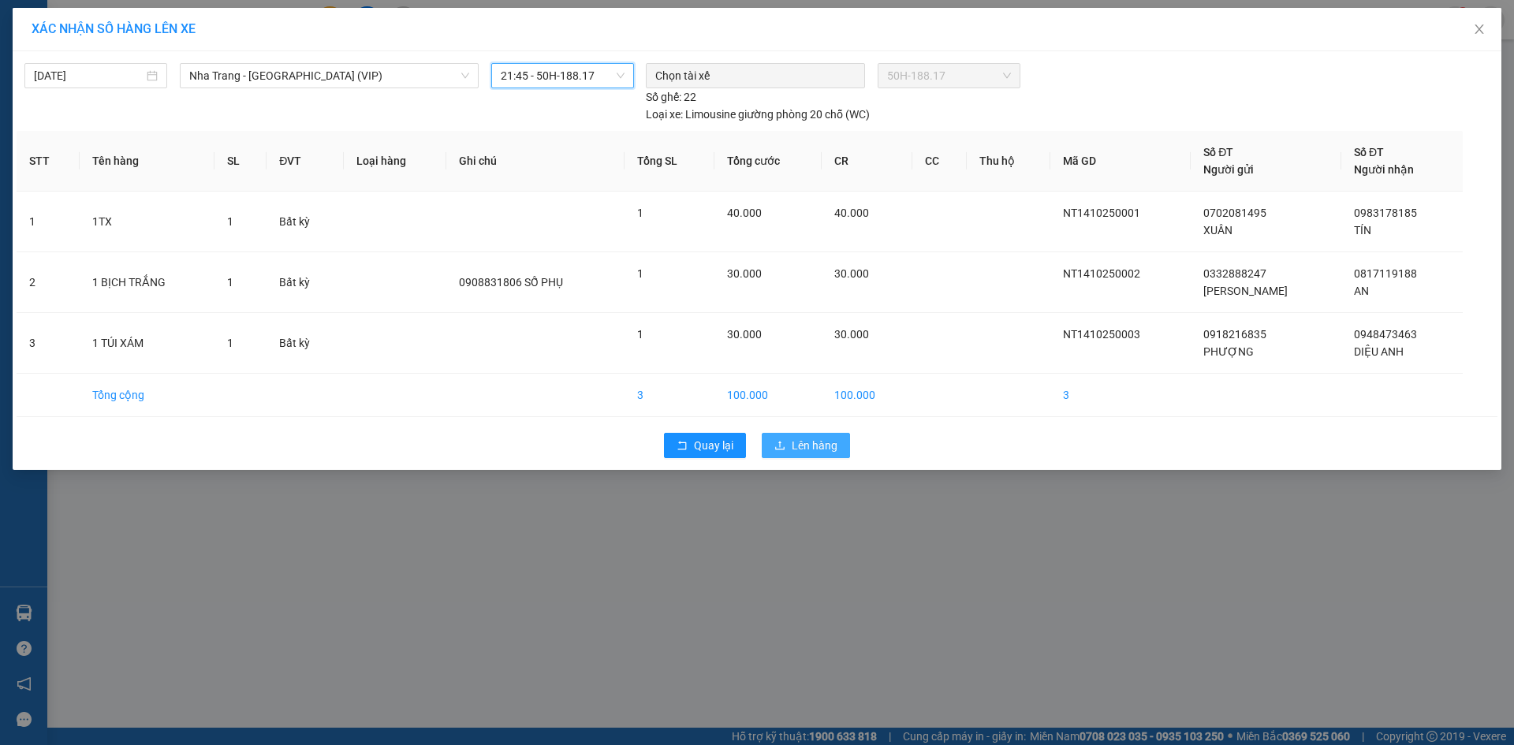
click at [815, 450] on span "Lên hàng" at bounding box center [815, 445] width 46 height 17
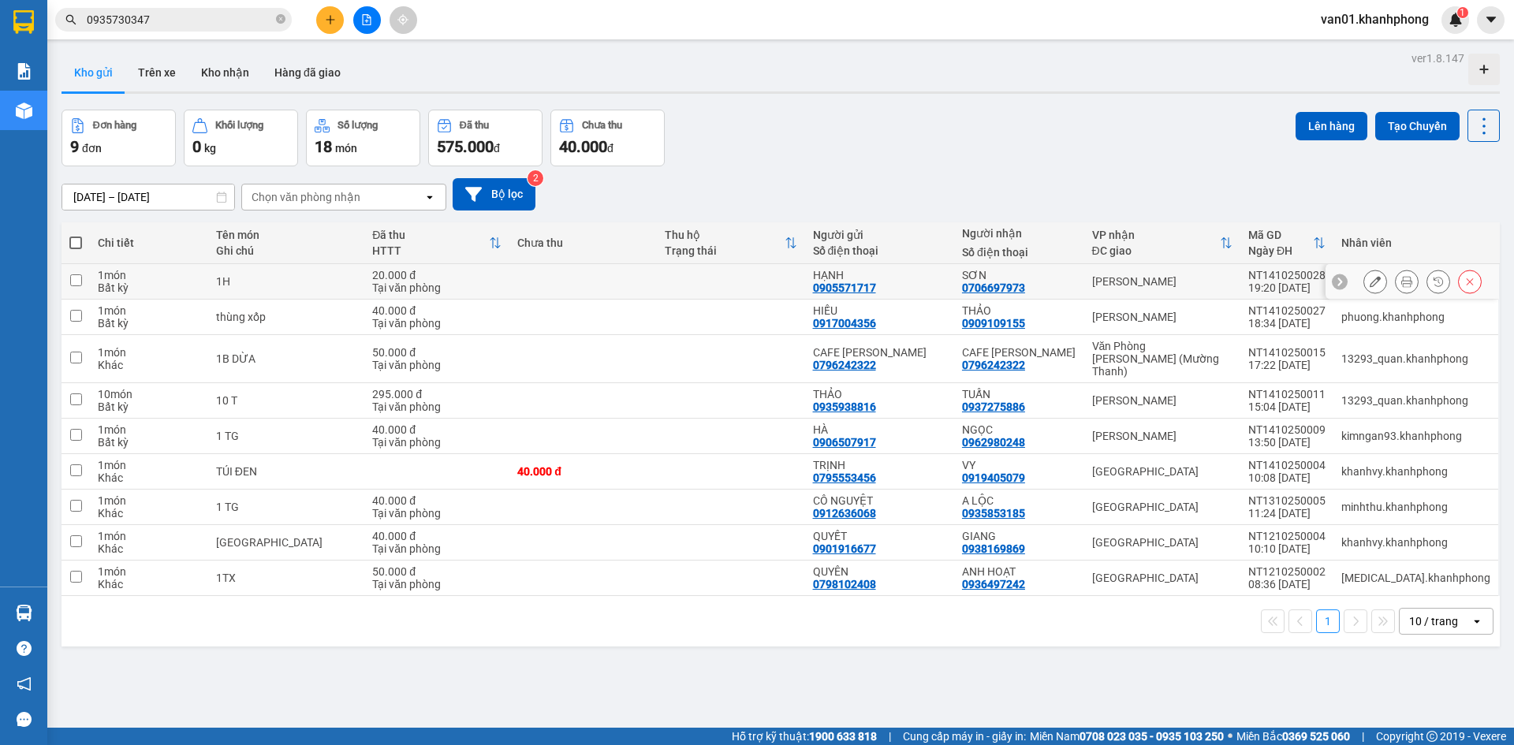
click at [76, 274] on input "checkbox" at bounding box center [76, 280] width 12 height 12
checkbox input "true"
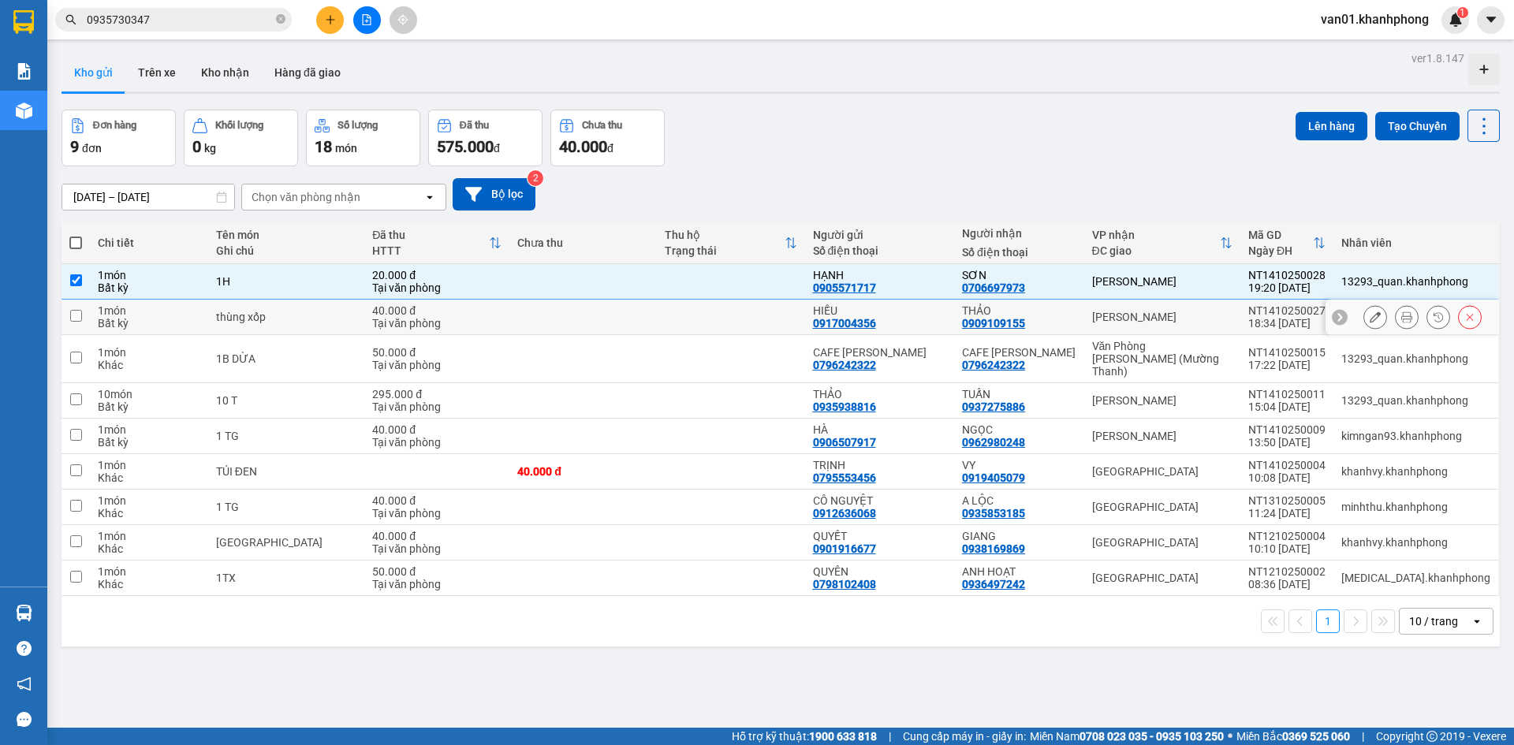
click at [73, 316] on input "checkbox" at bounding box center [76, 316] width 12 height 12
checkbox input "true"
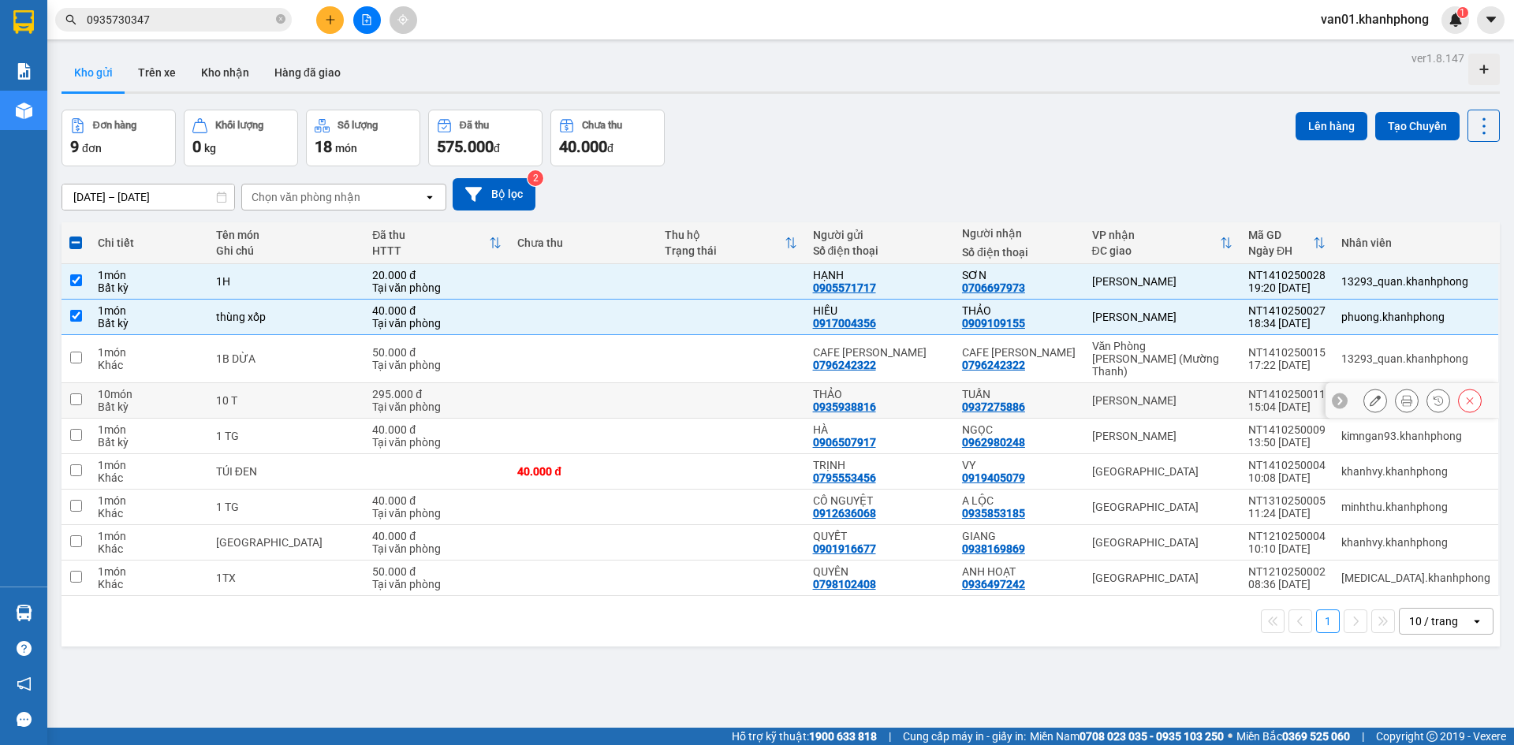
click at [85, 383] on td at bounding box center [76, 400] width 28 height 35
checkbox input "true"
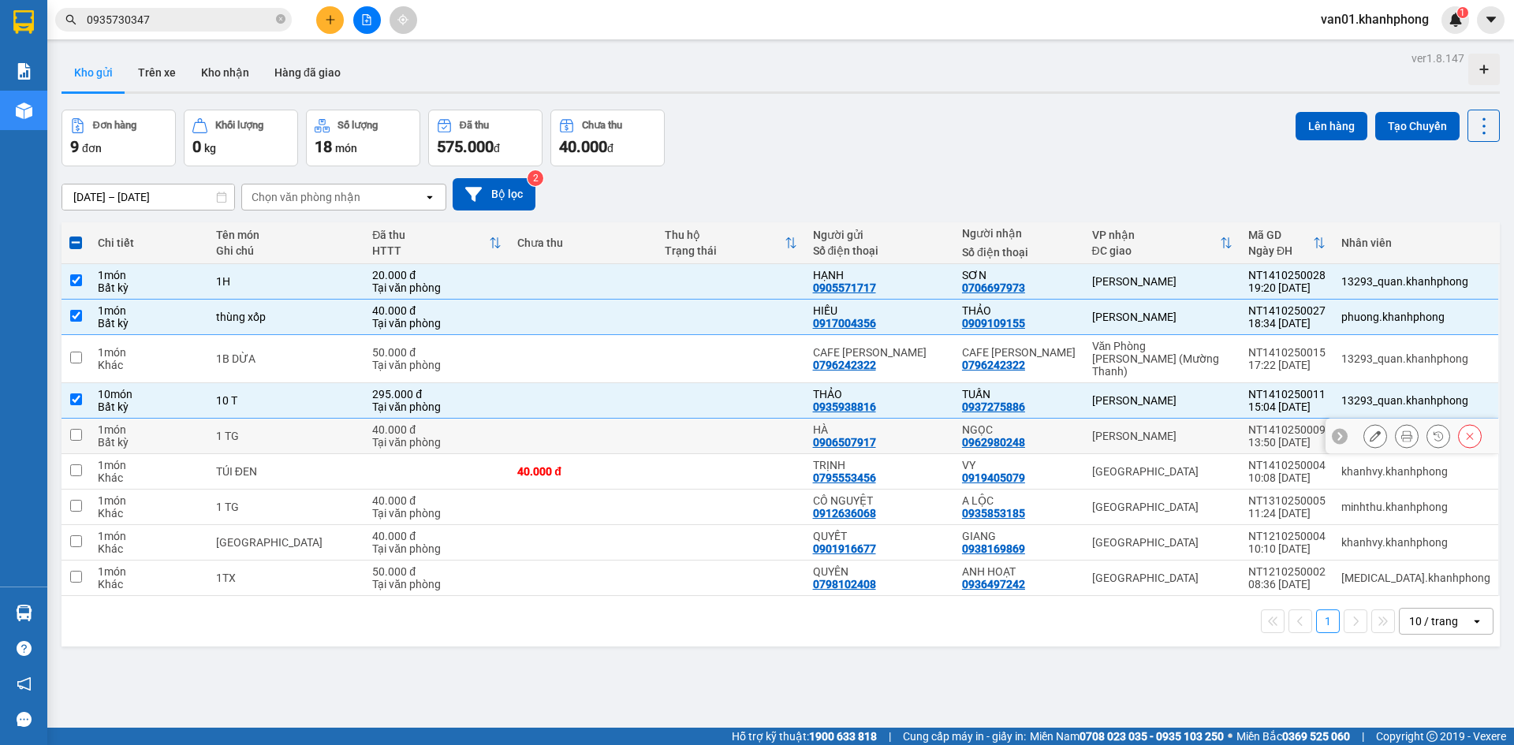
click at [83, 419] on td at bounding box center [76, 436] width 28 height 35
checkbox input "true"
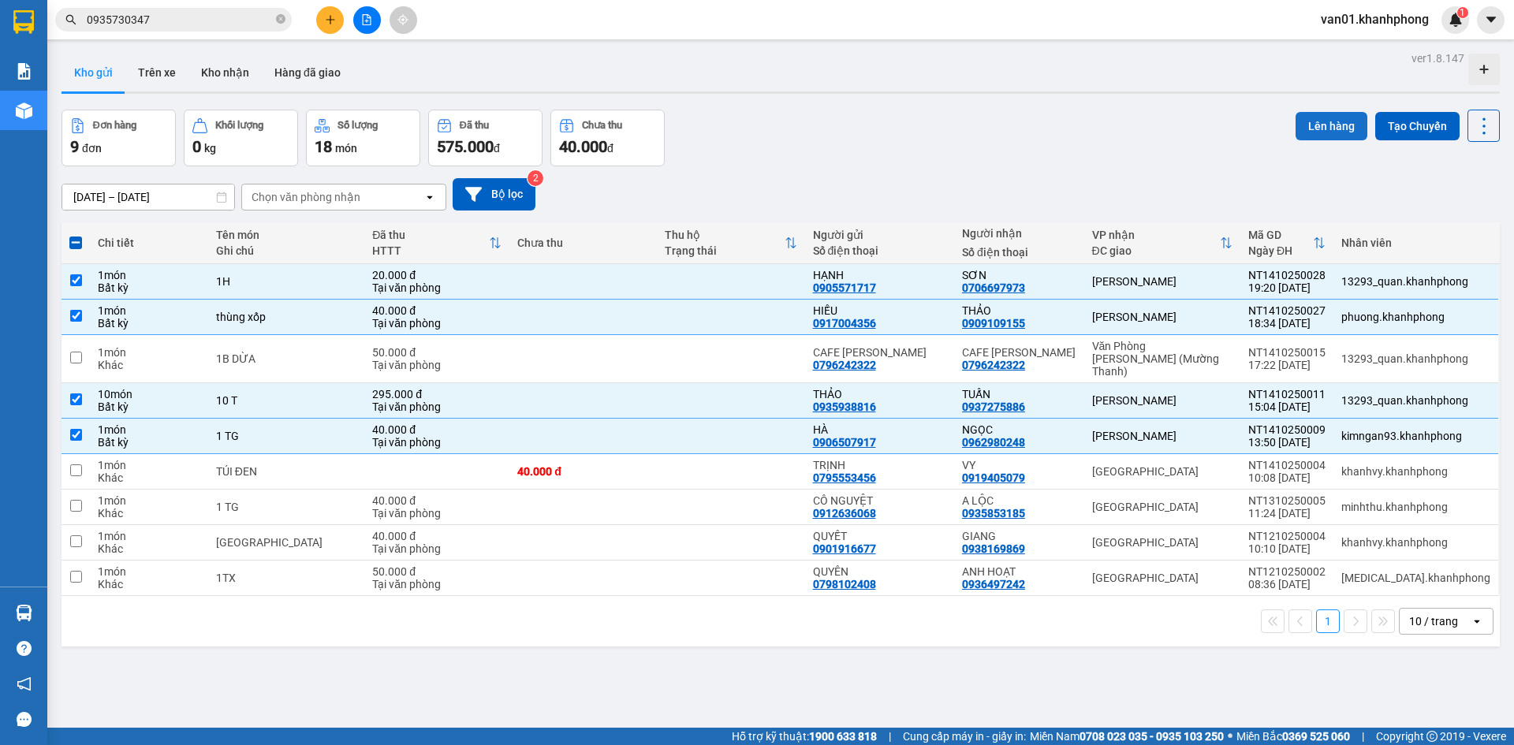
click at [1296, 121] on button "Lên hàng" at bounding box center [1332, 126] width 72 height 28
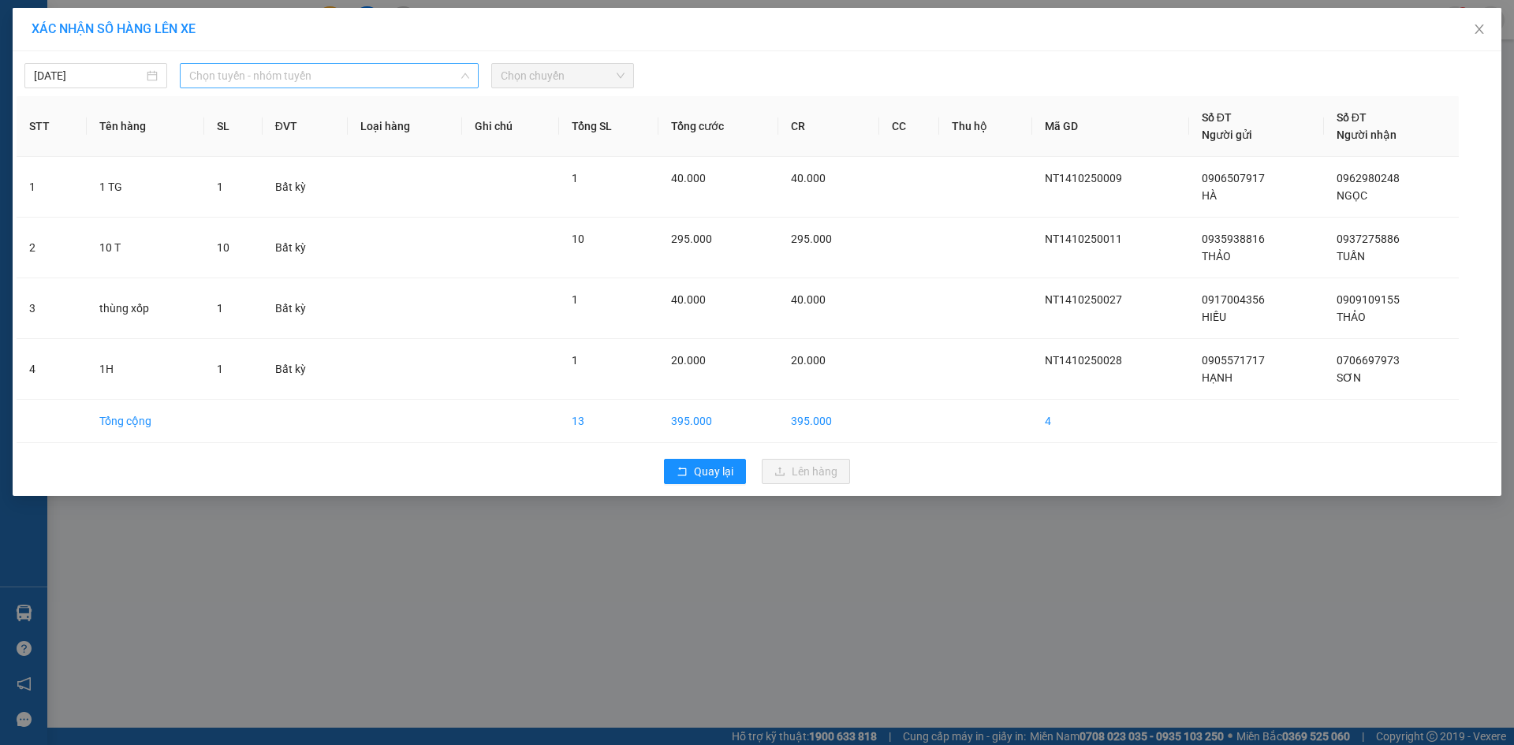
click at [387, 75] on span "Chọn tuyến - nhóm tuyến" at bounding box center [329, 76] width 280 height 24
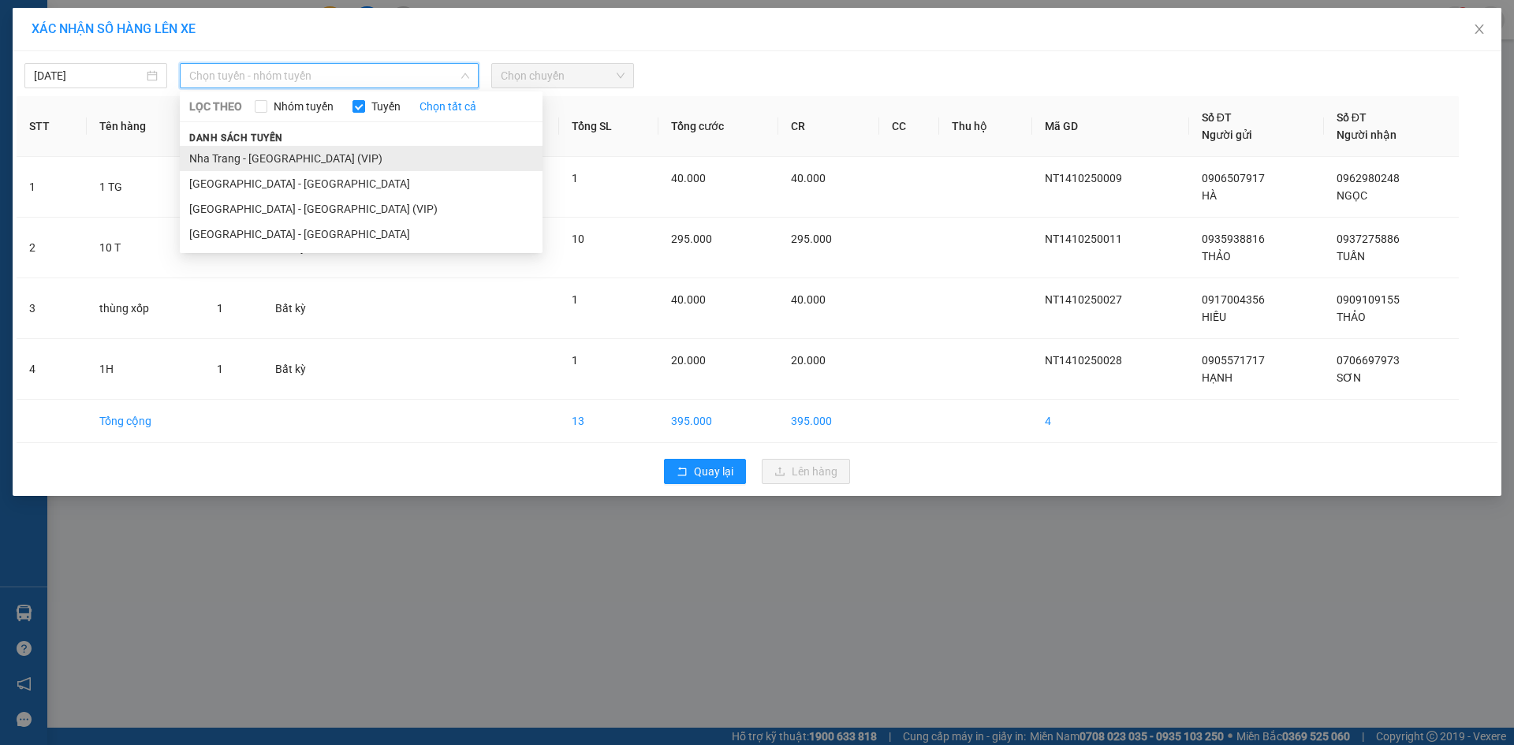
click at [313, 159] on li "Nha Trang - [GEOGRAPHIC_DATA] (VIP)" at bounding box center [361, 158] width 363 height 25
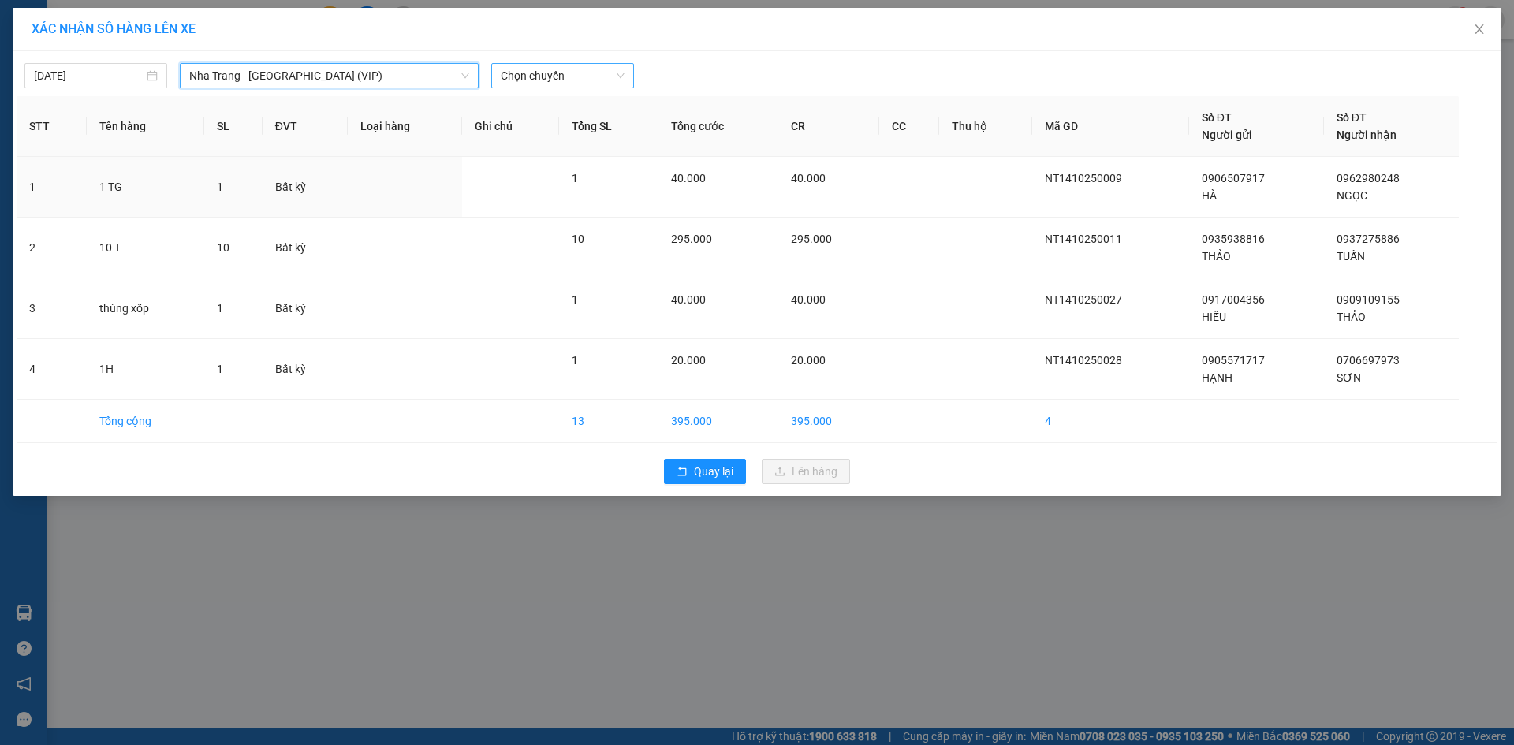
click at [557, 81] on span "Chọn chuyến" at bounding box center [563, 76] width 124 height 24
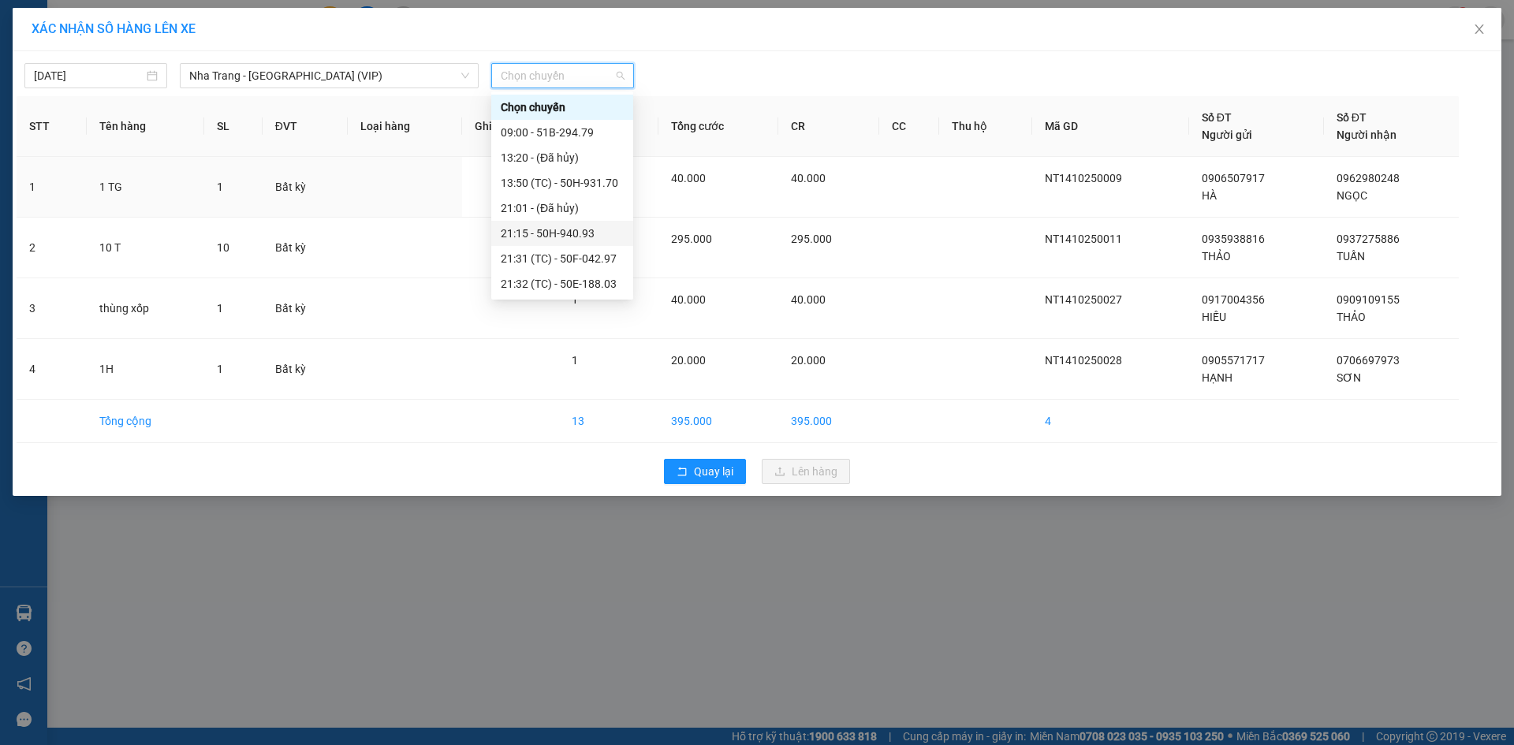
click at [601, 233] on div "21:15 - 50H-940.93" at bounding box center [562, 233] width 123 height 17
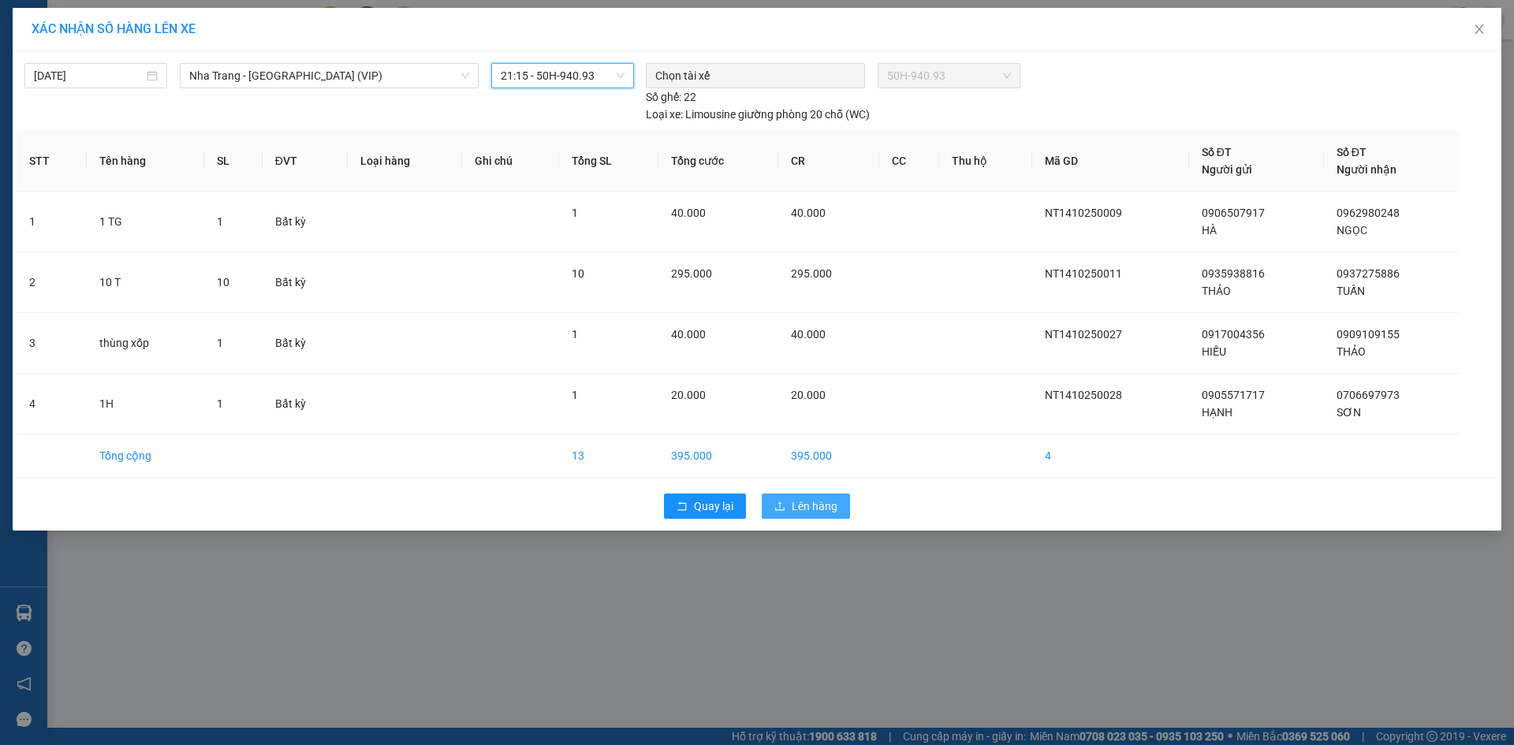
click at [818, 514] on span "Lên hàng" at bounding box center [815, 506] width 46 height 17
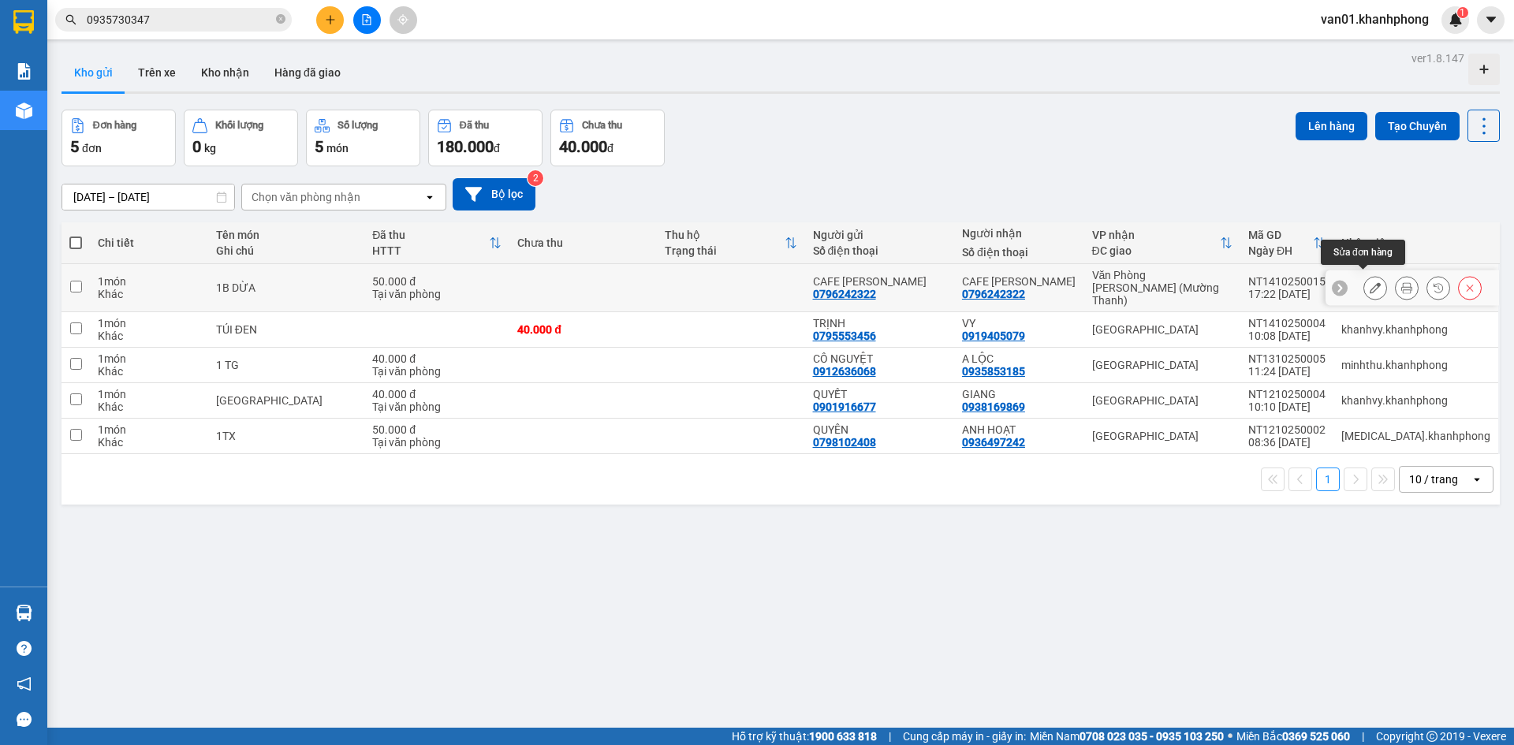
click at [1370, 285] on icon at bounding box center [1375, 287] width 11 height 11
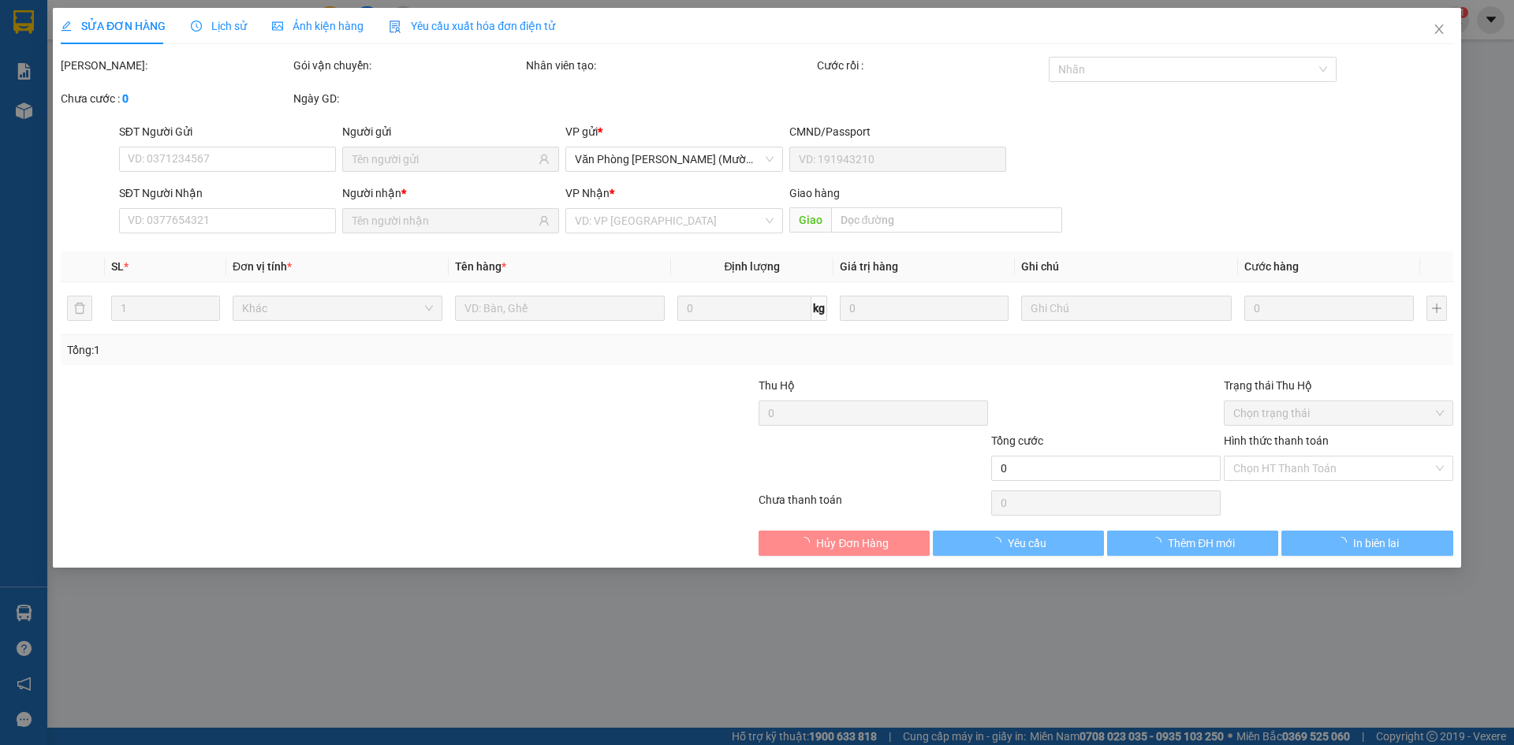
type input "0796242322"
type input "50.000"
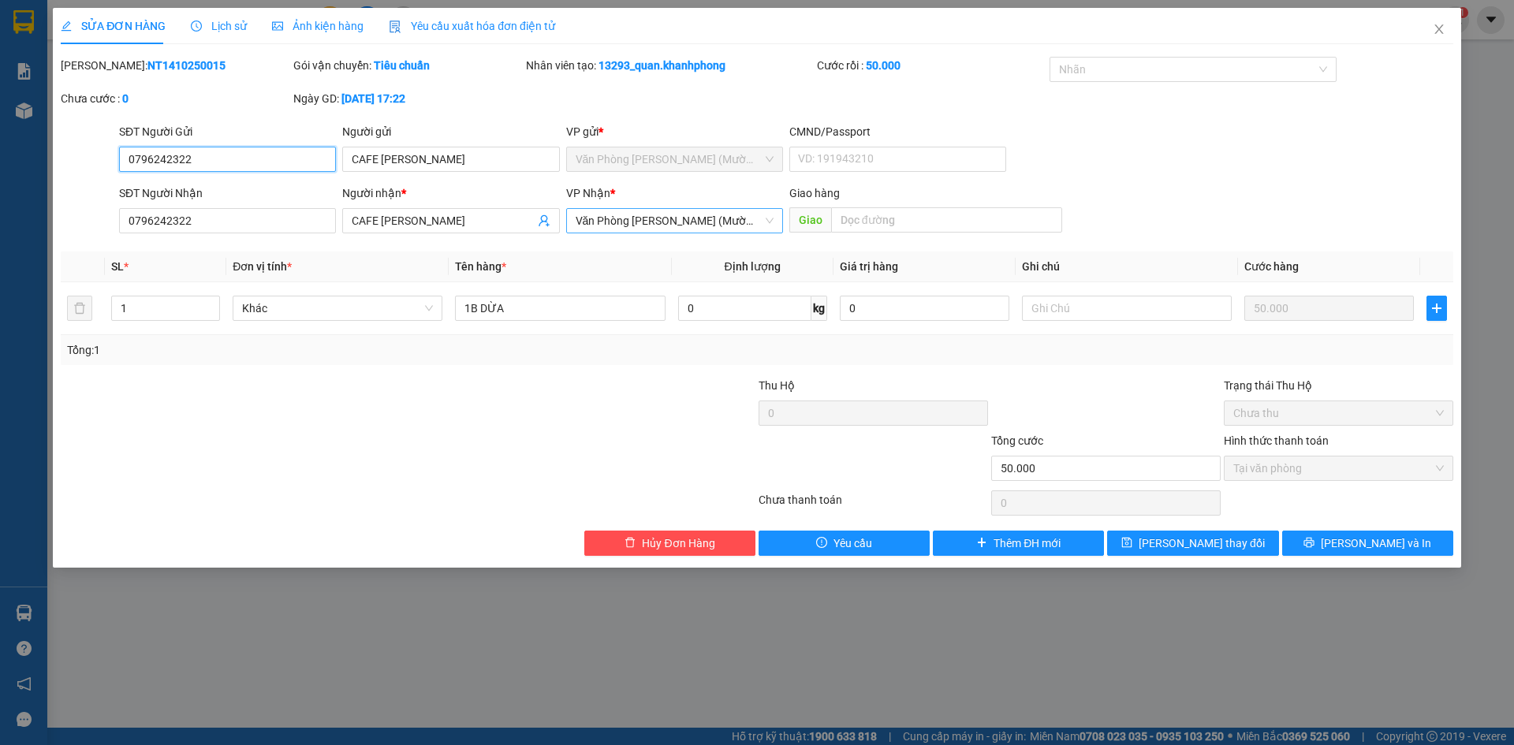
click at [674, 226] on span "Văn Phòng [PERSON_NAME] (Mường Thanh)" at bounding box center [675, 221] width 198 height 24
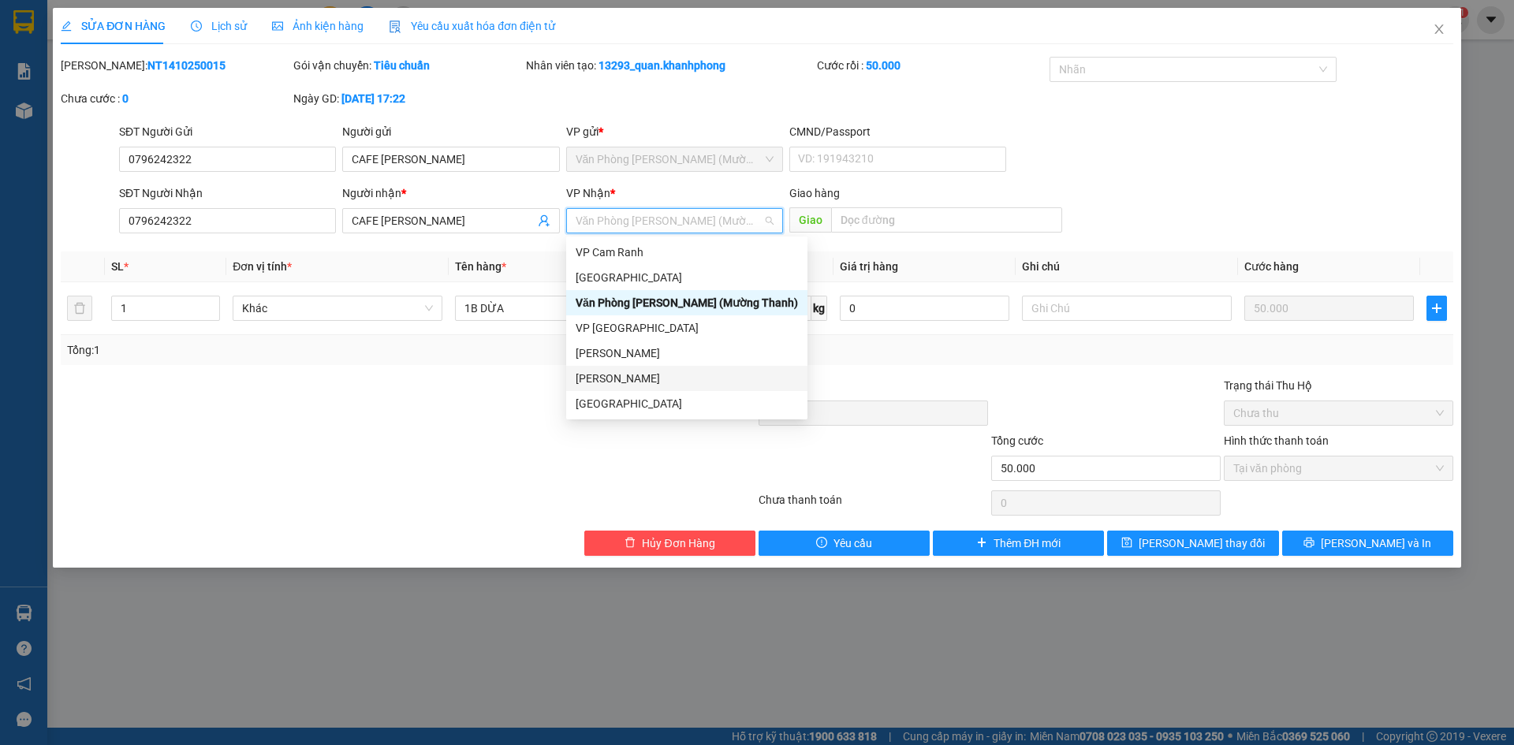
click at [652, 378] on div "[PERSON_NAME]" at bounding box center [687, 378] width 222 height 17
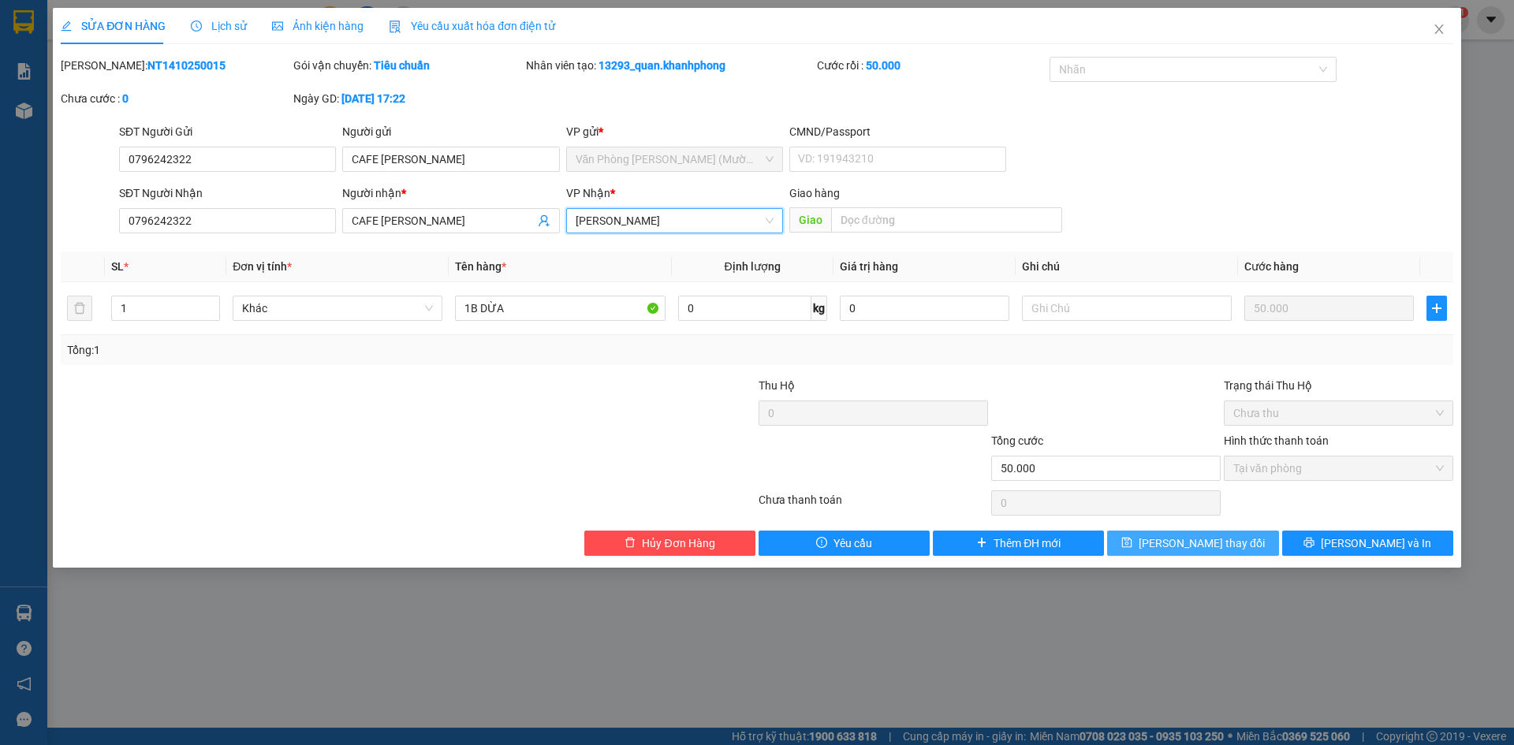
click at [1210, 540] on span "[PERSON_NAME] thay đổi" at bounding box center [1202, 543] width 126 height 17
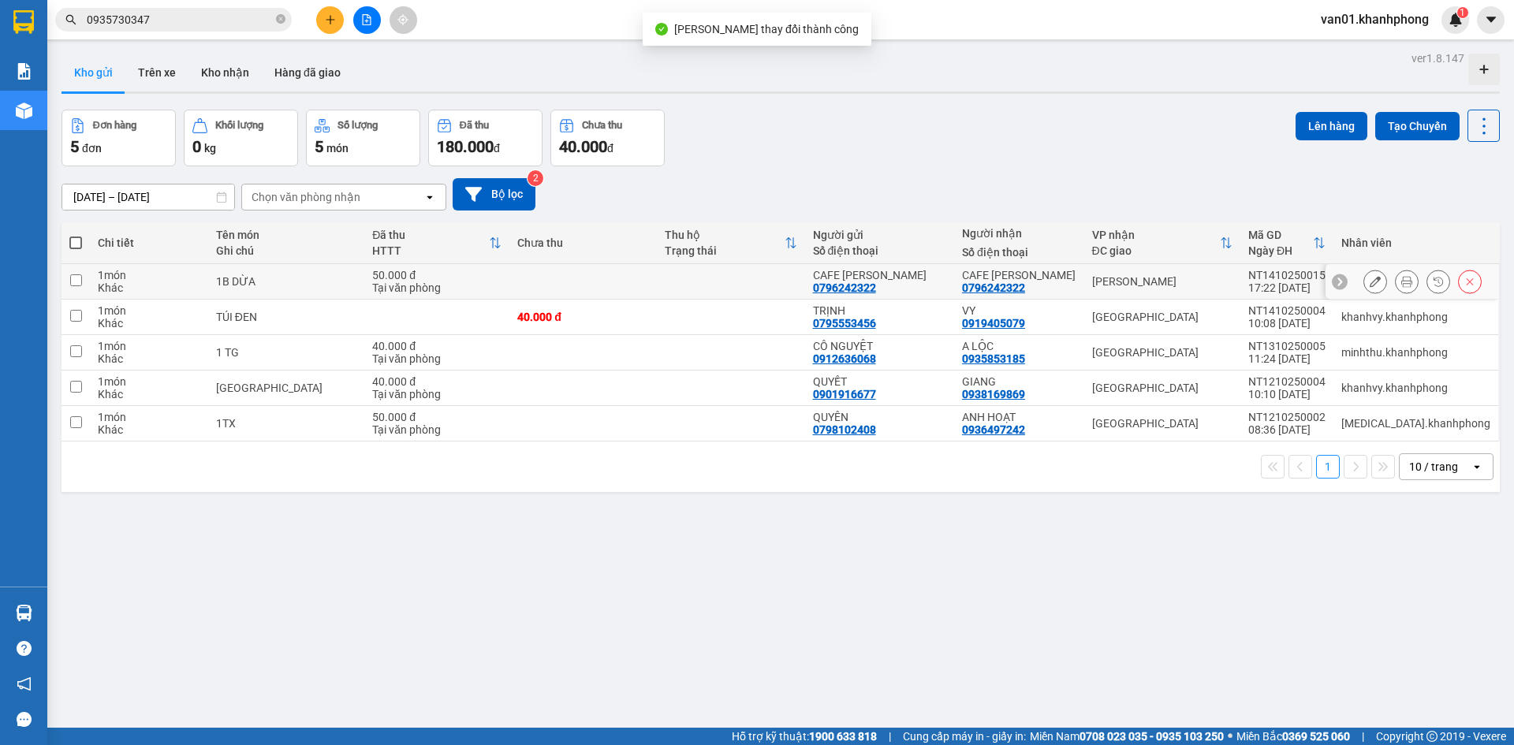
click at [80, 274] on input "checkbox" at bounding box center [76, 280] width 12 height 12
checkbox input "true"
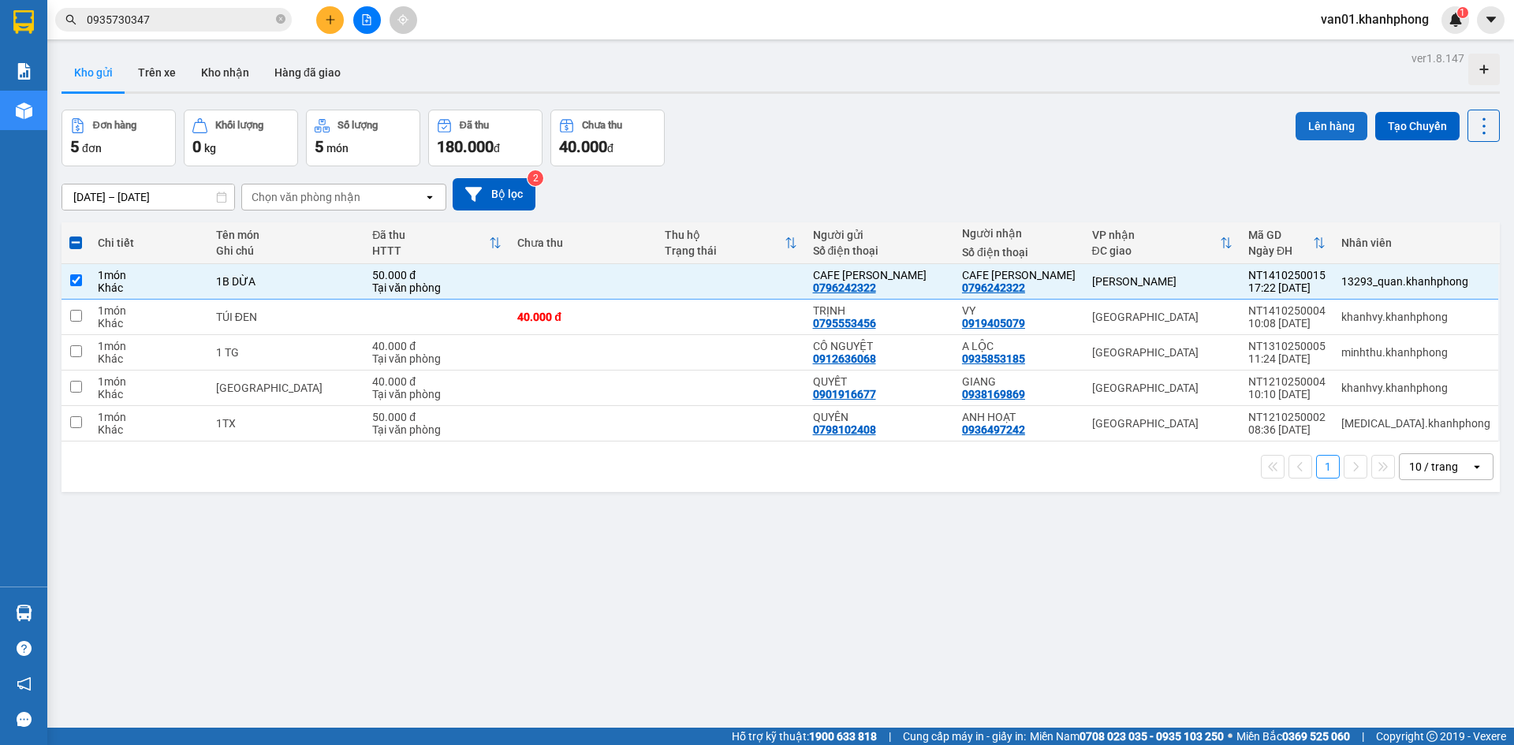
click at [1339, 121] on button "Lên hàng" at bounding box center [1332, 126] width 72 height 28
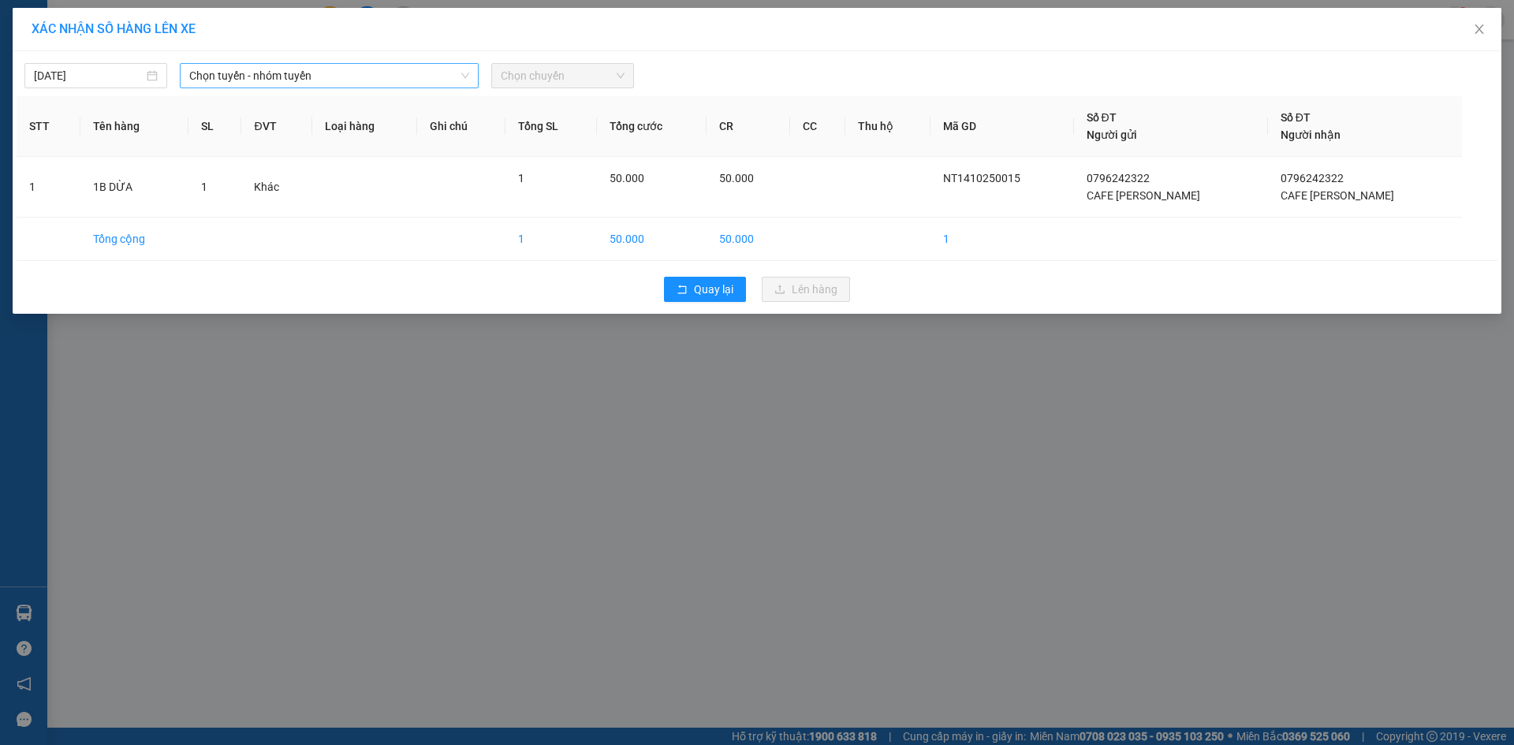
click at [234, 82] on span "Chọn tuyến - nhóm tuyến" at bounding box center [329, 76] width 280 height 24
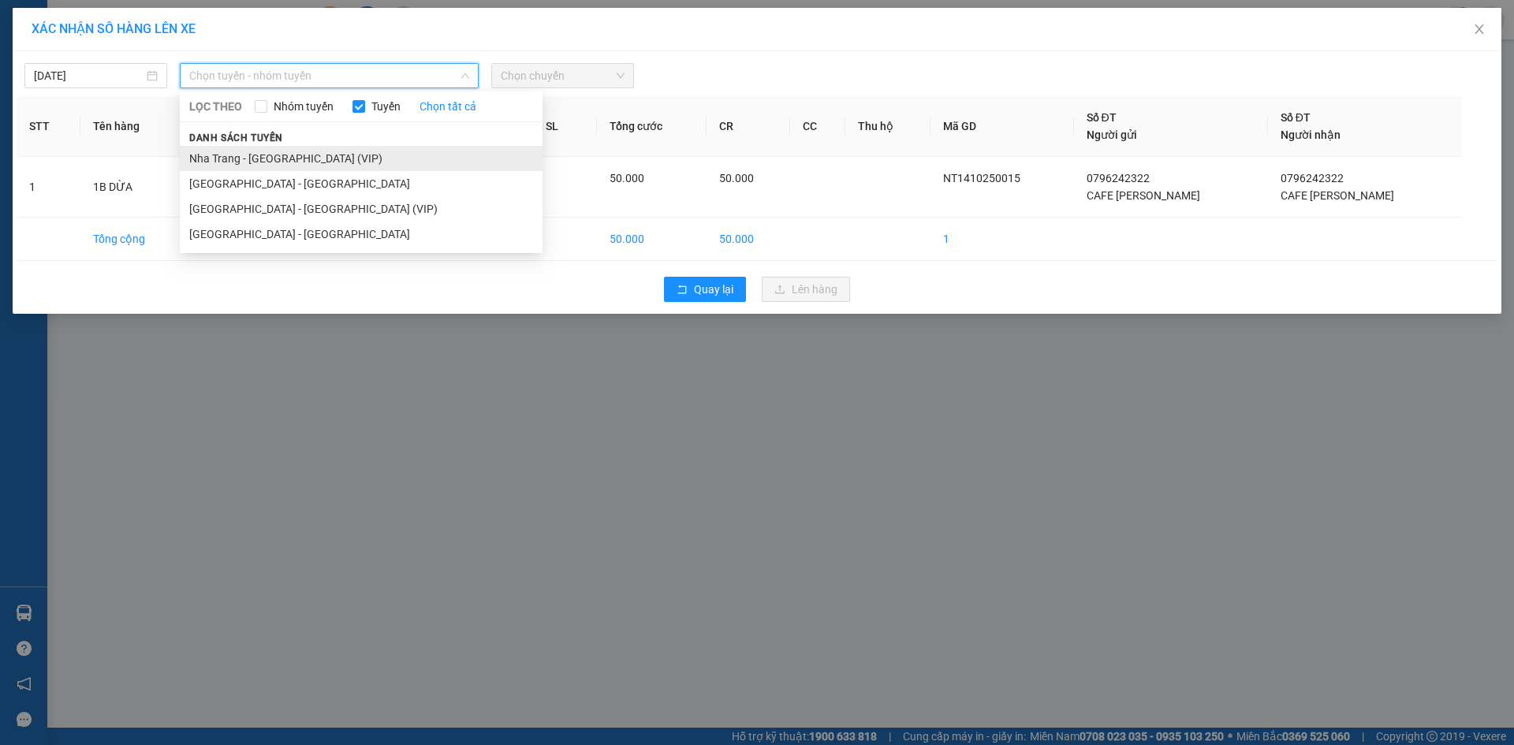
click at [240, 162] on li "Nha Trang - [GEOGRAPHIC_DATA] (VIP)" at bounding box center [361, 158] width 363 height 25
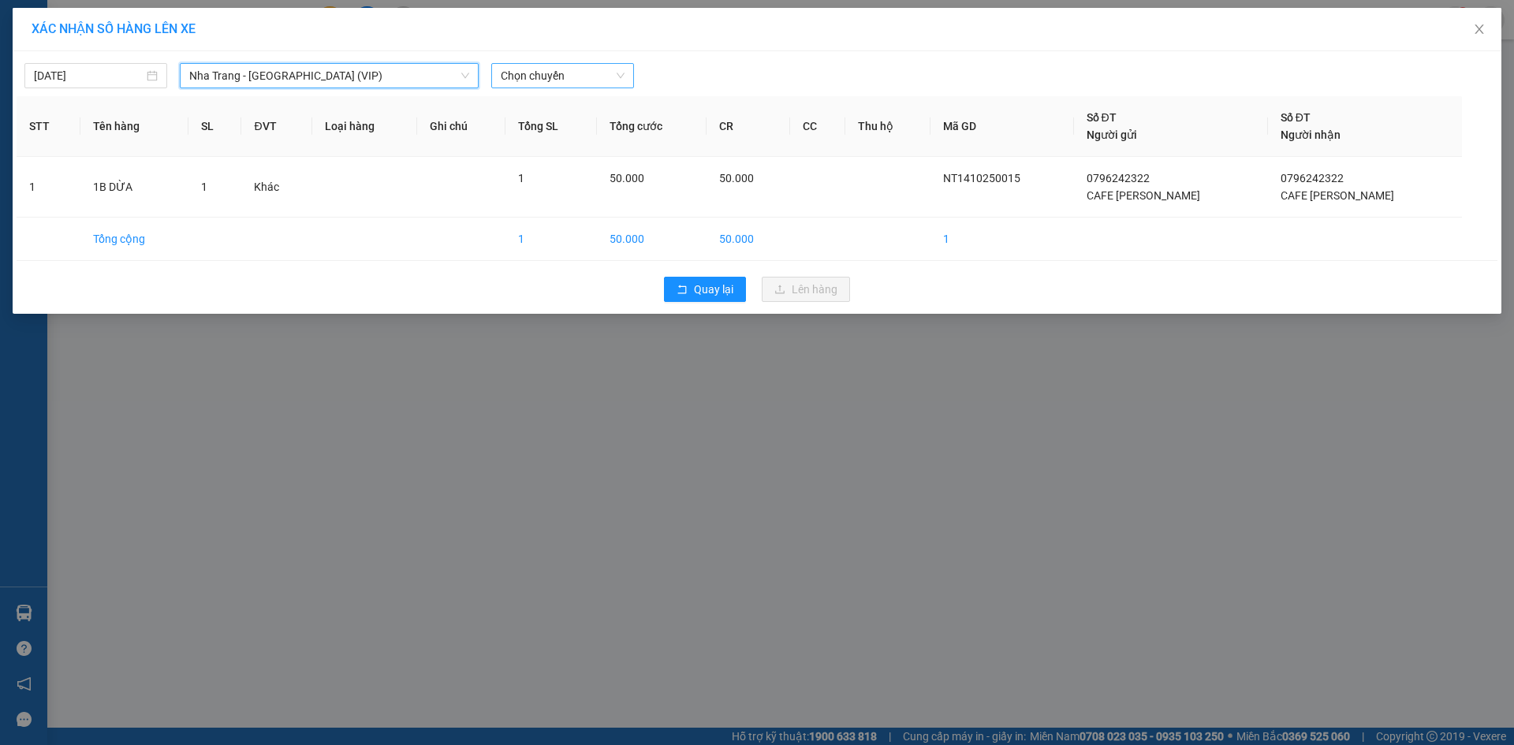
click at [556, 85] on span "Chọn chuyến" at bounding box center [563, 76] width 124 height 24
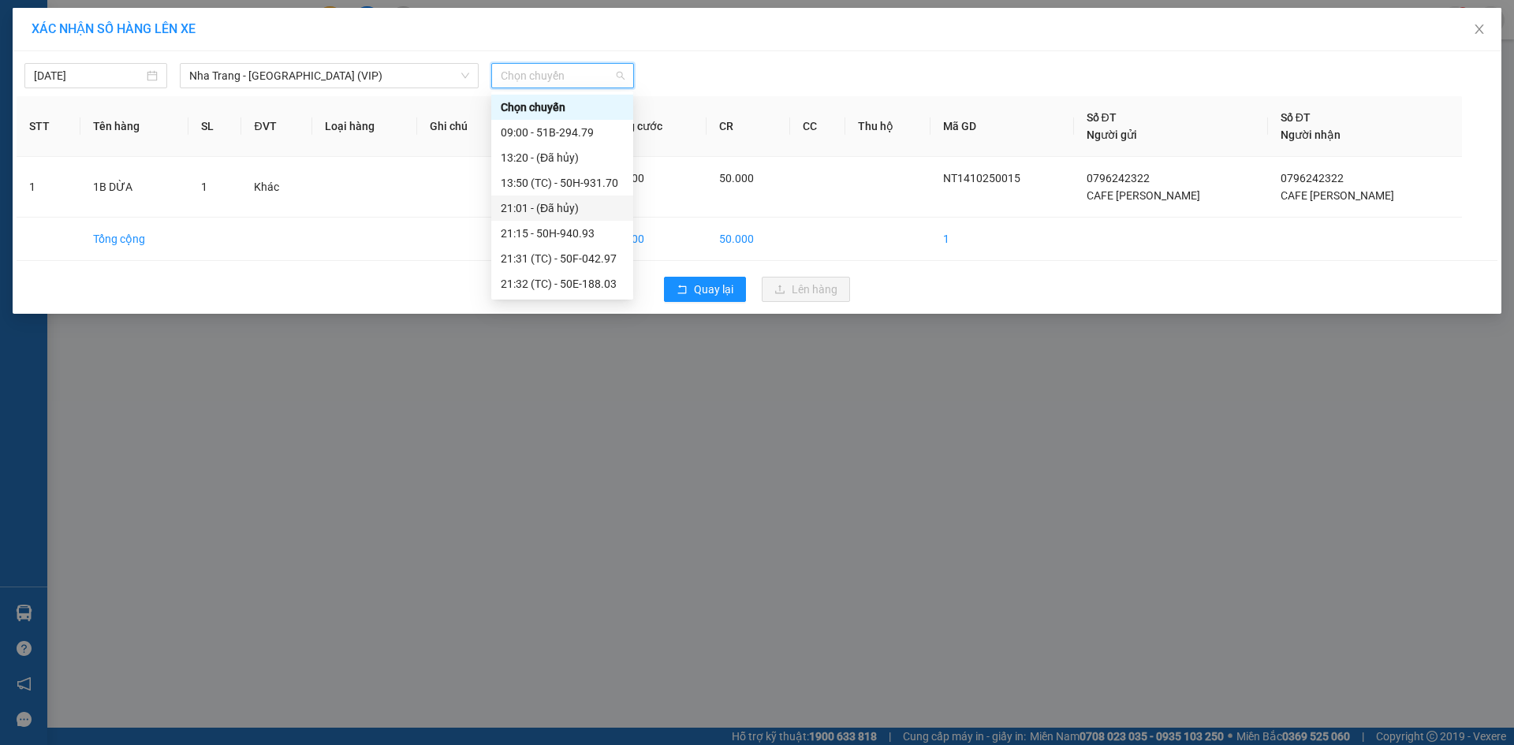
scroll to position [158, 0]
click at [593, 226] on div "21:45 - 50H-188.17" at bounding box center [562, 226] width 123 height 17
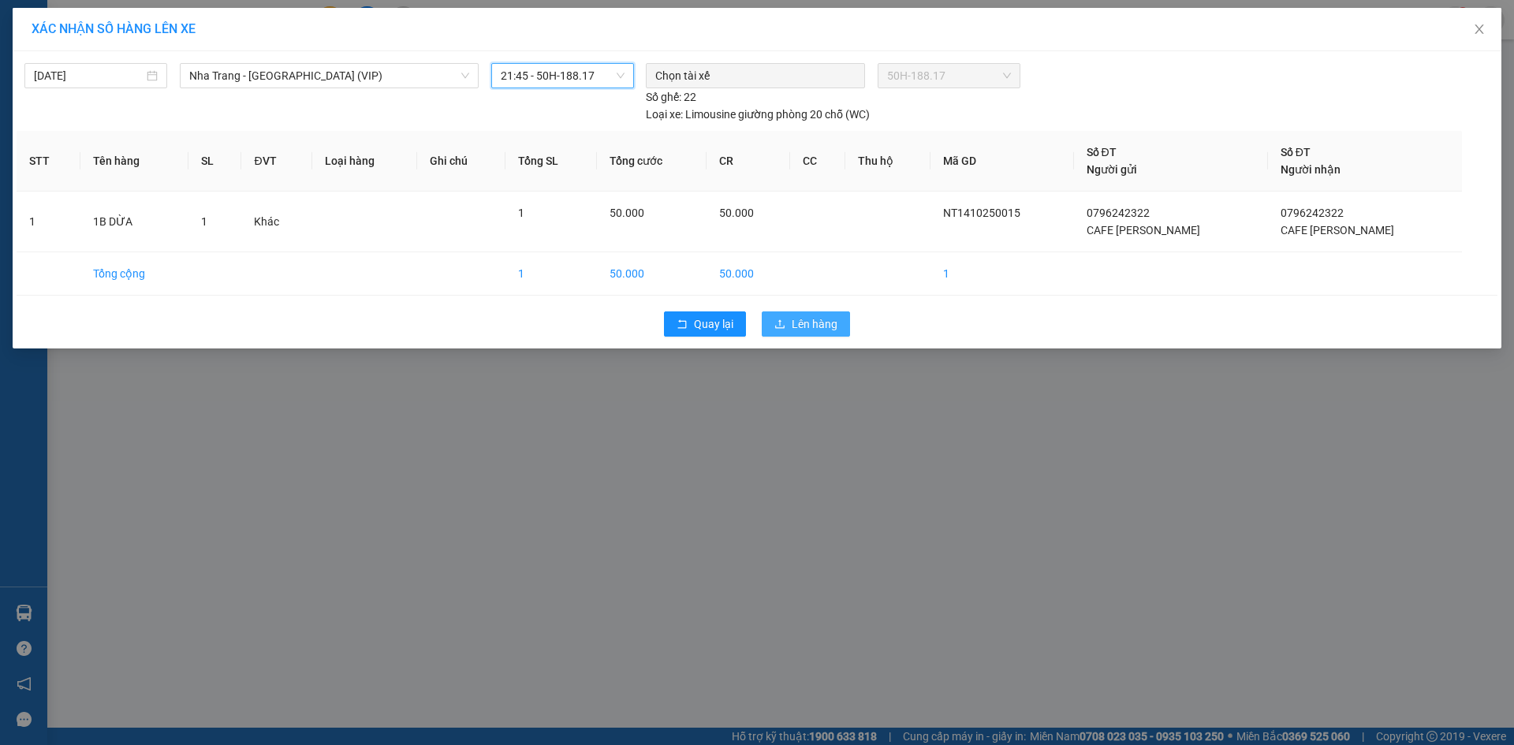
click at [779, 319] on icon "upload" at bounding box center [780, 324] width 11 height 11
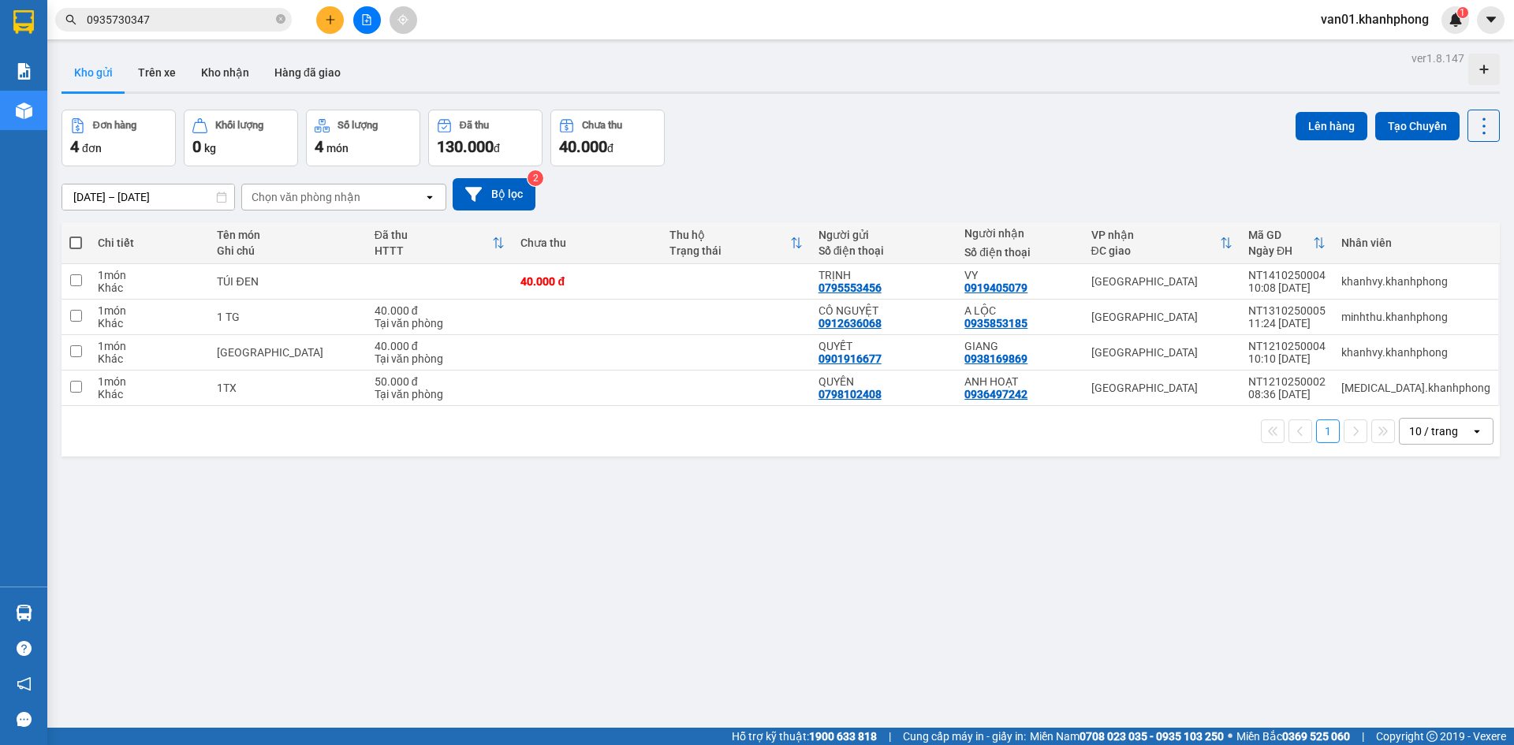
click at [865, 160] on div "Đơn hàng 4 đơn Khối lượng 0 kg Số lượng 4 món Đã thu 130.000 đ Chưa thu 40.000 …" at bounding box center [781, 138] width 1439 height 57
drag, startPoint x: 1118, startPoint y: 99, endPoint x: 1410, endPoint y: 73, distance: 293.0
click at [1121, 99] on div "ver 1.8.147 Kho gửi Trên xe Kho nhận Hàng đã giao Đơn hàng 4 đơn Khối lượng 0 k…" at bounding box center [780, 419] width 1451 height 745
click at [1419, 25] on span "van01.khanhphong" at bounding box center [1375, 19] width 133 height 20
click at [1359, 51] on span "Đăng xuất" at bounding box center [1382, 48] width 100 height 17
